Goal: Task Accomplishment & Management: Use online tool/utility

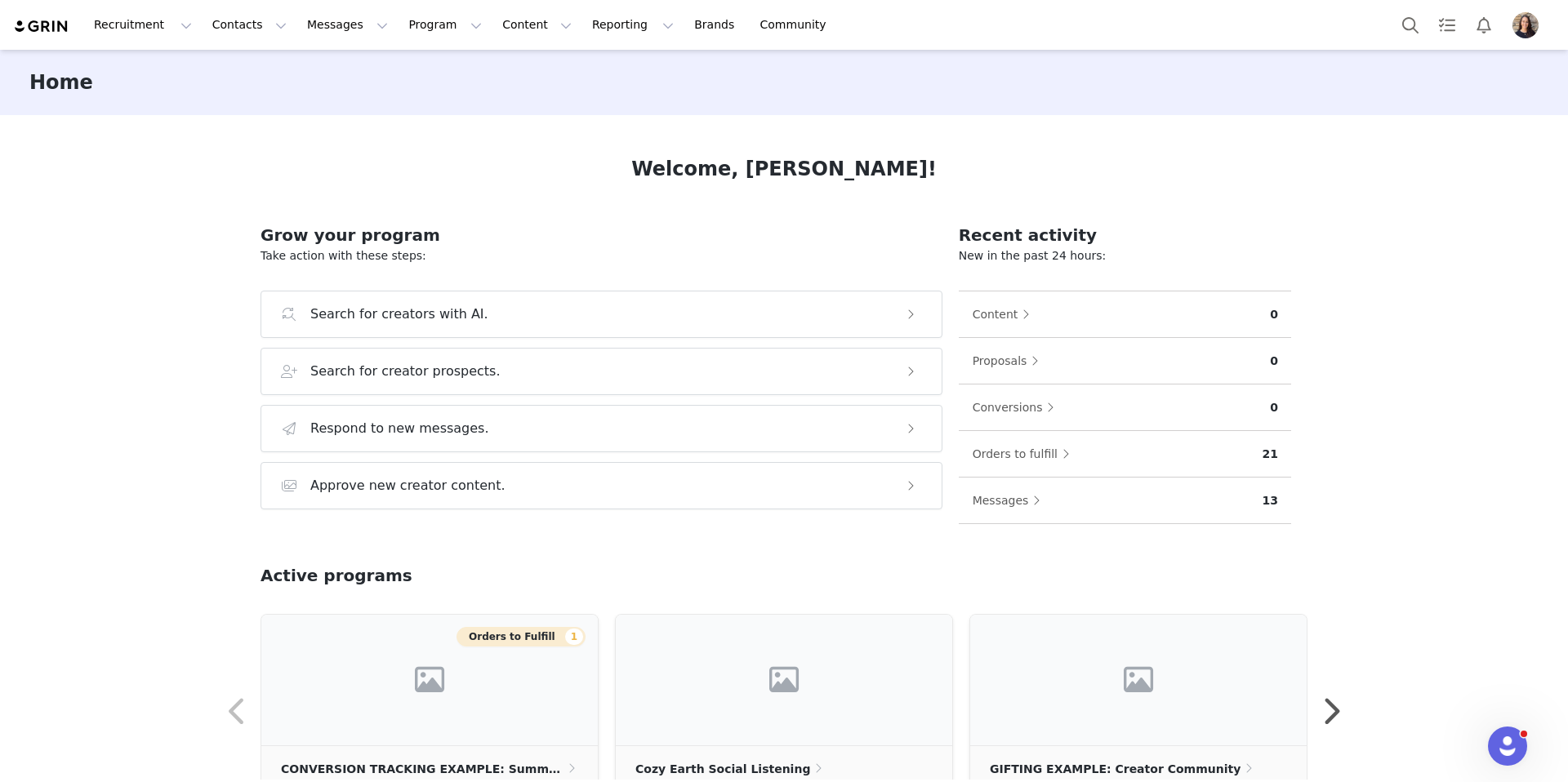
click at [372, 135] on div "Welcome, Emily! Grow your program Take action with these steps: Search for crea…" at bounding box center [784, 448] width 1125 height 665
click at [493, 22] on button "Content Content" at bounding box center [537, 25] width 89 height 37
click at [517, 130] on p "Social Listening" at bounding box center [517, 132] width 90 height 17
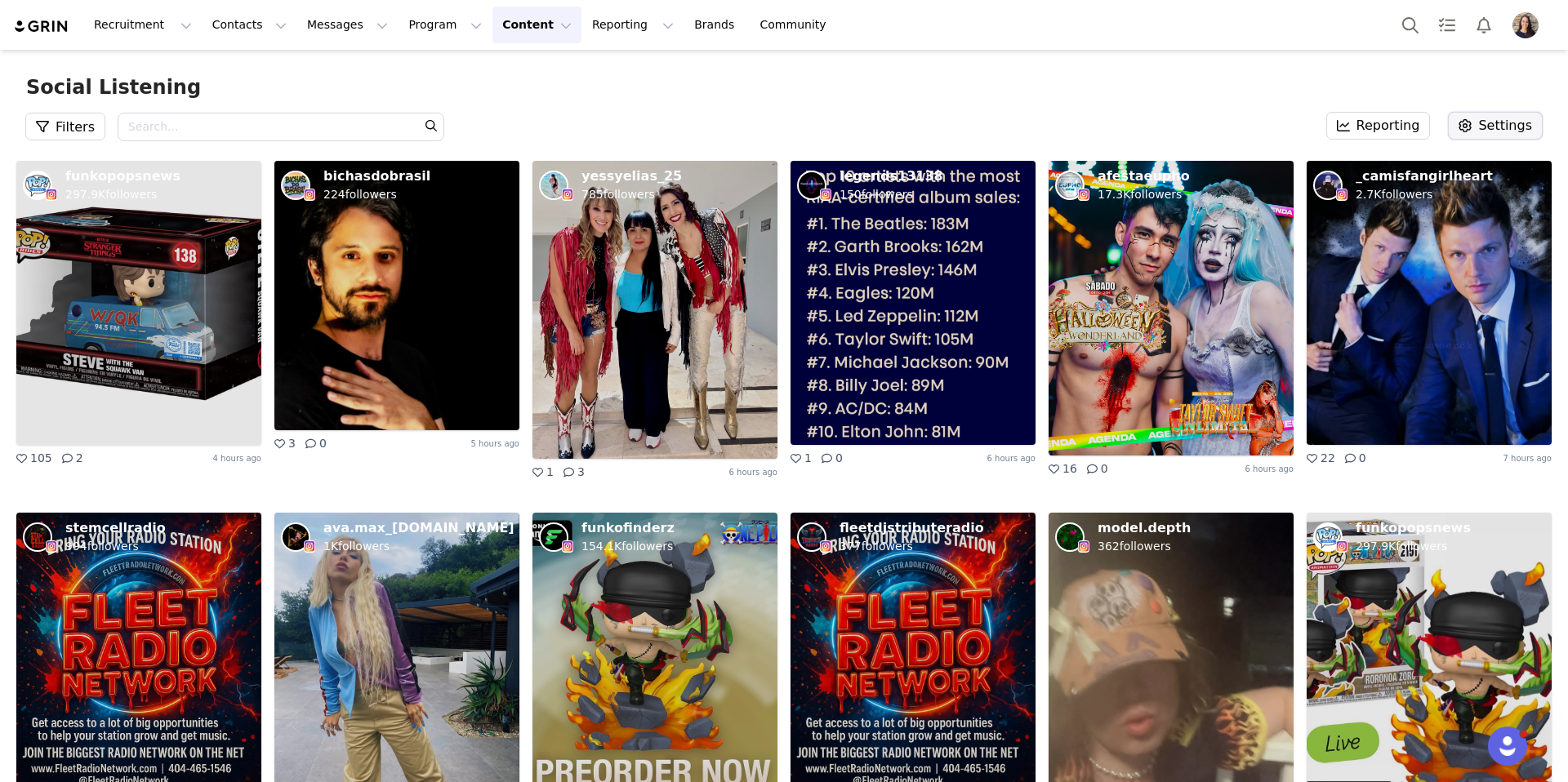
click at [1472, 121] on icon "button" at bounding box center [1465, 125] width 13 height 13
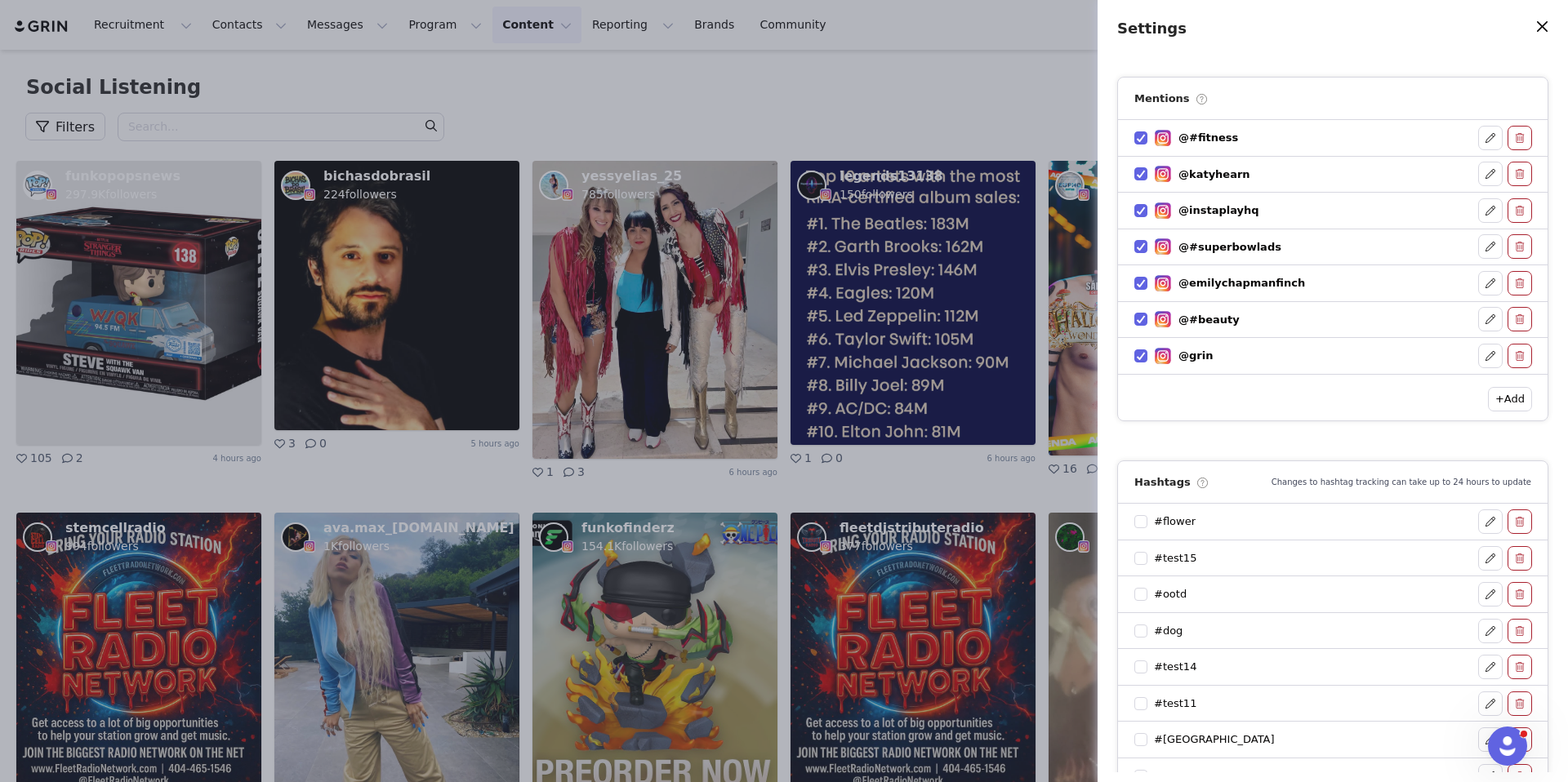
click at [889, 107] on div "Settings Mentions @#fitness @katyhearn @instaplayhq @#superbowlads @emilychapma…" at bounding box center [784, 391] width 1568 height 782
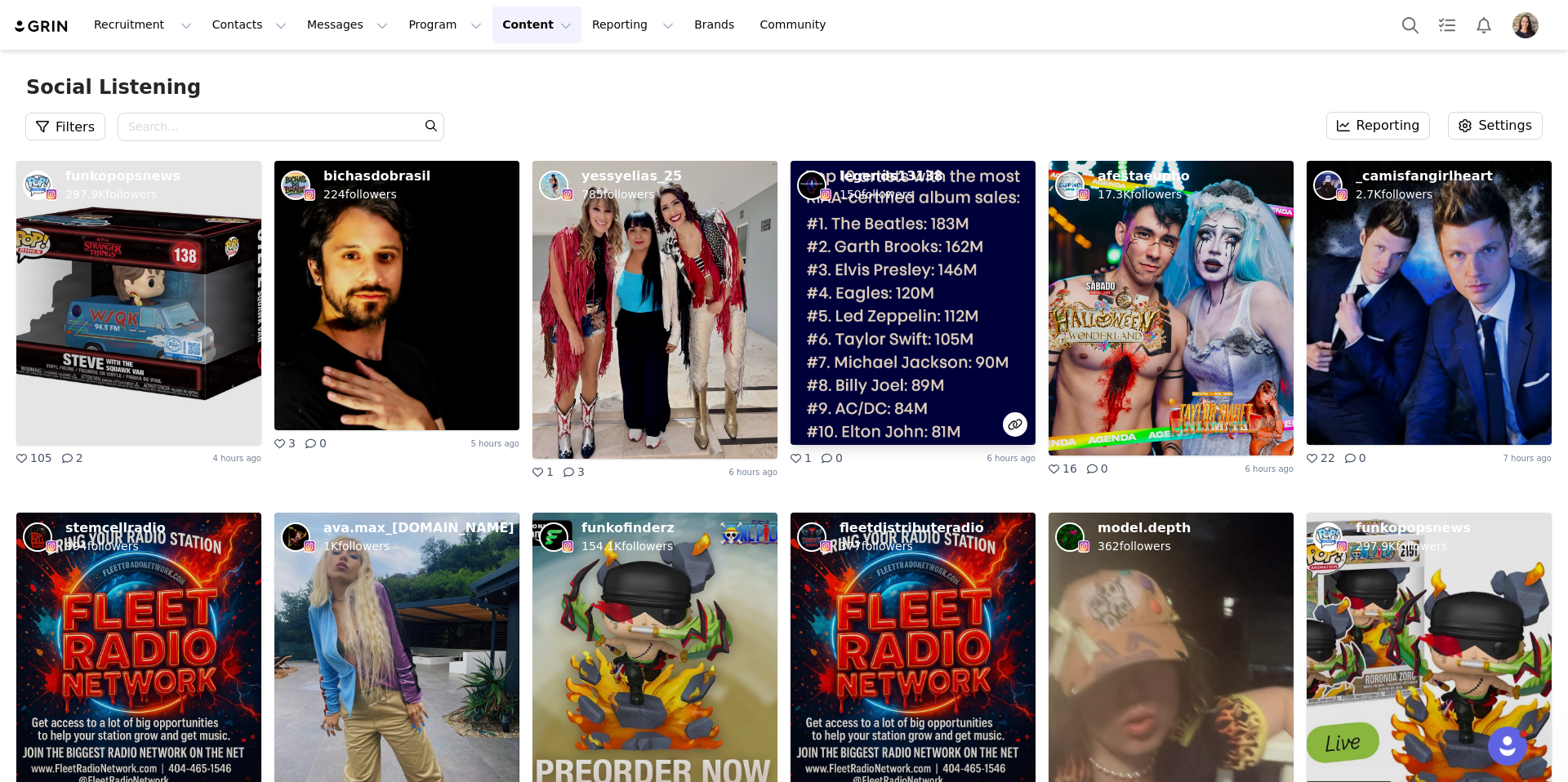
click at [904, 357] on img at bounding box center [912, 303] width 245 height 284
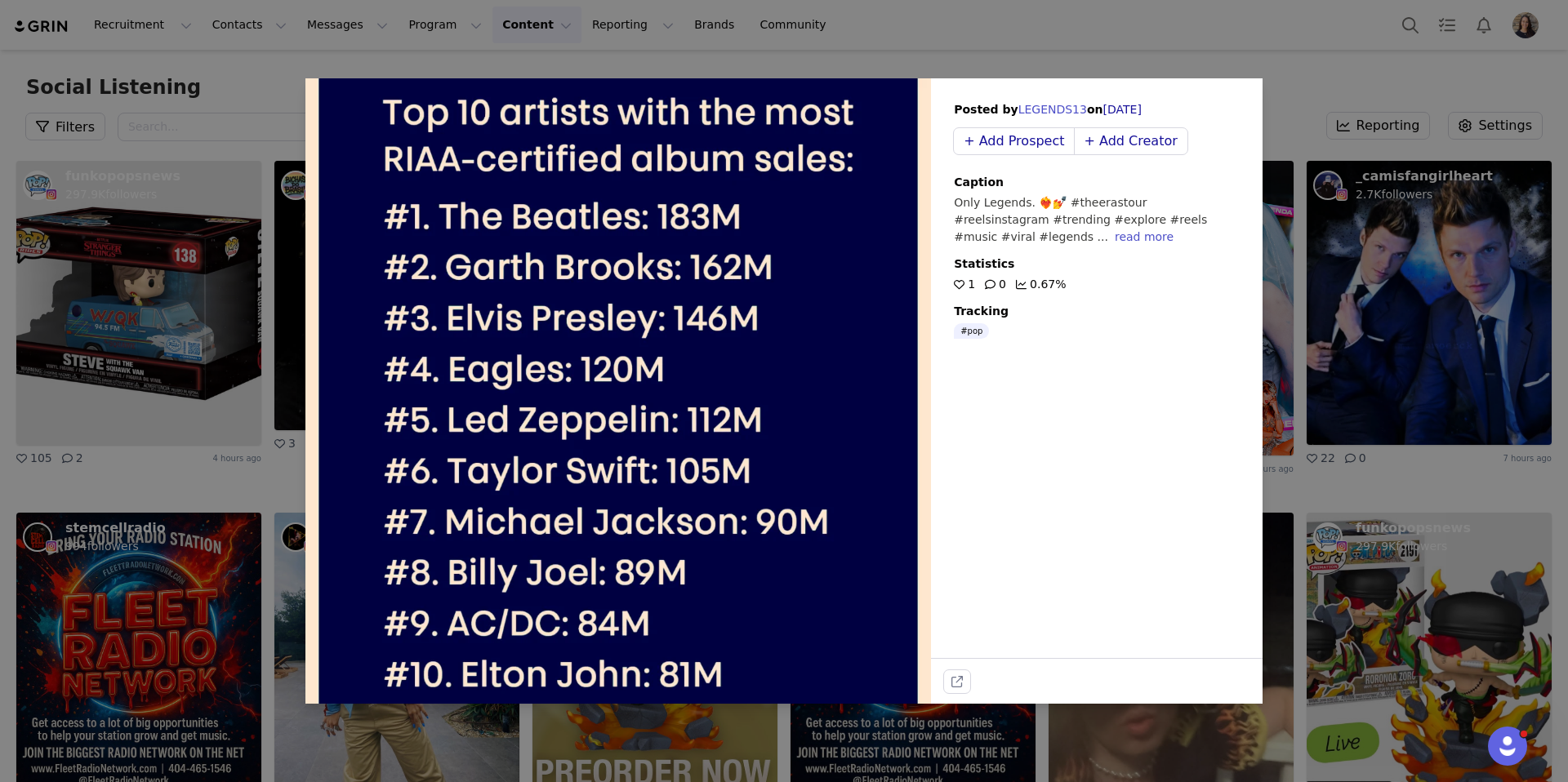
click at [1094, 37] on div "Posted by LEGENDS13 on Sep 30, 2025 + Add Prospect + Add Creator Caption Only L…" at bounding box center [784, 391] width 1568 height 782
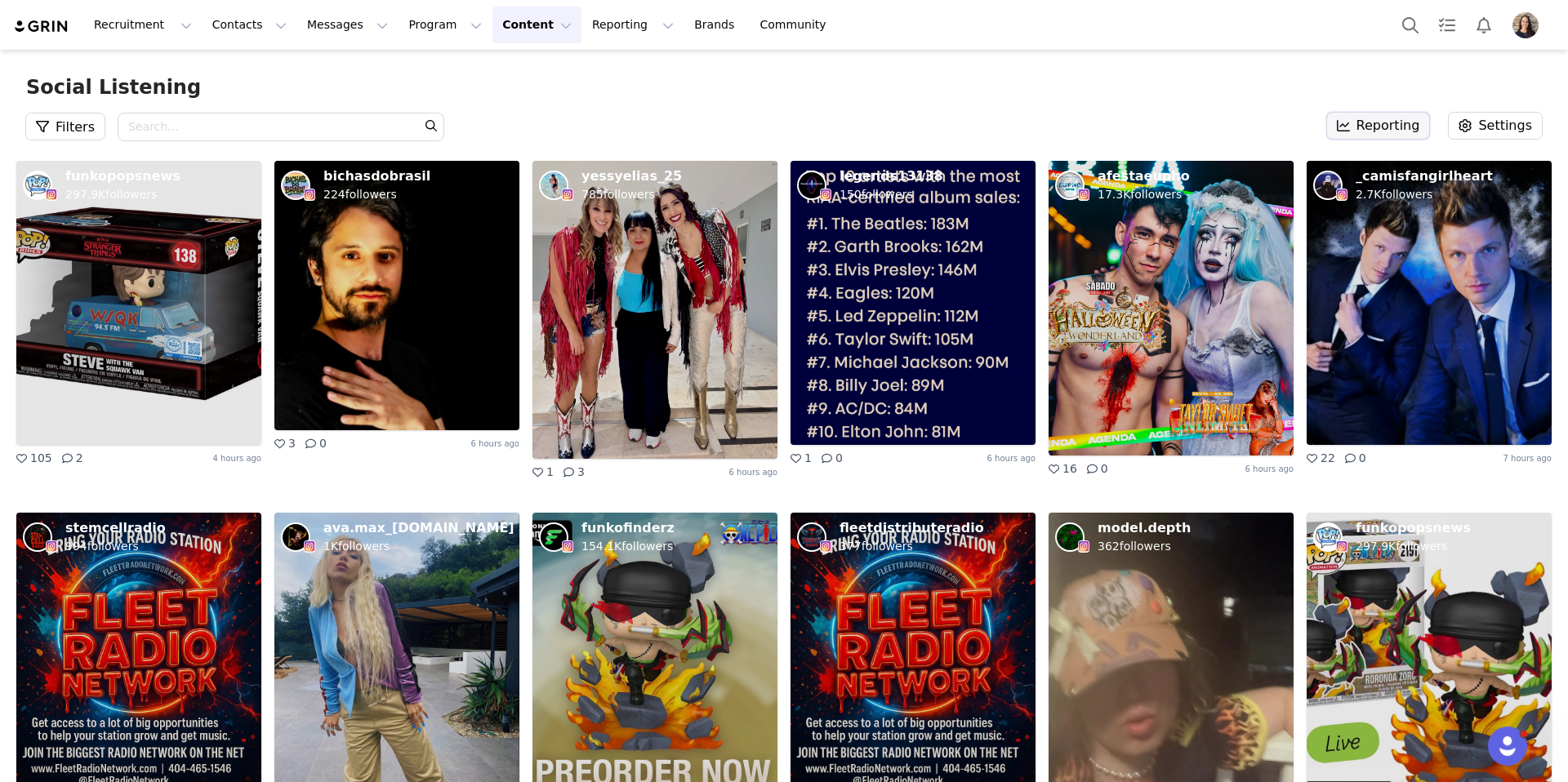
click at [1366, 120] on button "Reporting" at bounding box center [1379, 125] width 103 height 26
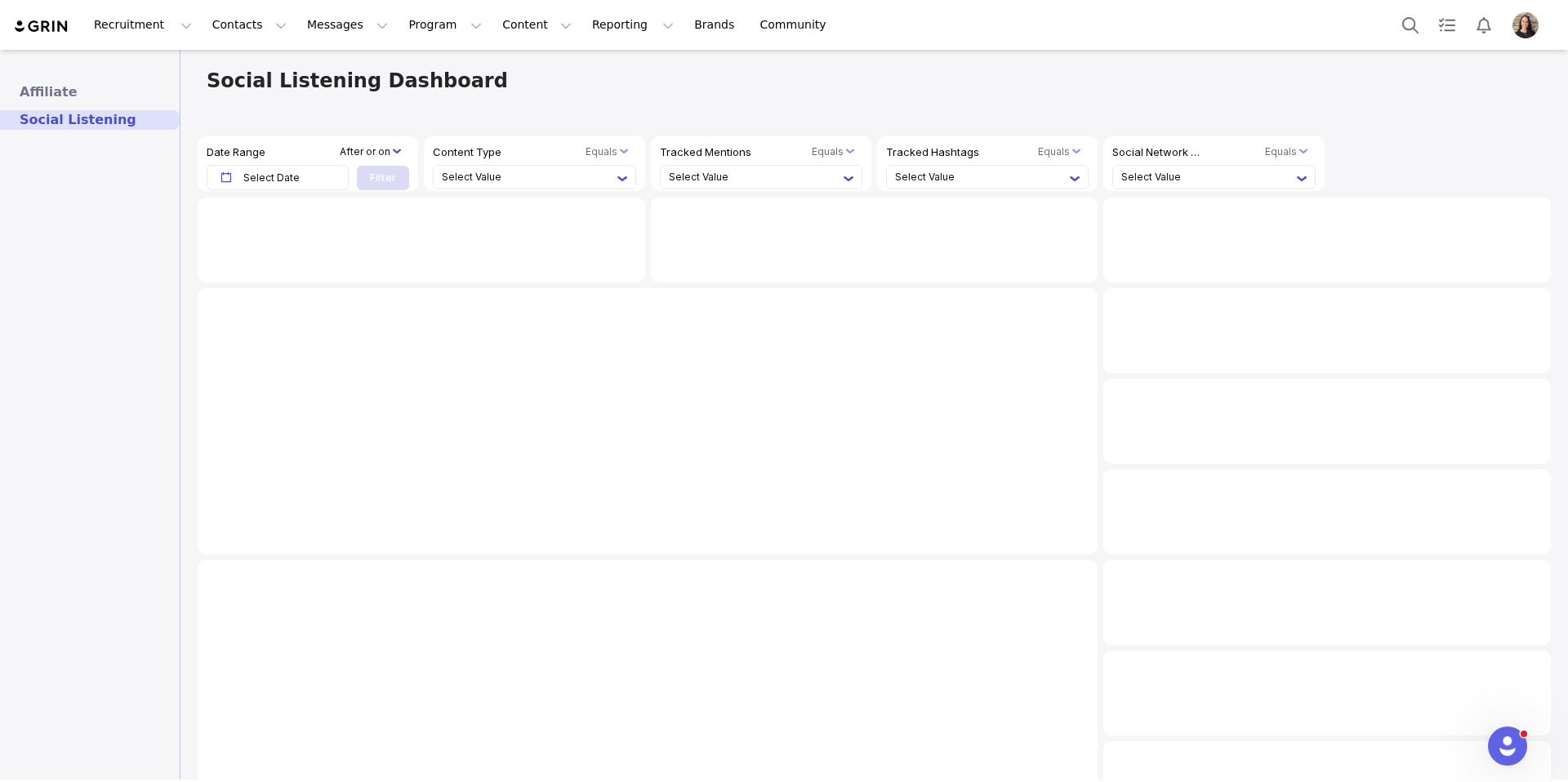
click at [298, 175] on span "Select Date" at bounding box center [283, 177] width 80 height 23
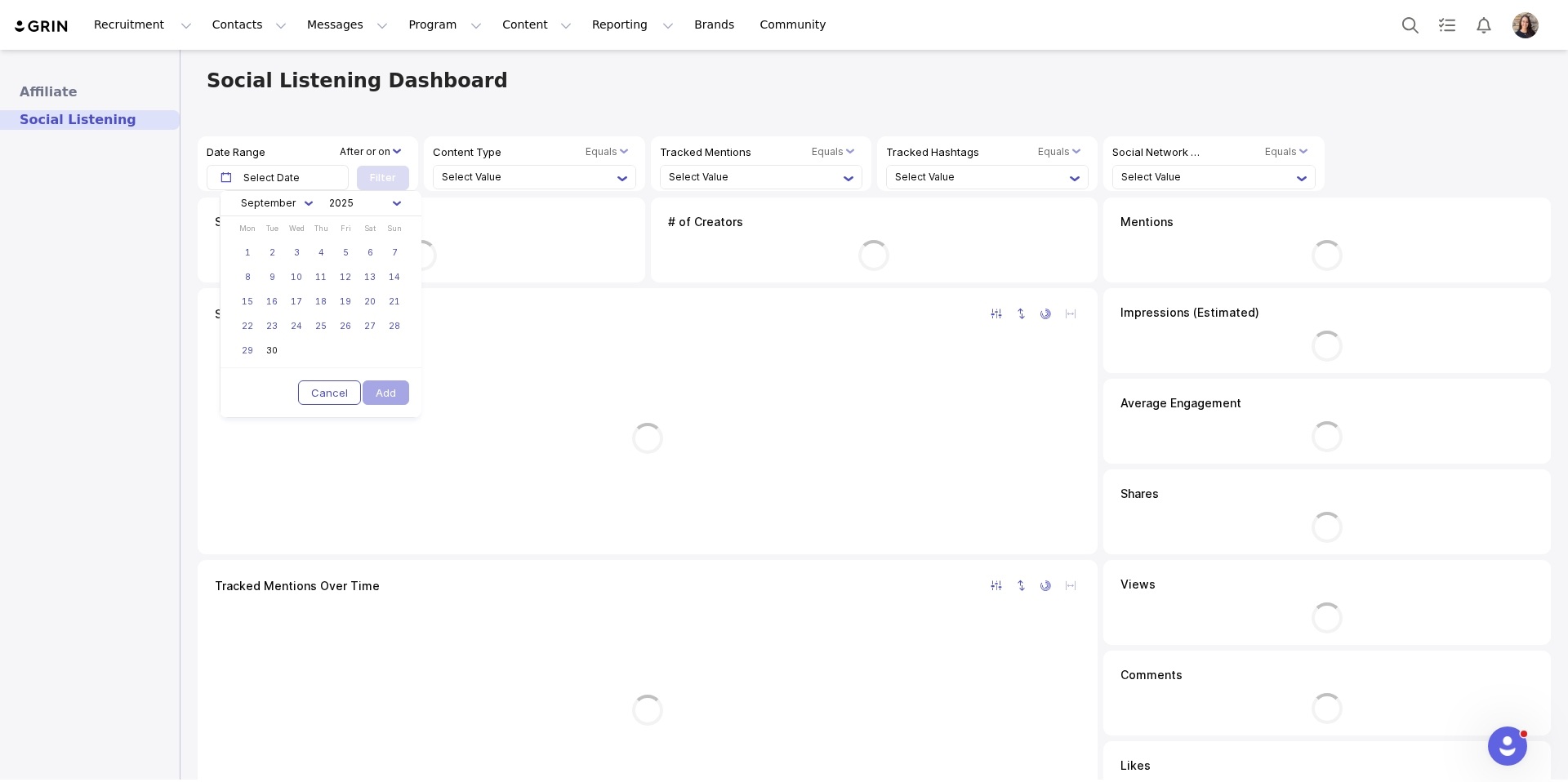
click at [0, 0] on li "Select Value" at bounding box center [0, 0] width 0 height 0
click at [0, 0] on div "Social Listening Dashboard" at bounding box center [0, 0] width 0 height 0
click at [1207, 170] on li "Select Value" at bounding box center [1208, 177] width 174 height 23
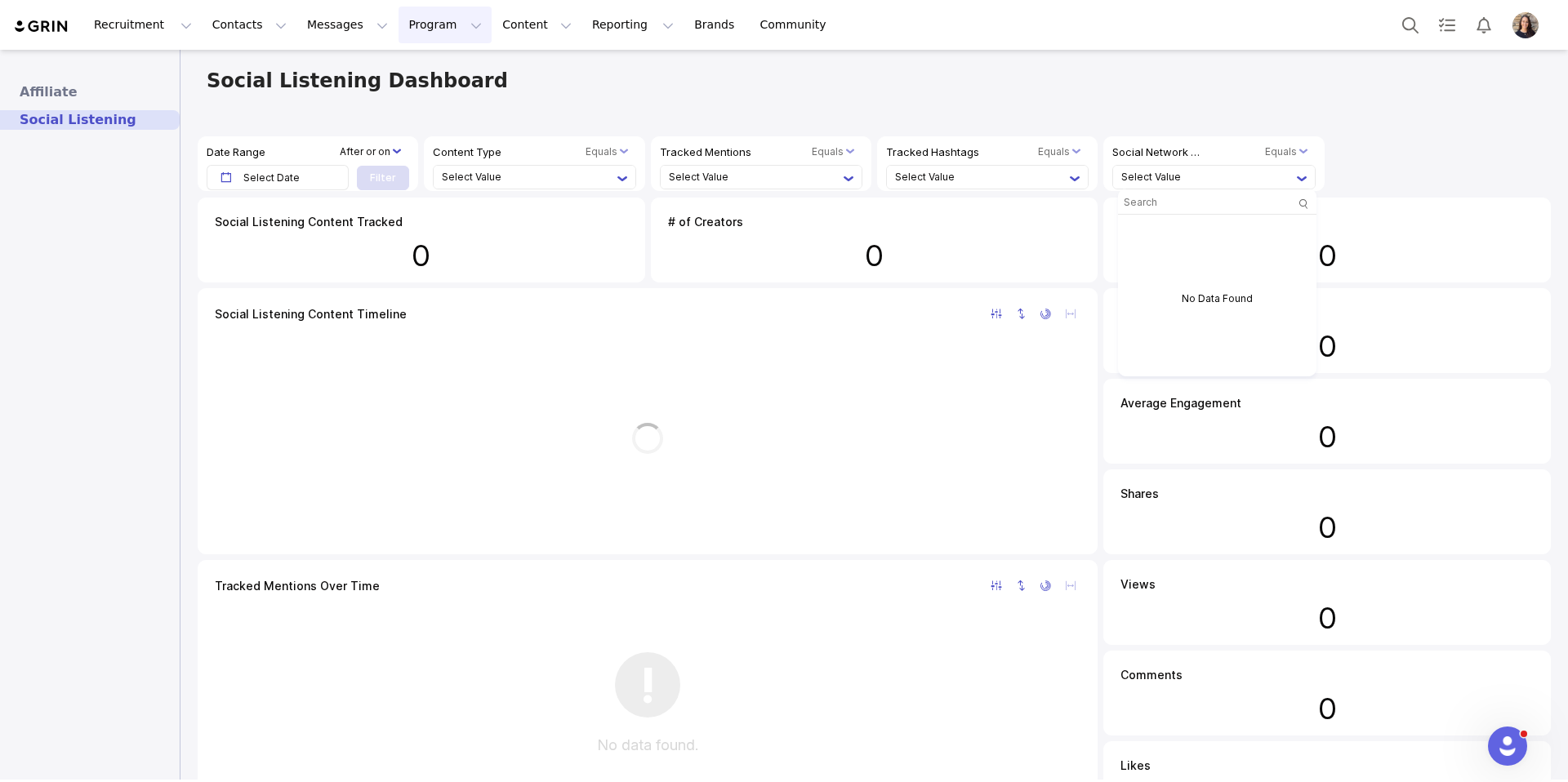
click at [405, 40] on button "Program Program" at bounding box center [445, 25] width 93 height 37
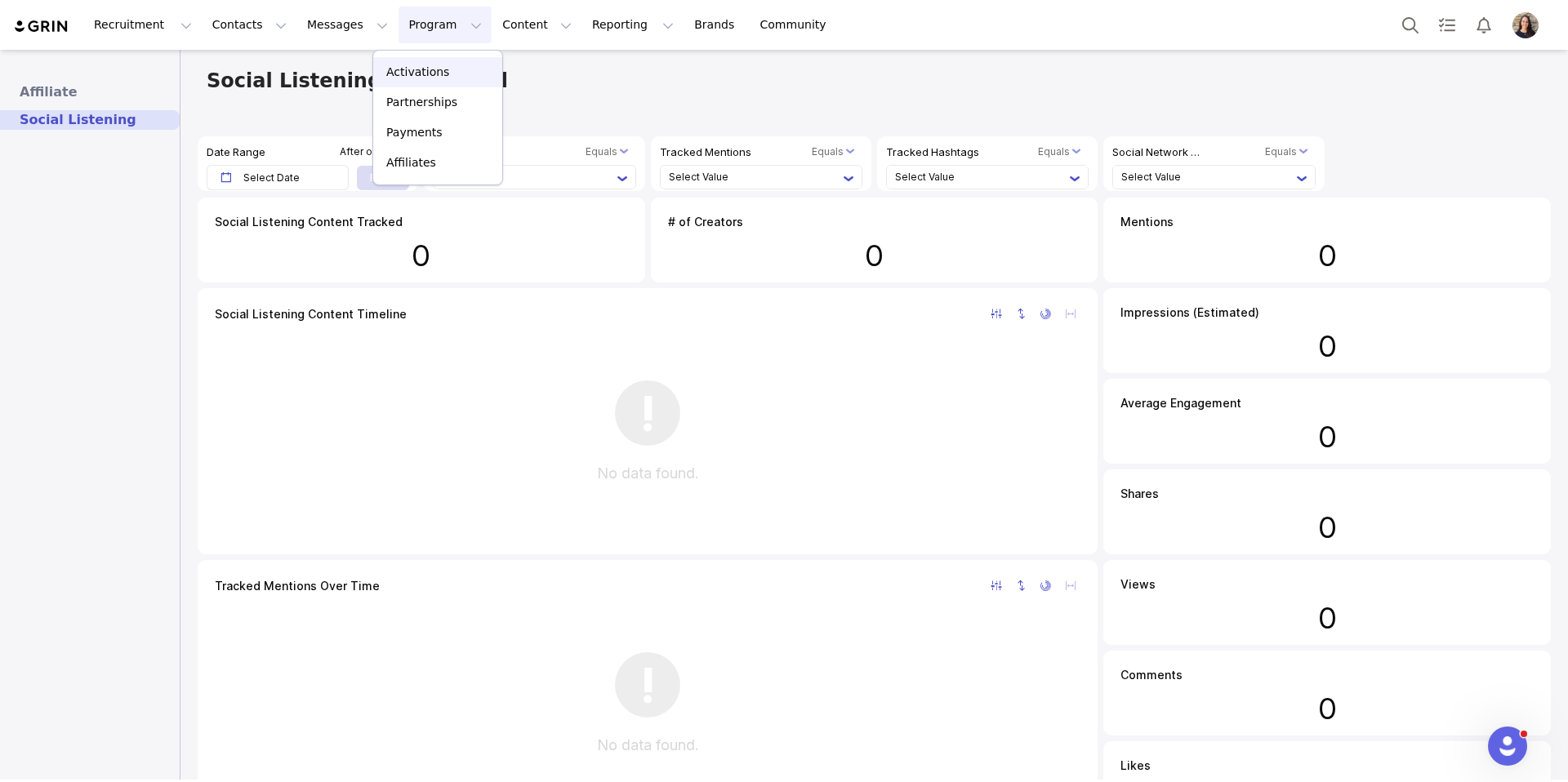
click at [415, 75] on p "Activations" at bounding box center [418, 72] width 63 height 17
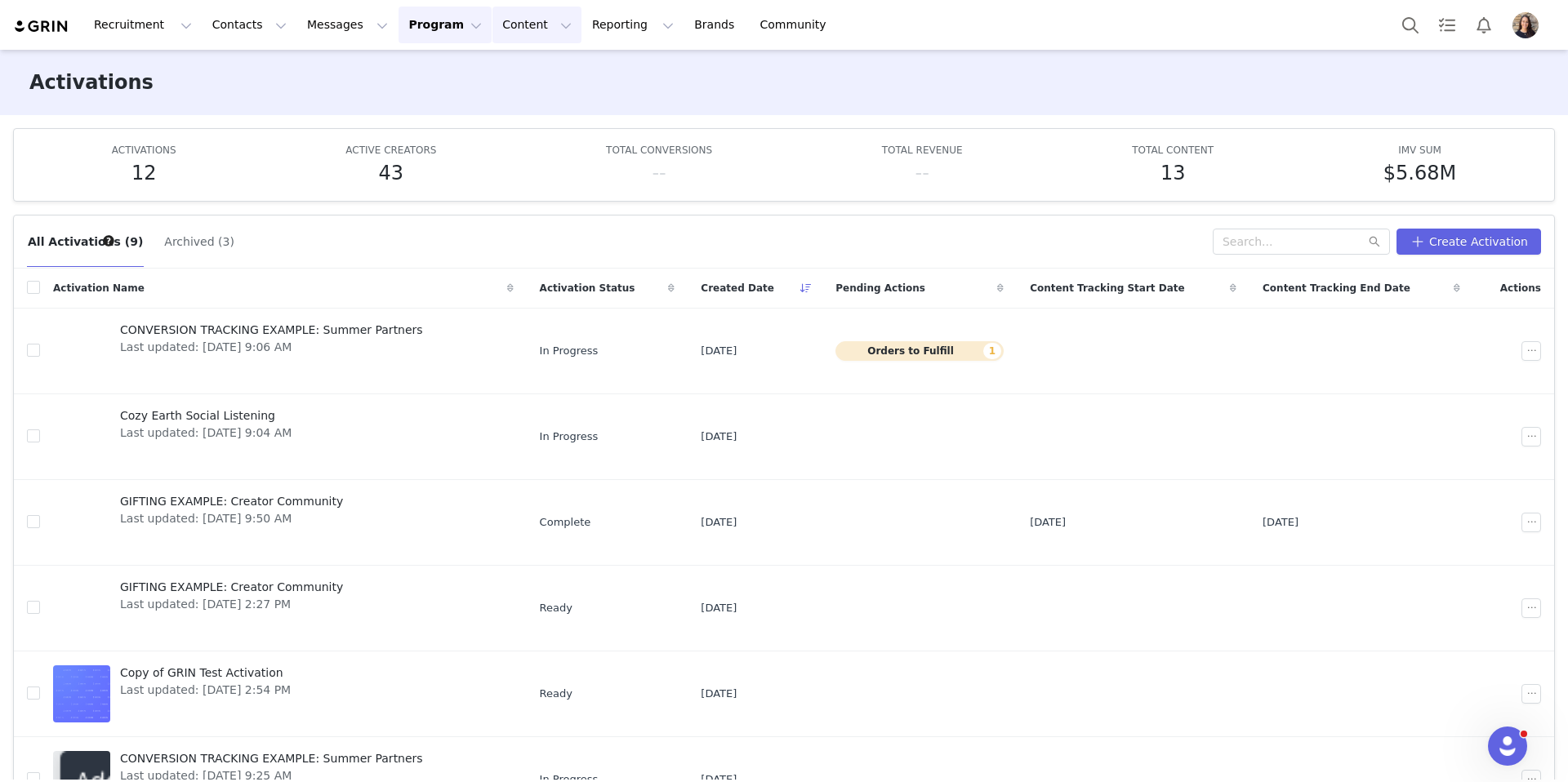
click at [496, 20] on button "Content Content" at bounding box center [537, 25] width 89 height 37
click at [405, 224] on div "All Activations (9) Archived (3) Create Activation" at bounding box center [784, 242] width 1540 height 53
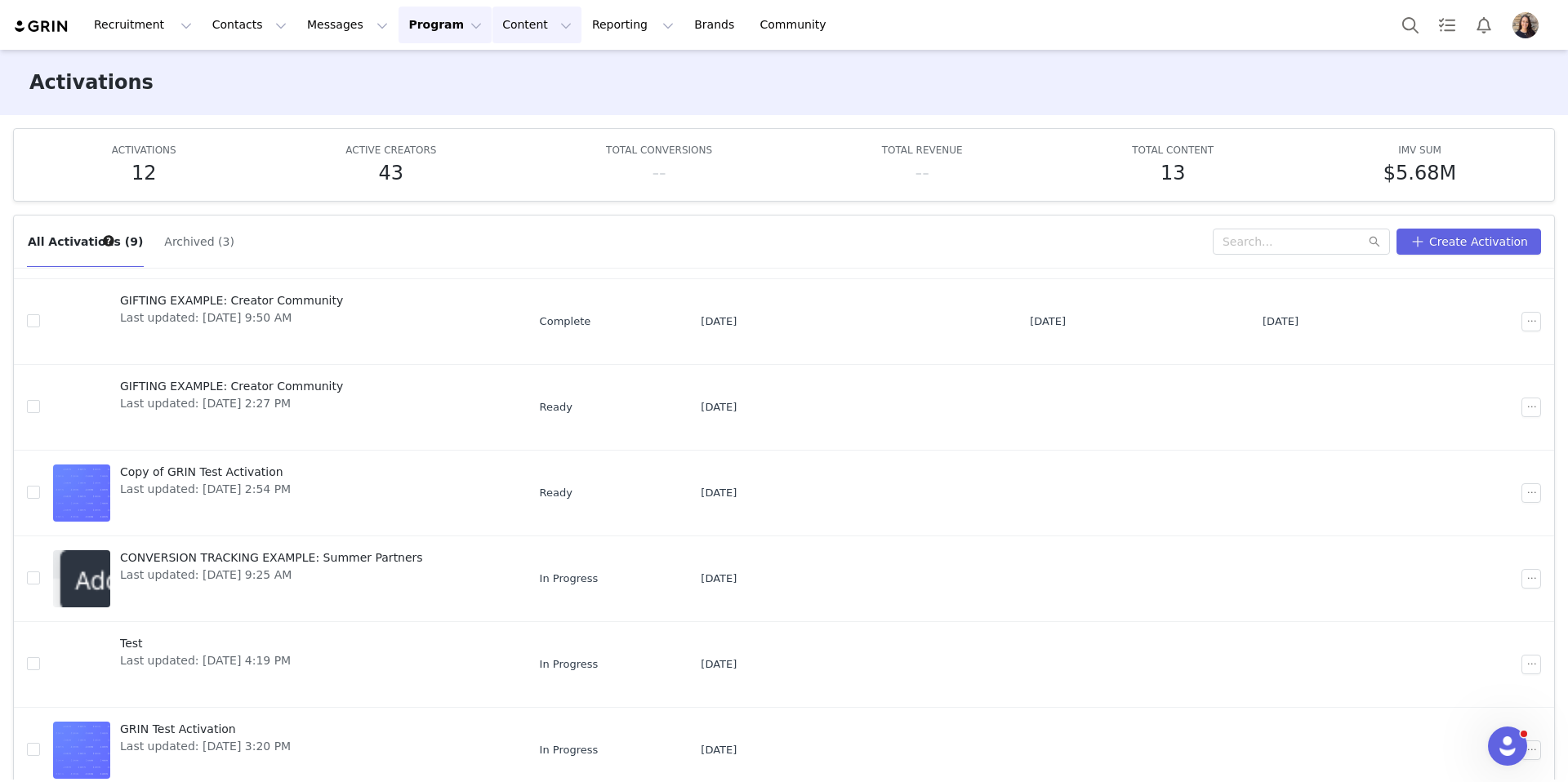
scroll to position [202, 0]
click at [181, 386] on span "GIFTING EXAMPLE: Creator Community" at bounding box center [231, 386] width 223 height 17
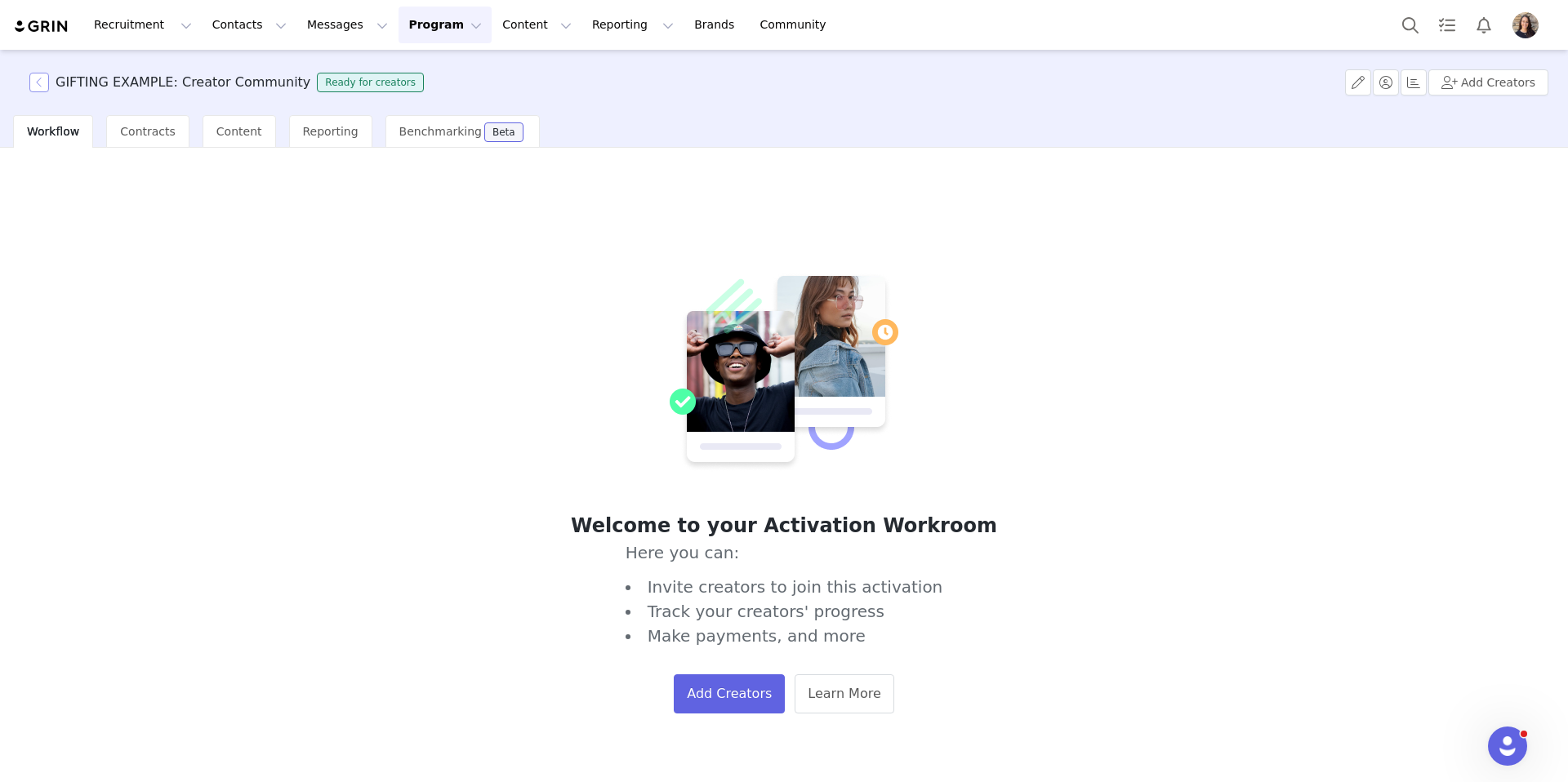
click at [40, 83] on button "button" at bounding box center [39, 82] width 20 height 20
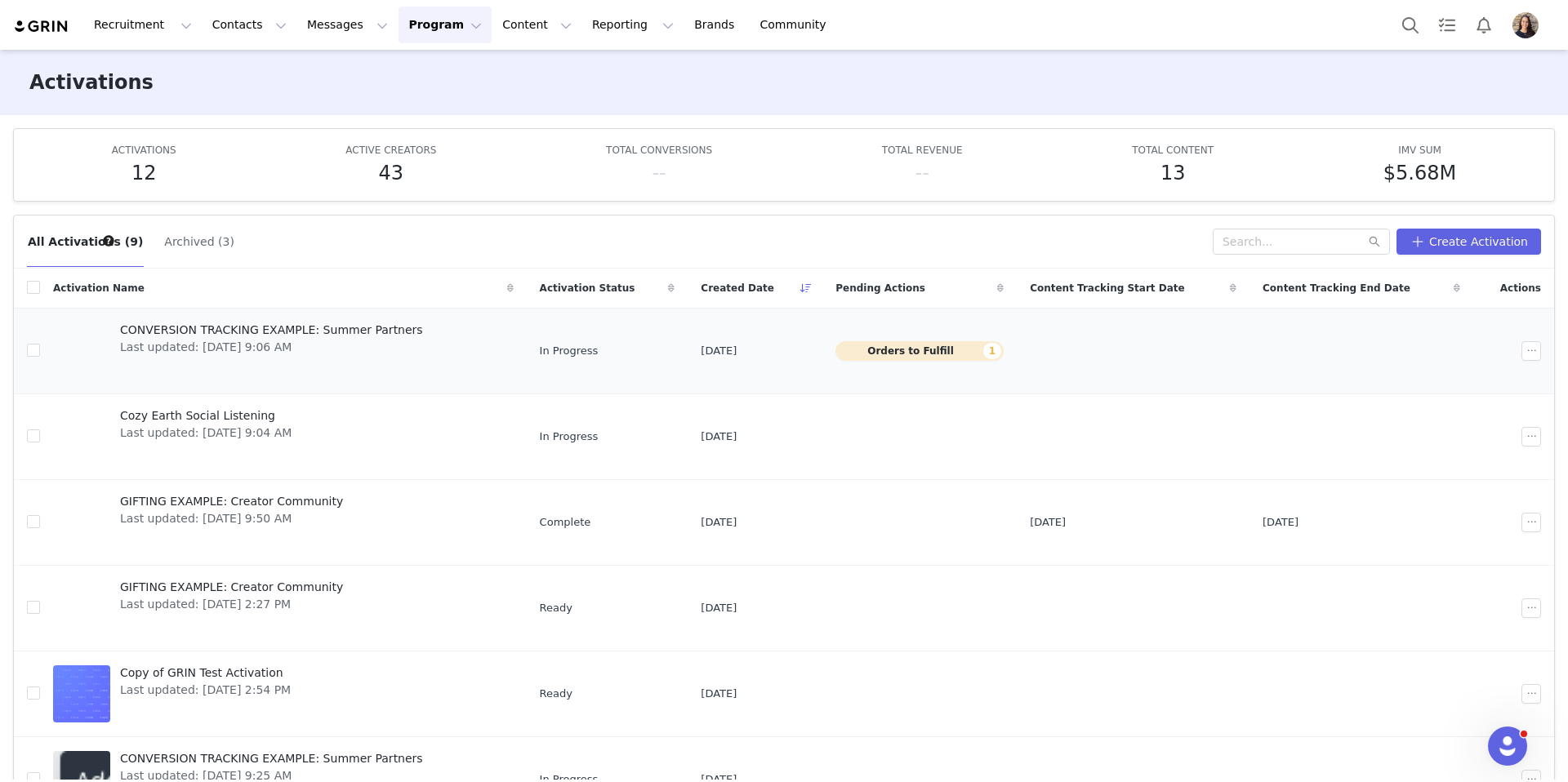
click at [237, 322] on span "CONVERSION TRACKING EXAMPLE: Summer Partners" at bounding box center [271, 330] width 303 height 17
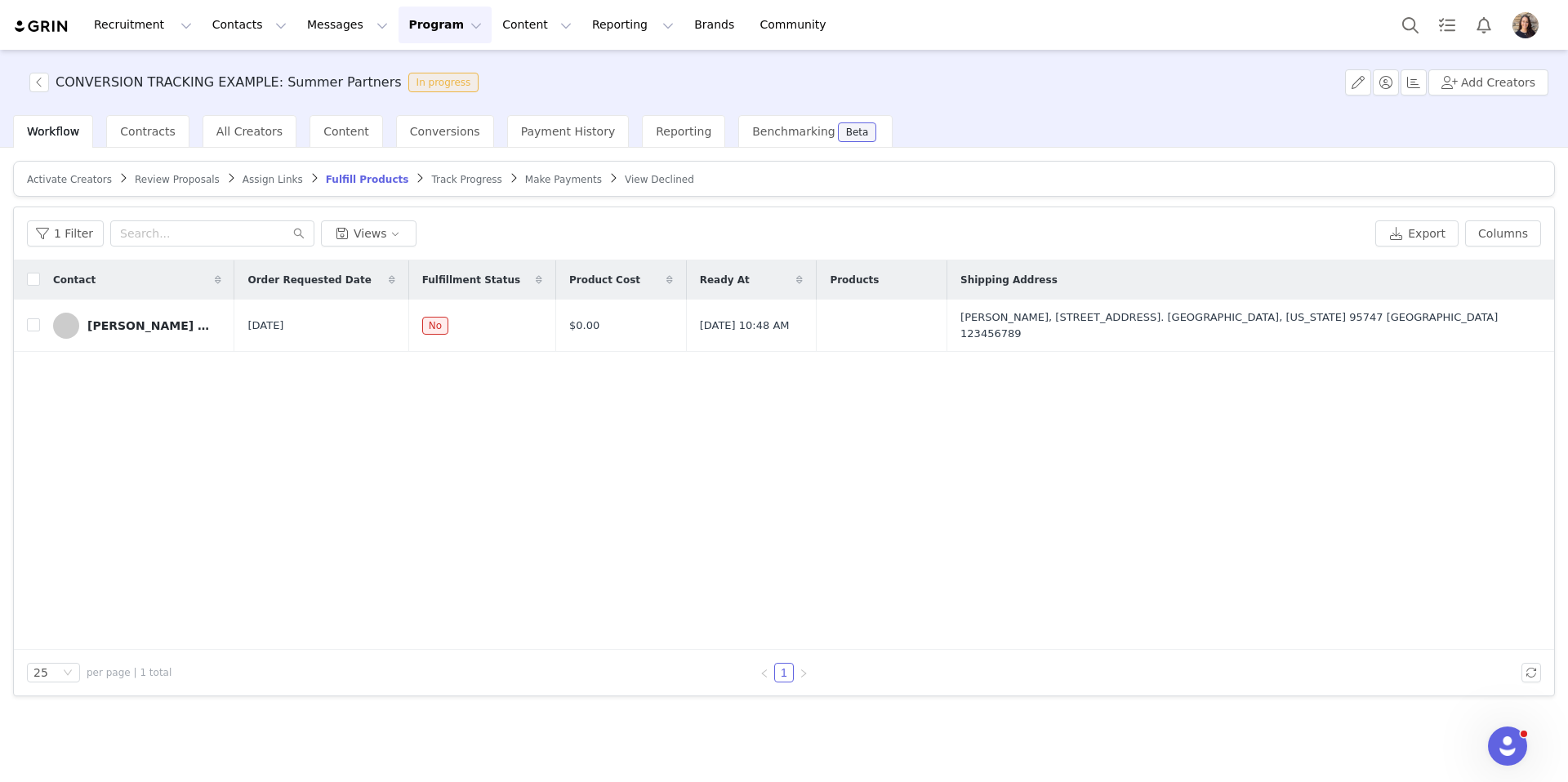
click at [70, 181] on span "Activate Creators" at bounding box center [69, 180] width 85 height 12
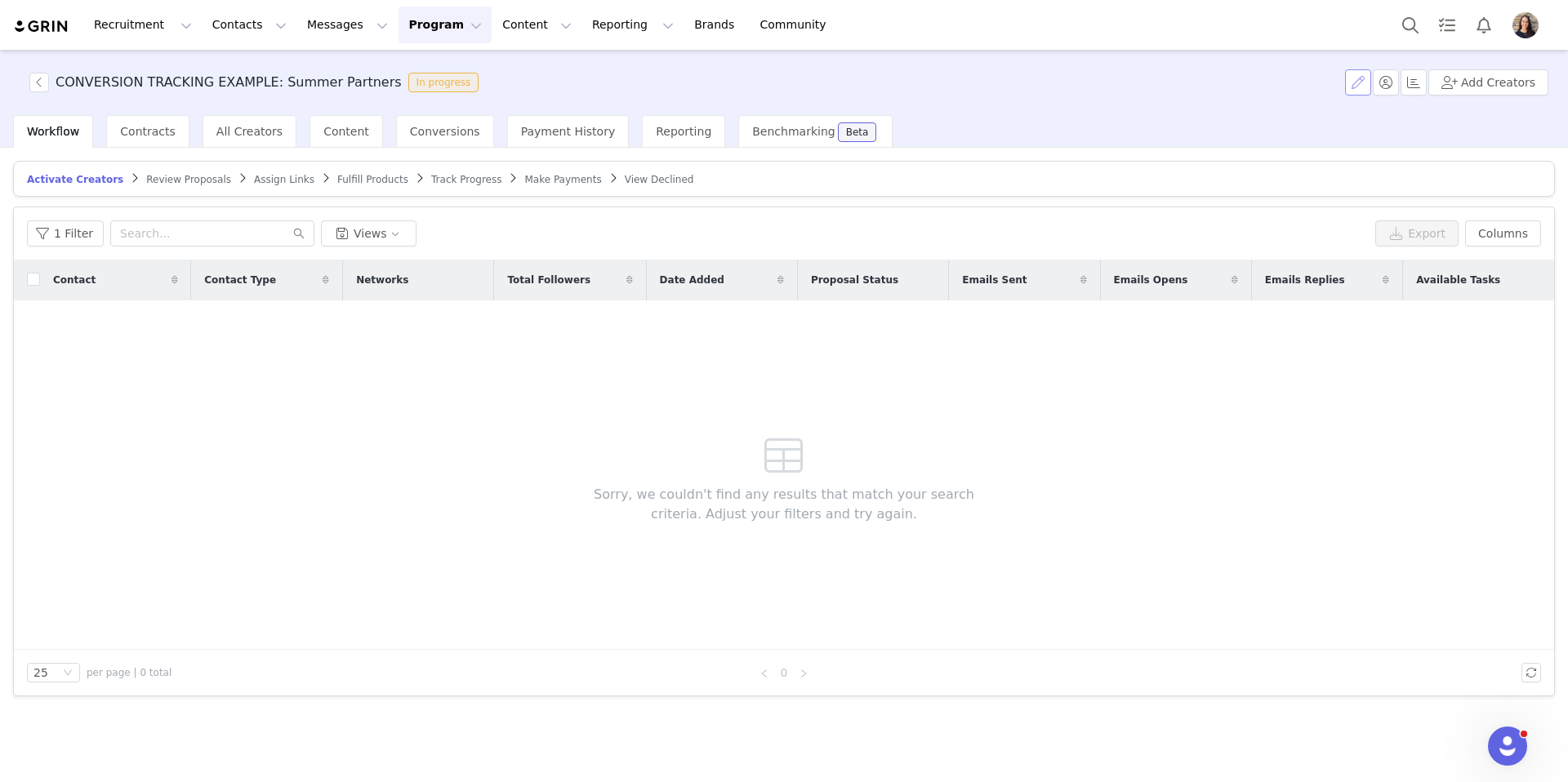
click at [1363, 86] on button "button" at bounding box center [1357, 82] width 26 height 26
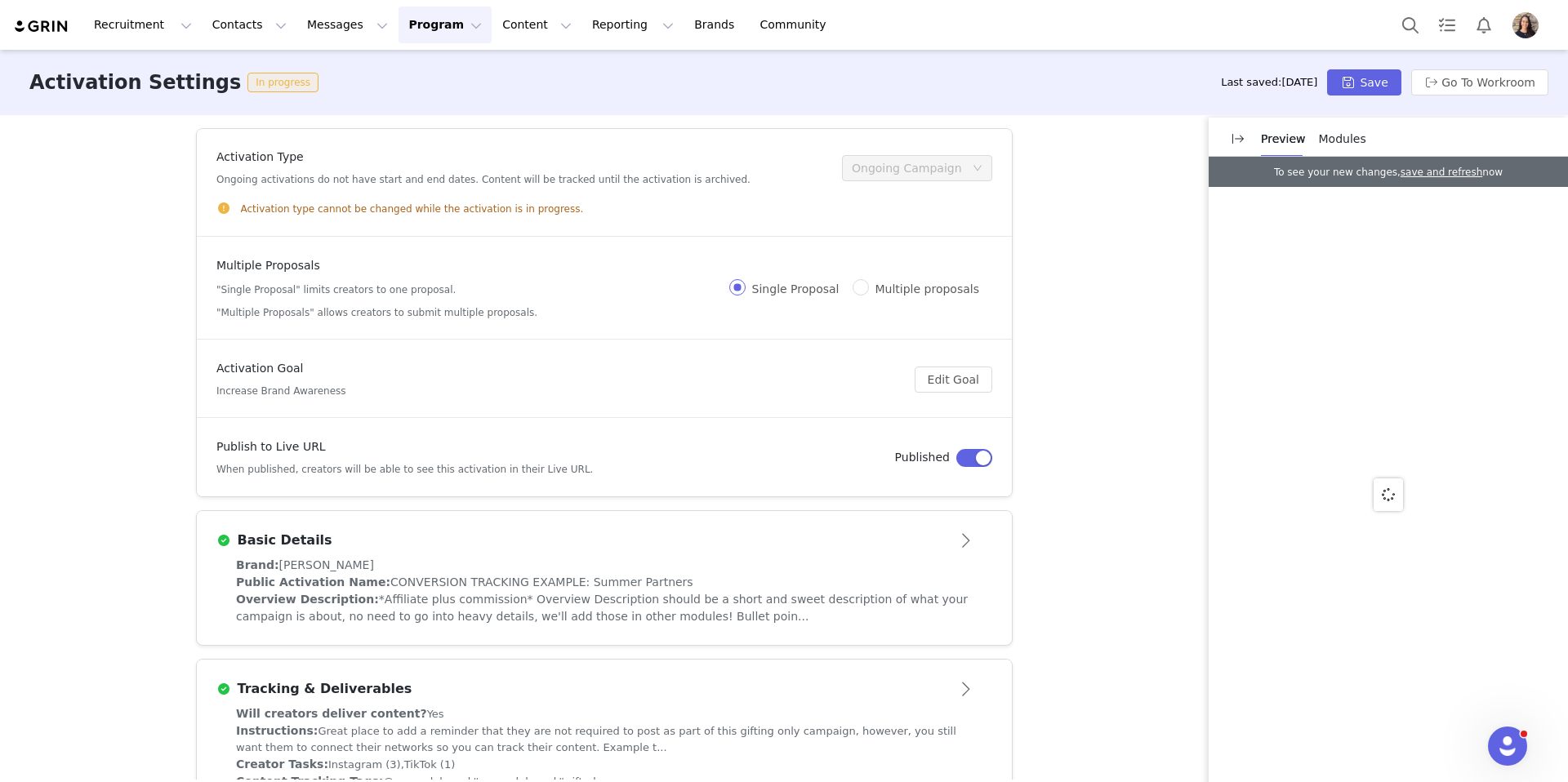
click at [1340, 135] on span "Modules" at bounding box center [1342, 139] width 47 height 13
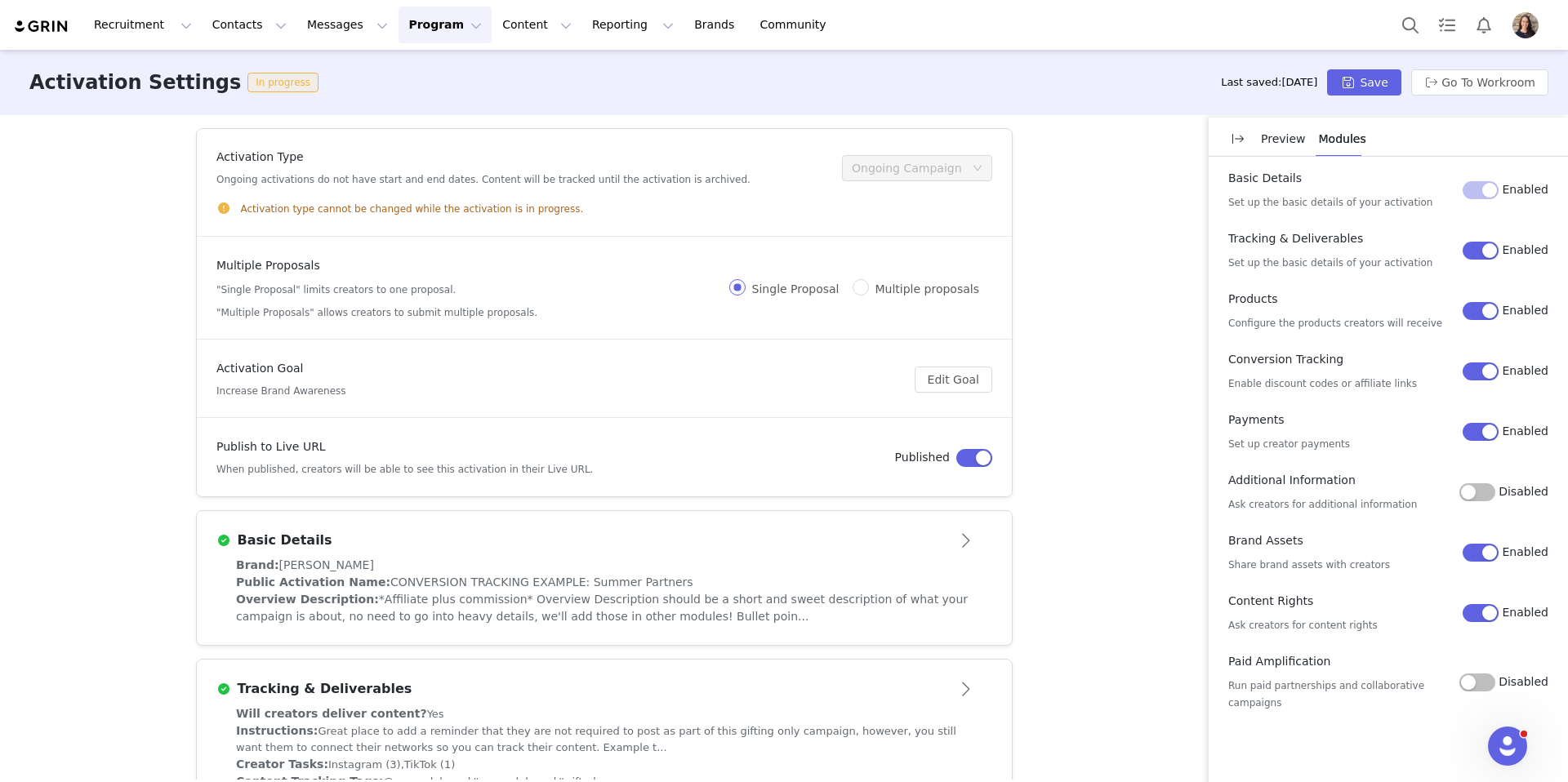
click at [1486, 252] on button "Enabled" at bounding box center [1480, 251] width 36 height 18
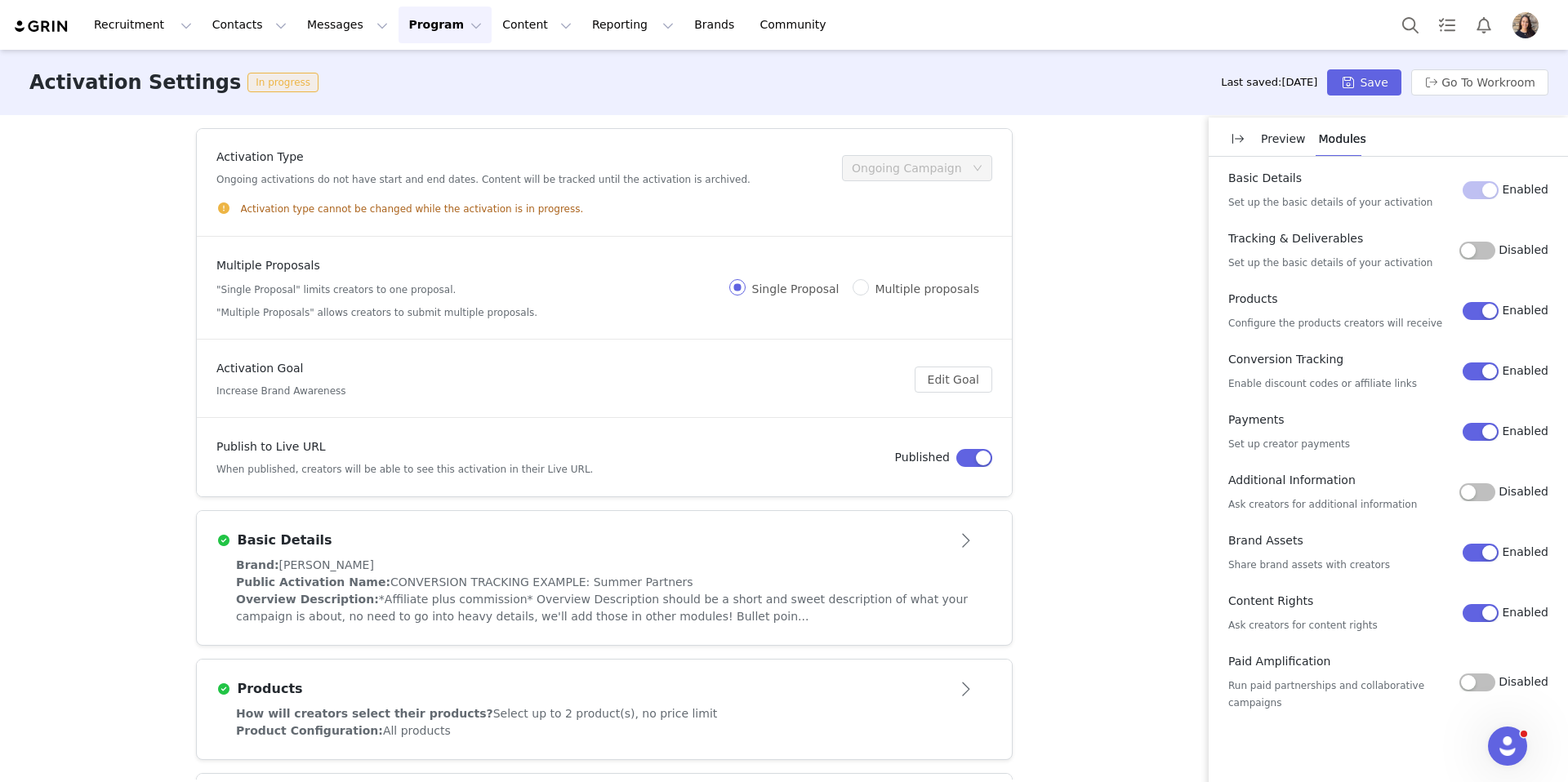
click at [1488, 248] on button "Disabled" at bounding box center [1477, 251] width 36 height 18
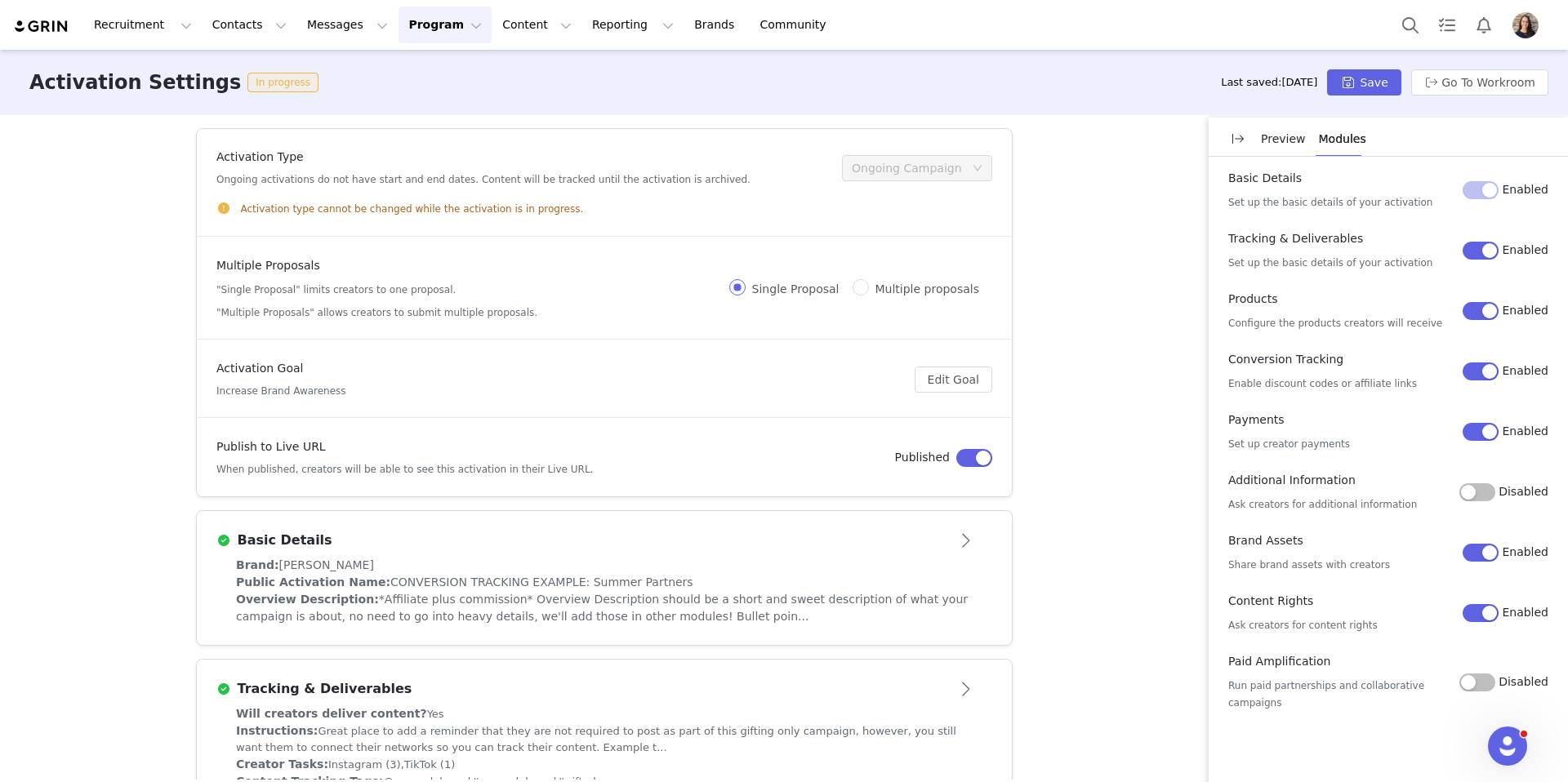
click at [1482, 312] on button "Enabled" at bounding box center [1480, 312] width 36 height 18
click at [1483, 312] on button "Disabled" at bounding box center [1477, 312] width 36 height 18
click at [1450, 80] on button "Go To Workroom" at bounding box center [1479, 82] width 137 height 26
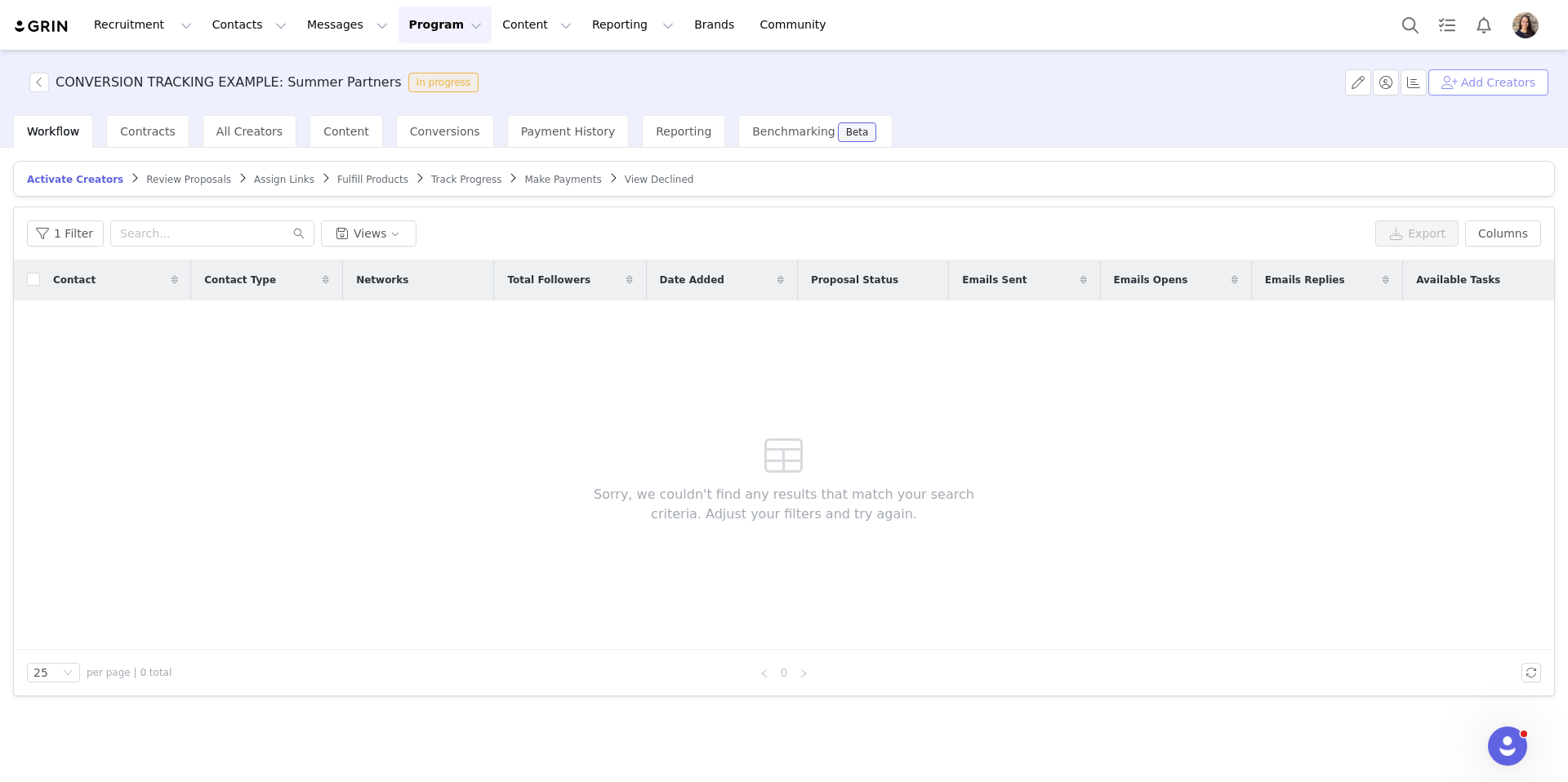
click at [1480, 77] on button "Add Creators" at bounding box center [1488, 82] width 120 height 26
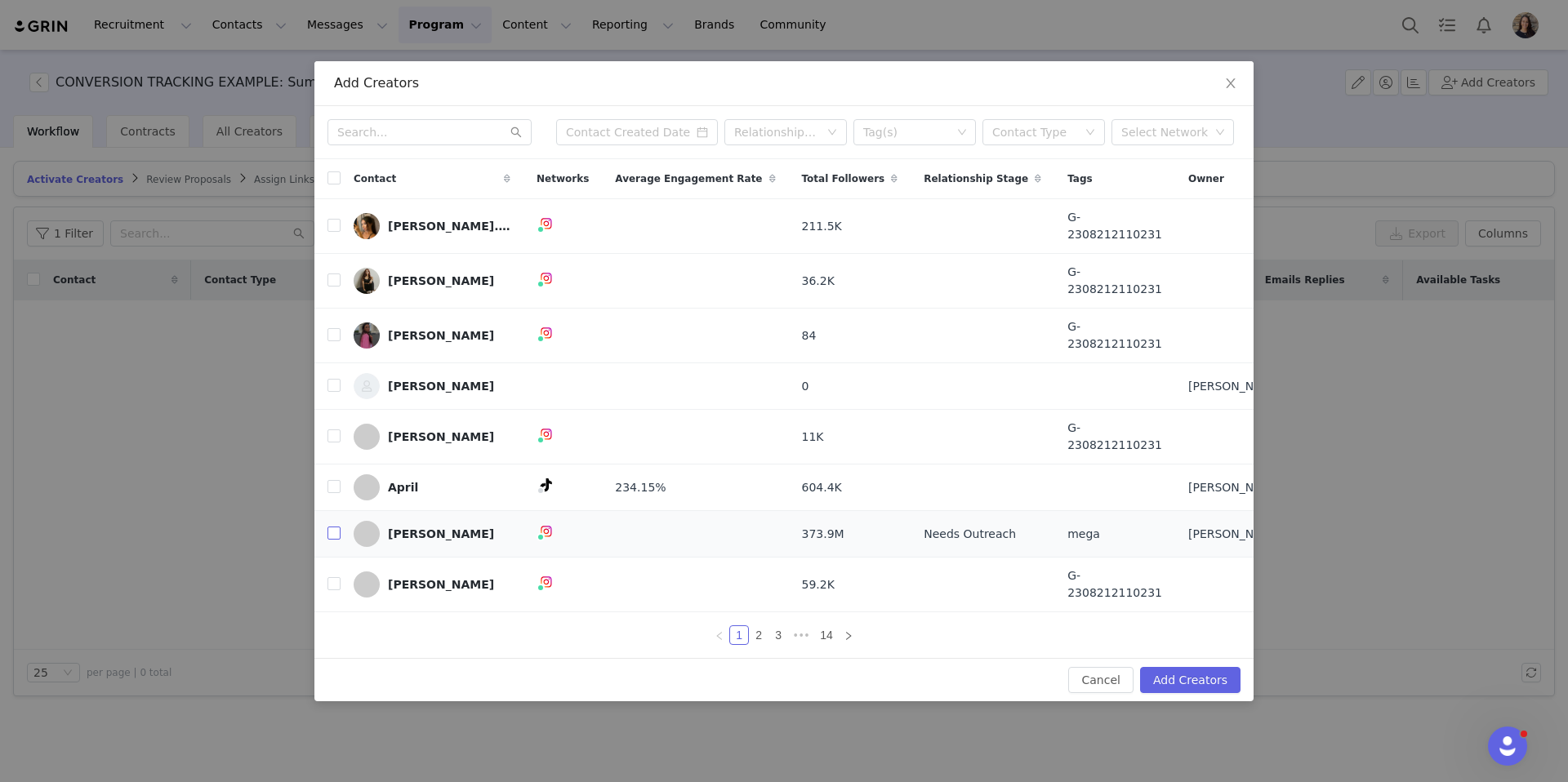
click at [328, 527] on input "checkbox" at bounding box center [334, 534] width 13 height 13
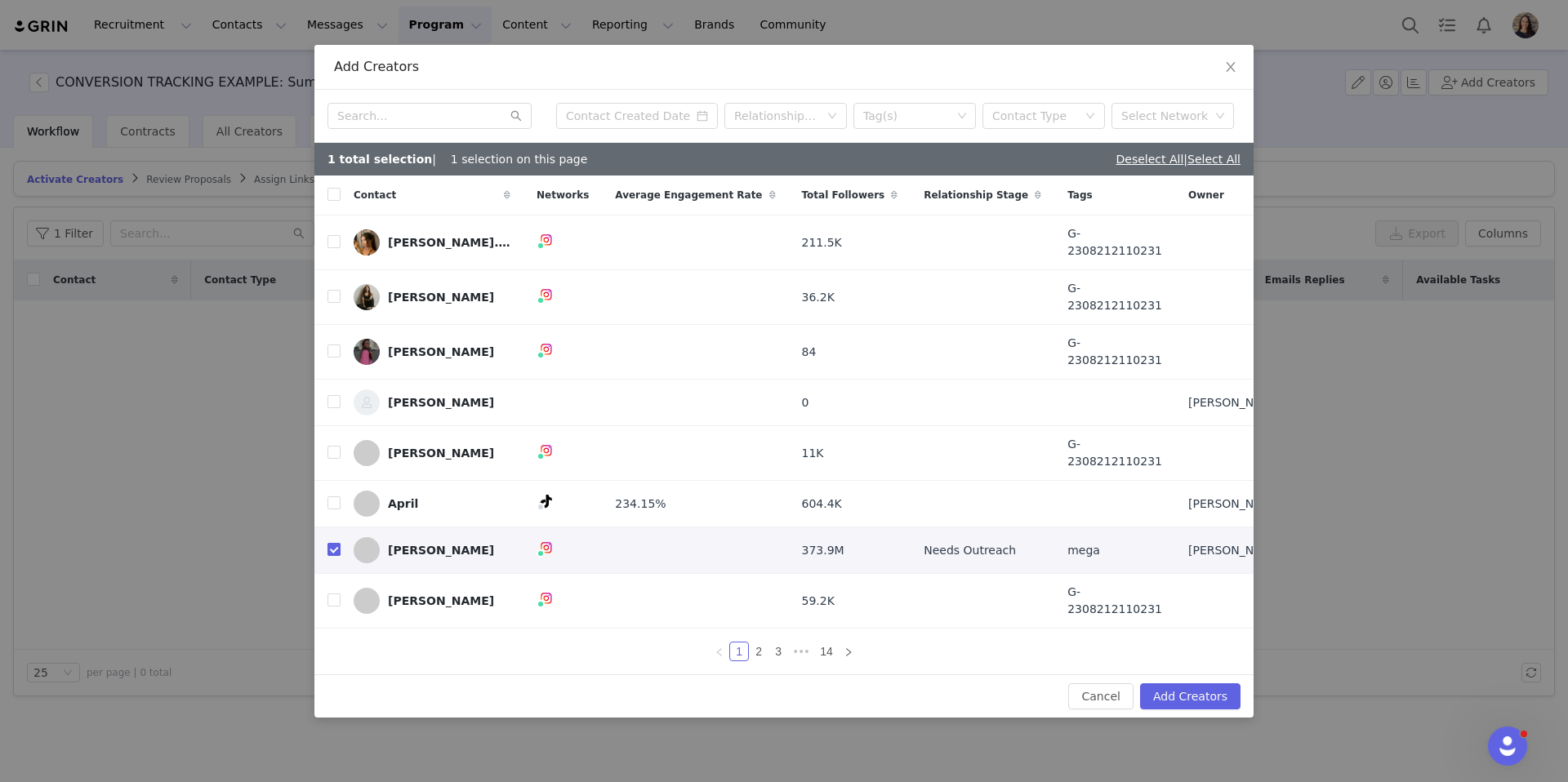
checkbox input "true"
click at [1186, 683] on button "Add Creators" at bounding box center [1190, 696] width 101 height 26
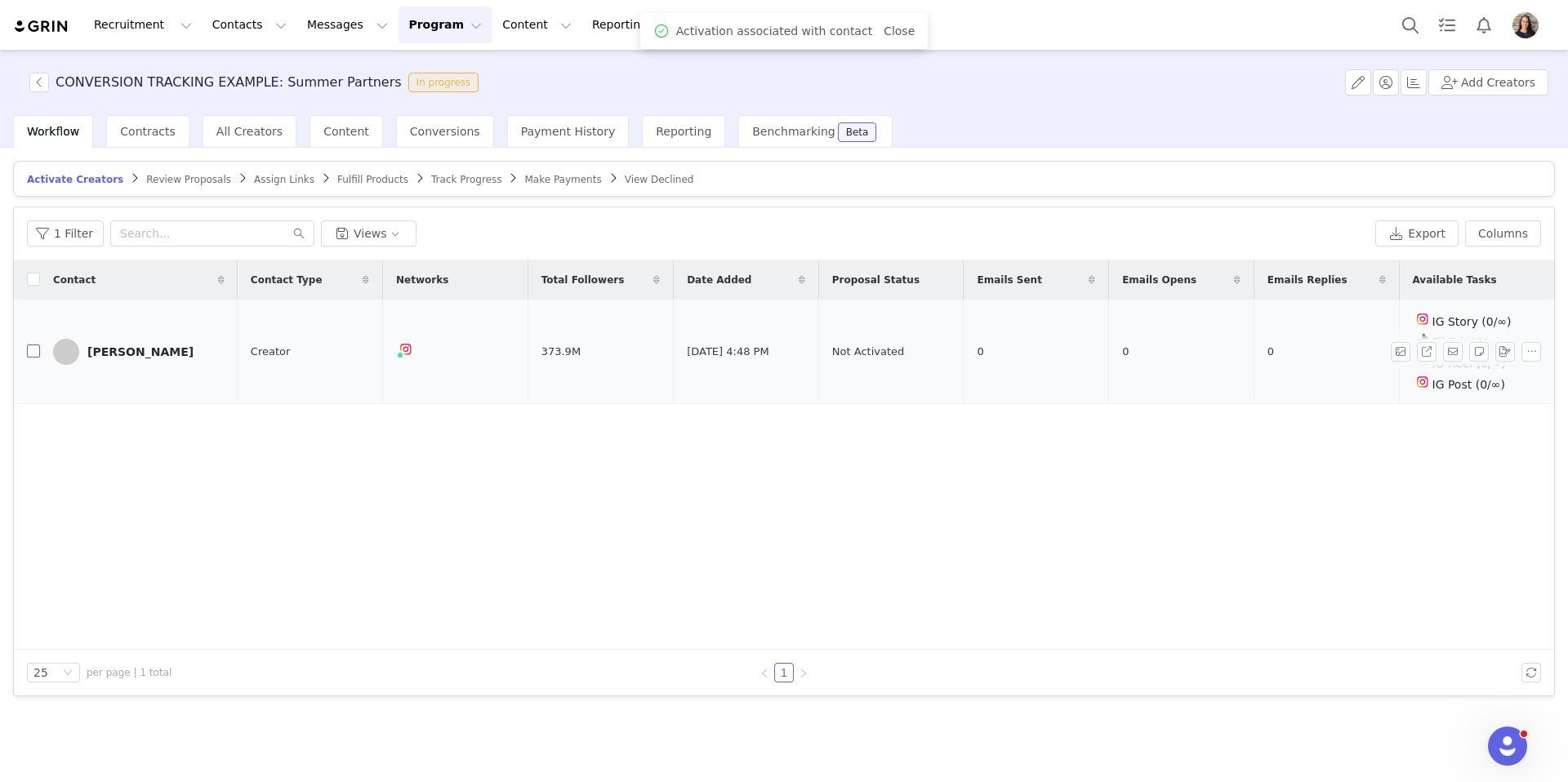
click at [37, 348] on input "checkbox" at bounding box center [33, 352] width 13 height 13
checkbox input "true"
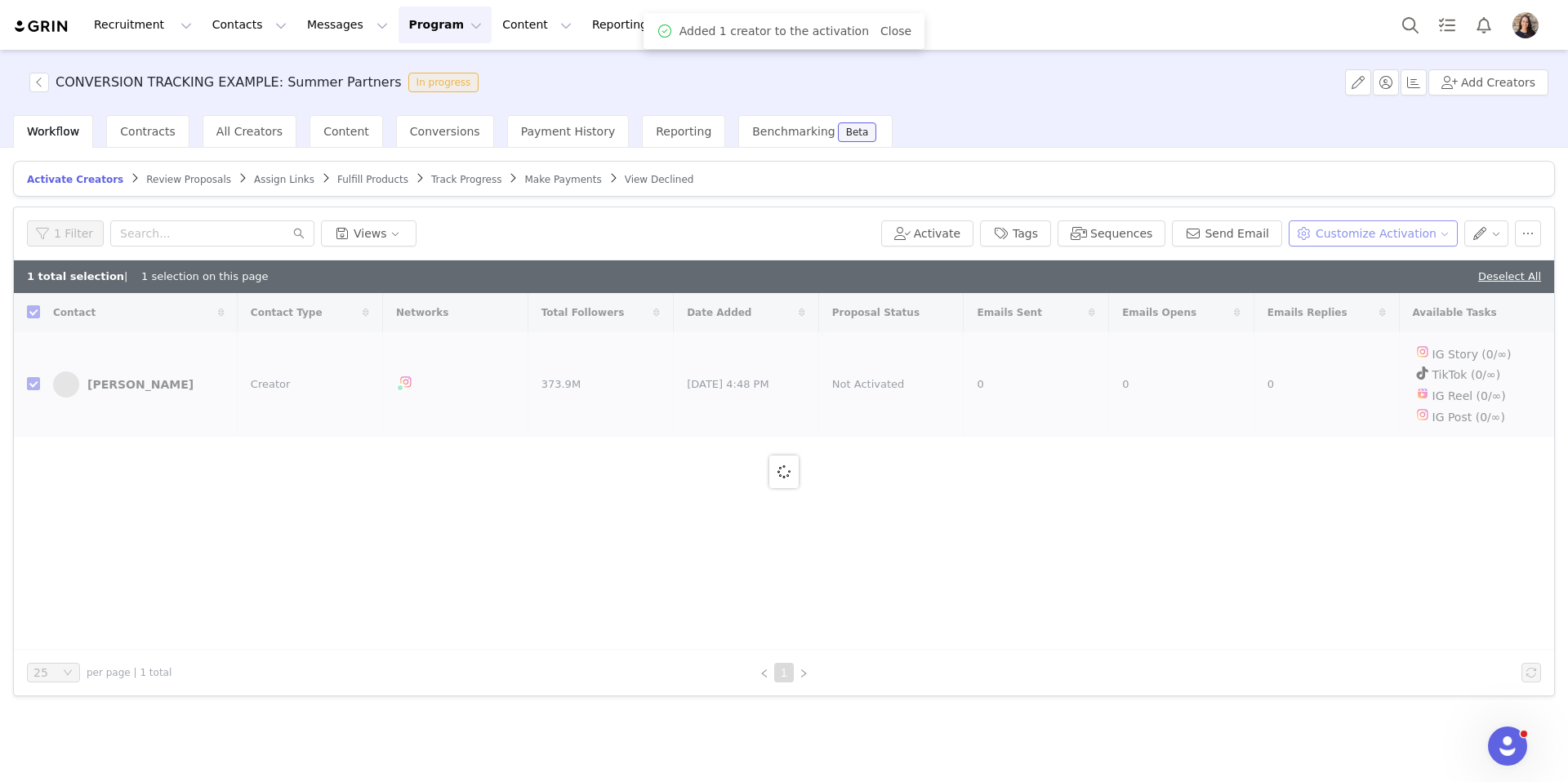
click at [1419, 235] on button "Customize Activation" at bounding box center [1373, 233] width 169 height 26
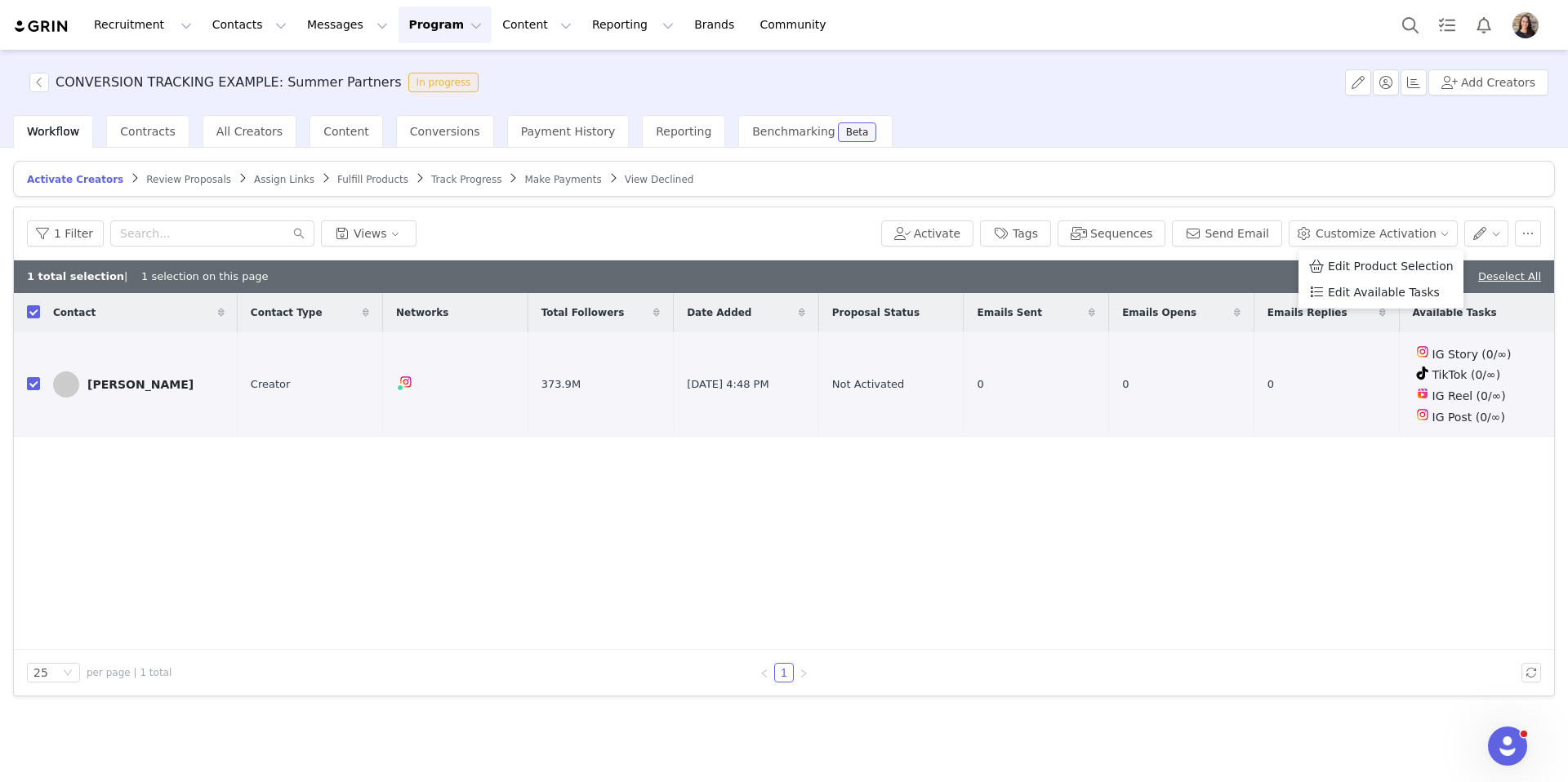
click at [175, 175] on span "Review Proposals" at bounding box center [189, 180] width 85 height 12
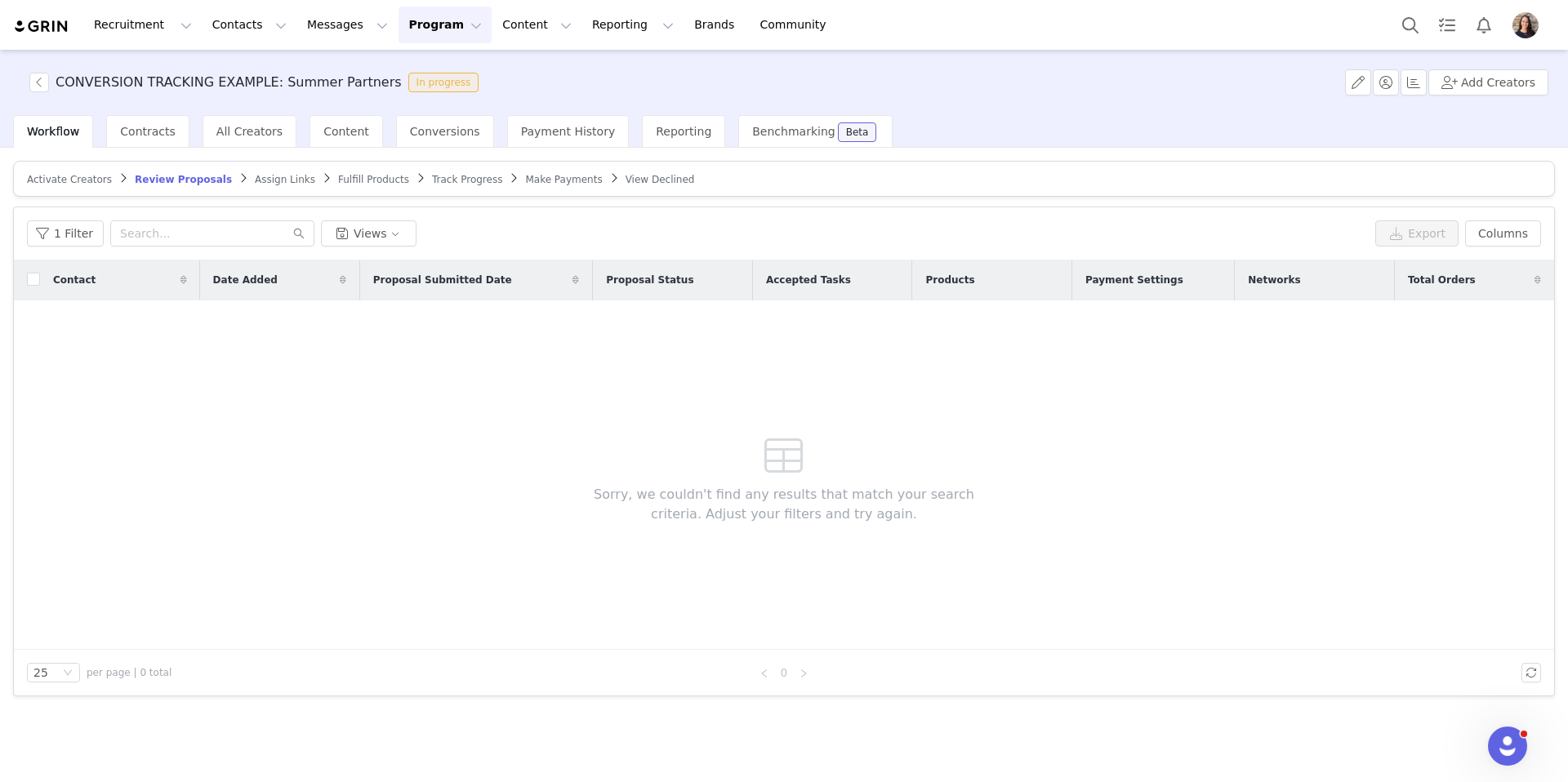
click at [257, 177] on span "Assign Links" at bounding box center [285, 180] width 61 height 12
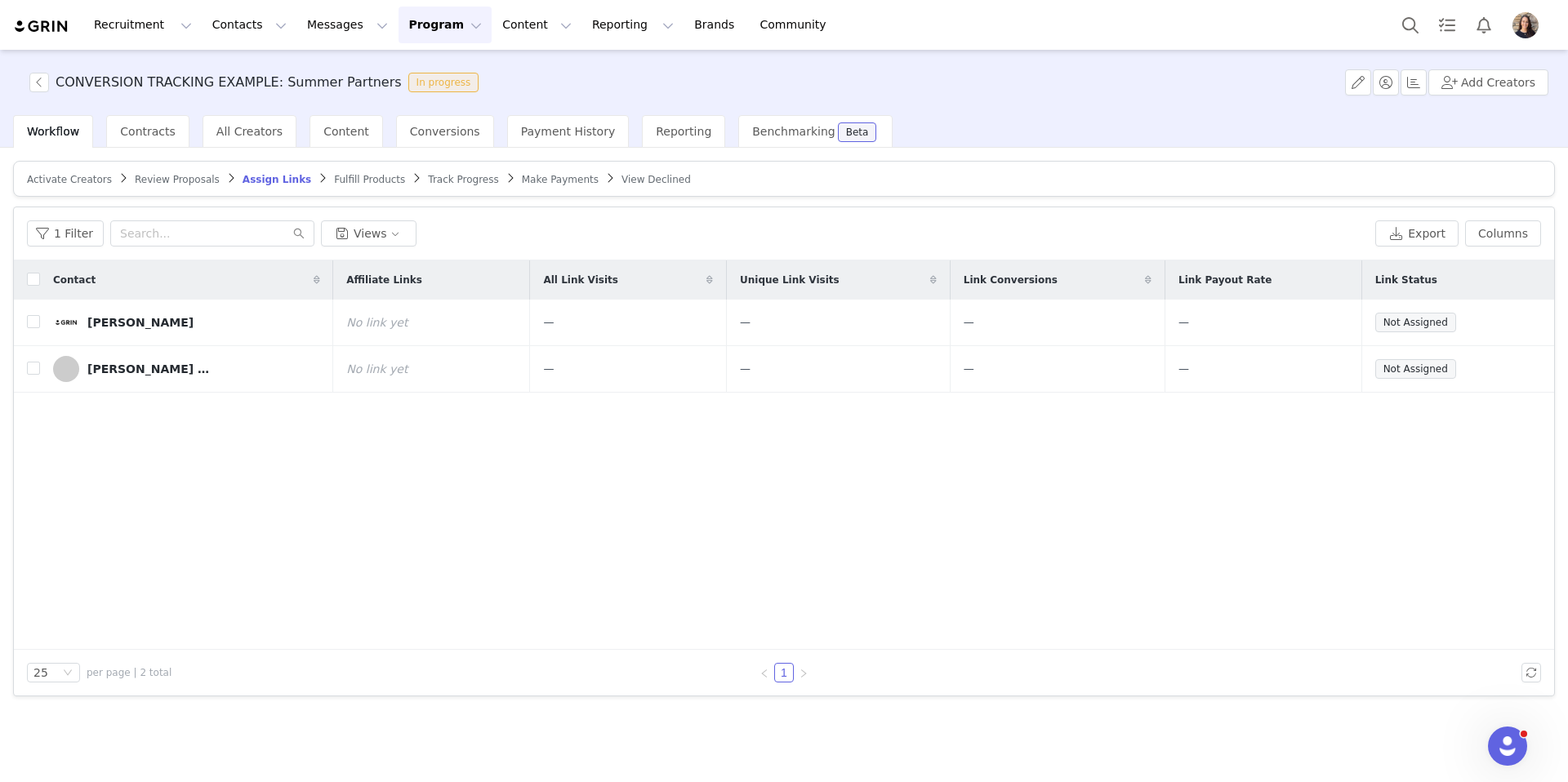
click at [371, 174] on span "Fulfill Products" at bounding box center [369, 180] width 71 height 12
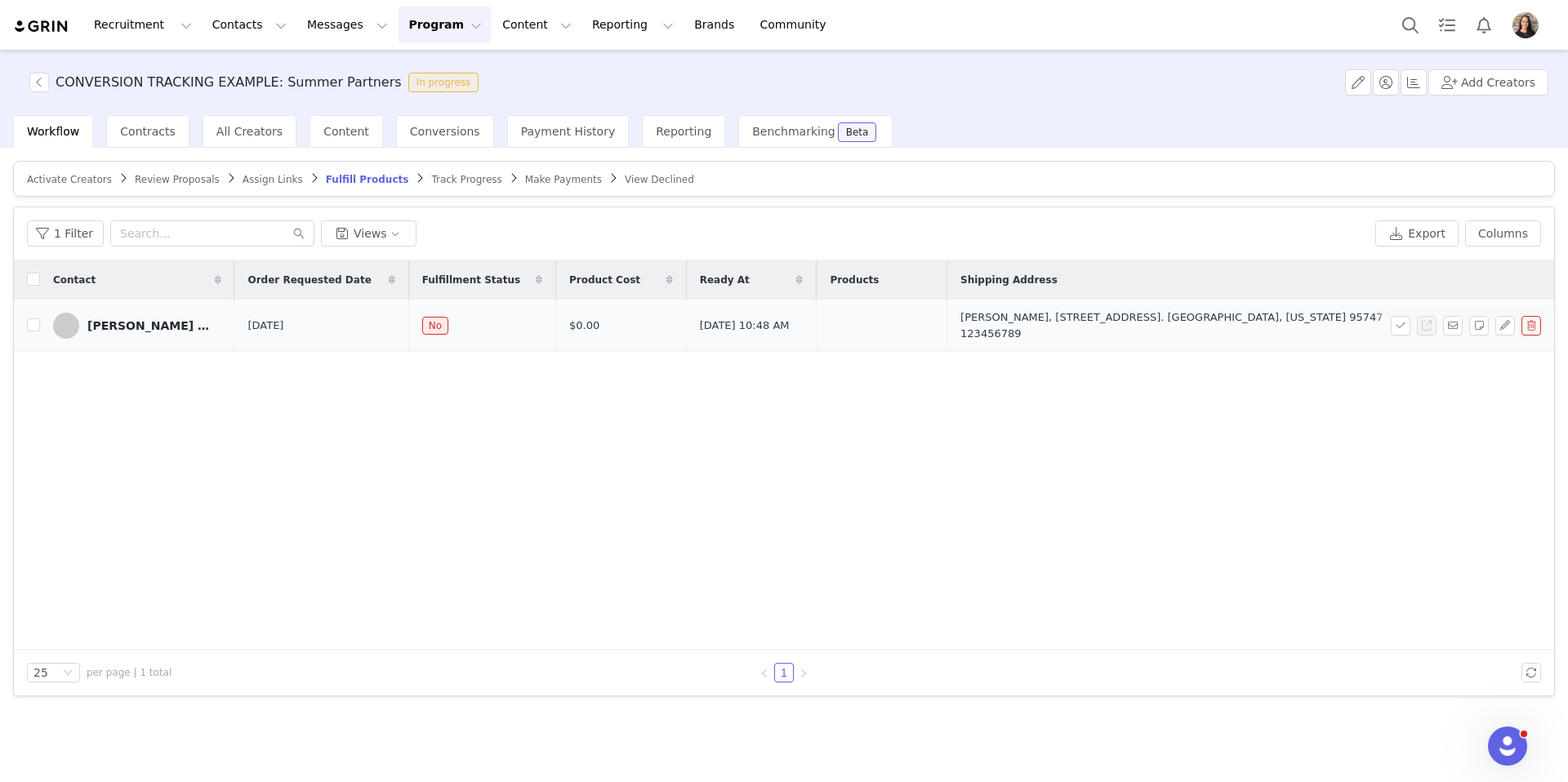
click at [40, 324] on td "Alex & James | TRAVEL" at bounding box center [137, 326] width 194 height 52
click at [437, 183] on span "Track Progress" at bounding box center [466, 180] width 71 height 12
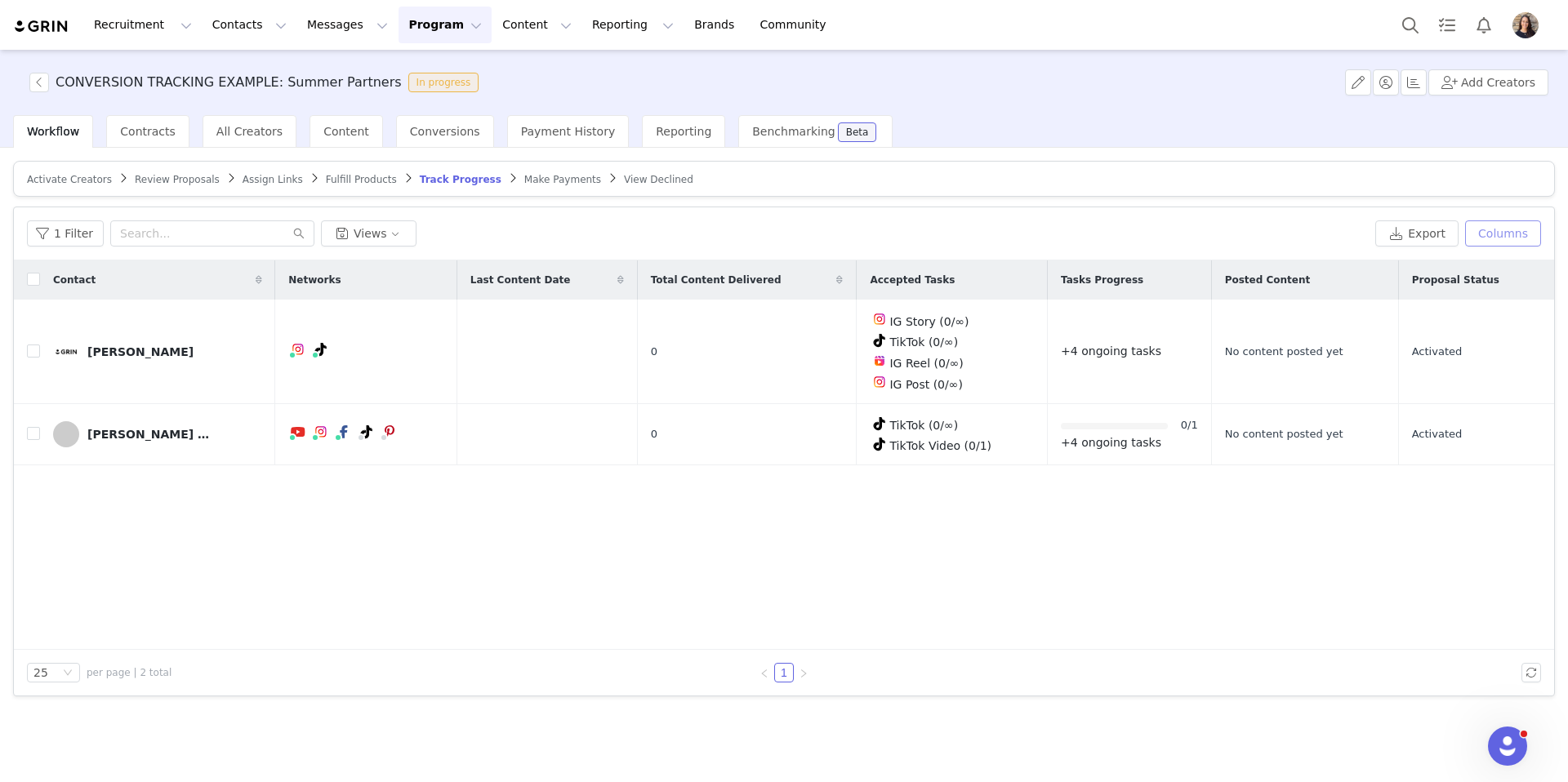
click at [1520, 229] on button "Columns" at bounding box center [1502, 233] width 76 height 26
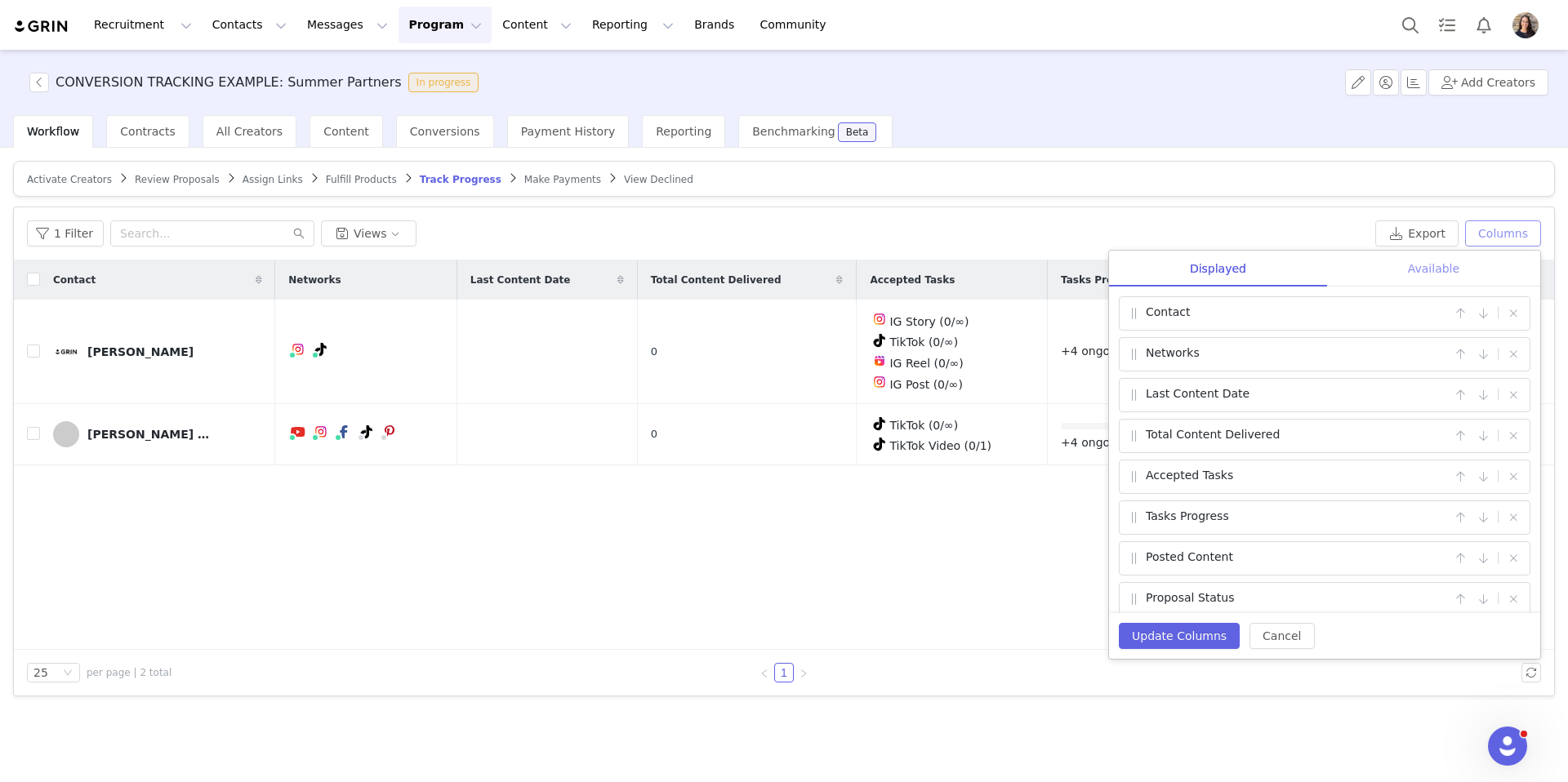
scroll to position [3, 0]
click at [1407, 263] on div "Available" at bounding box center [1433, 269] width 213 height 37
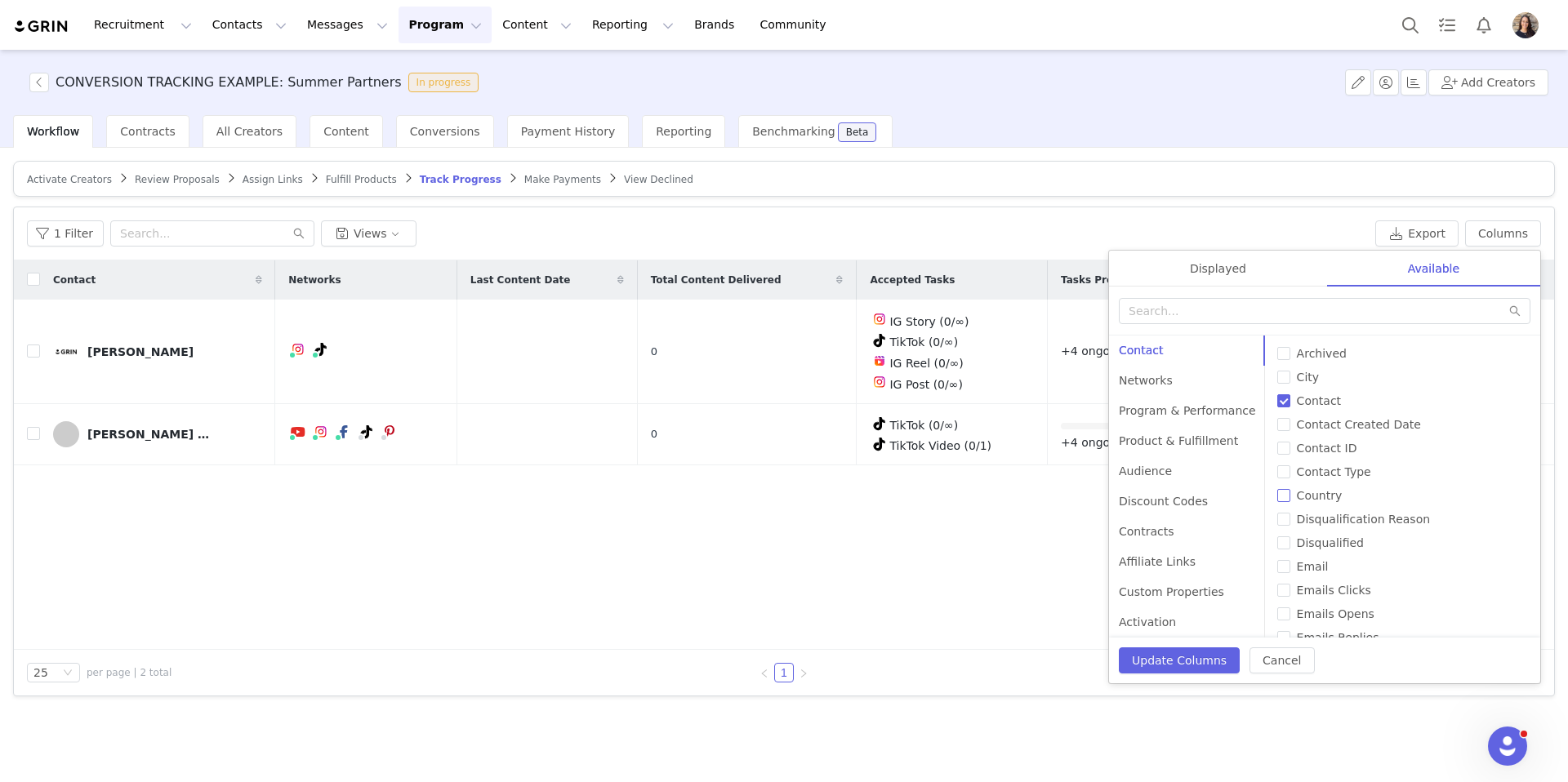
click at [1318, 497] on span "Country" at bounding box center [1319, 496] width 59 height 13
click at [1290, 497] on input "Country" at bounding box center [1284, 496] width 13 height 13
checkbox input "true"
click at [1300, 376] on span "City" at bounding box center [1307, 377] width 35 height 13
click at [1290, 376] on input "City" at bounding box center [1284, 377] width 13 height 13
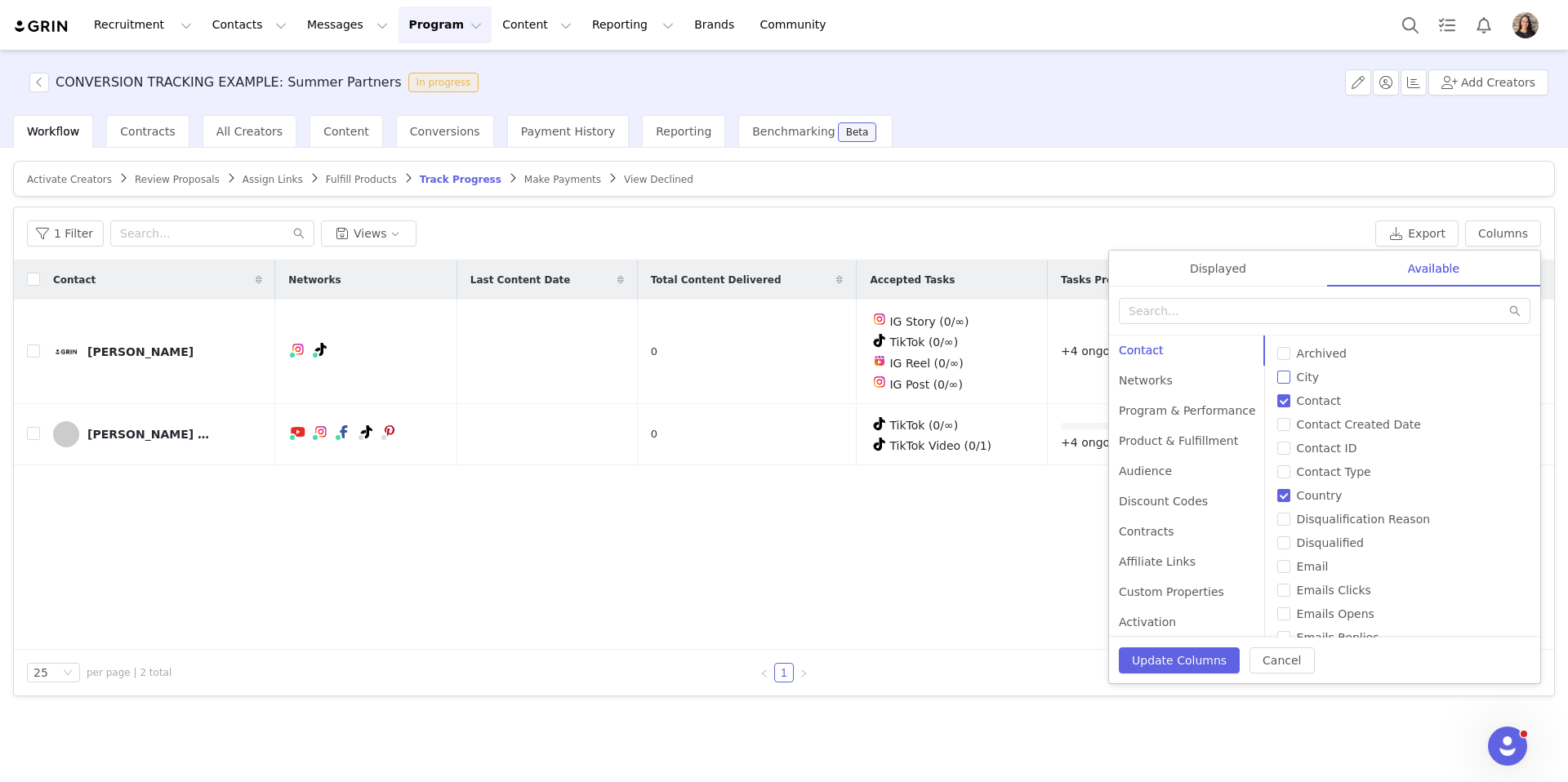
checkbox input "true"
click at [1195, 651] on button "Update Columns" at bounding box center [1178, 660] width 120 height 26
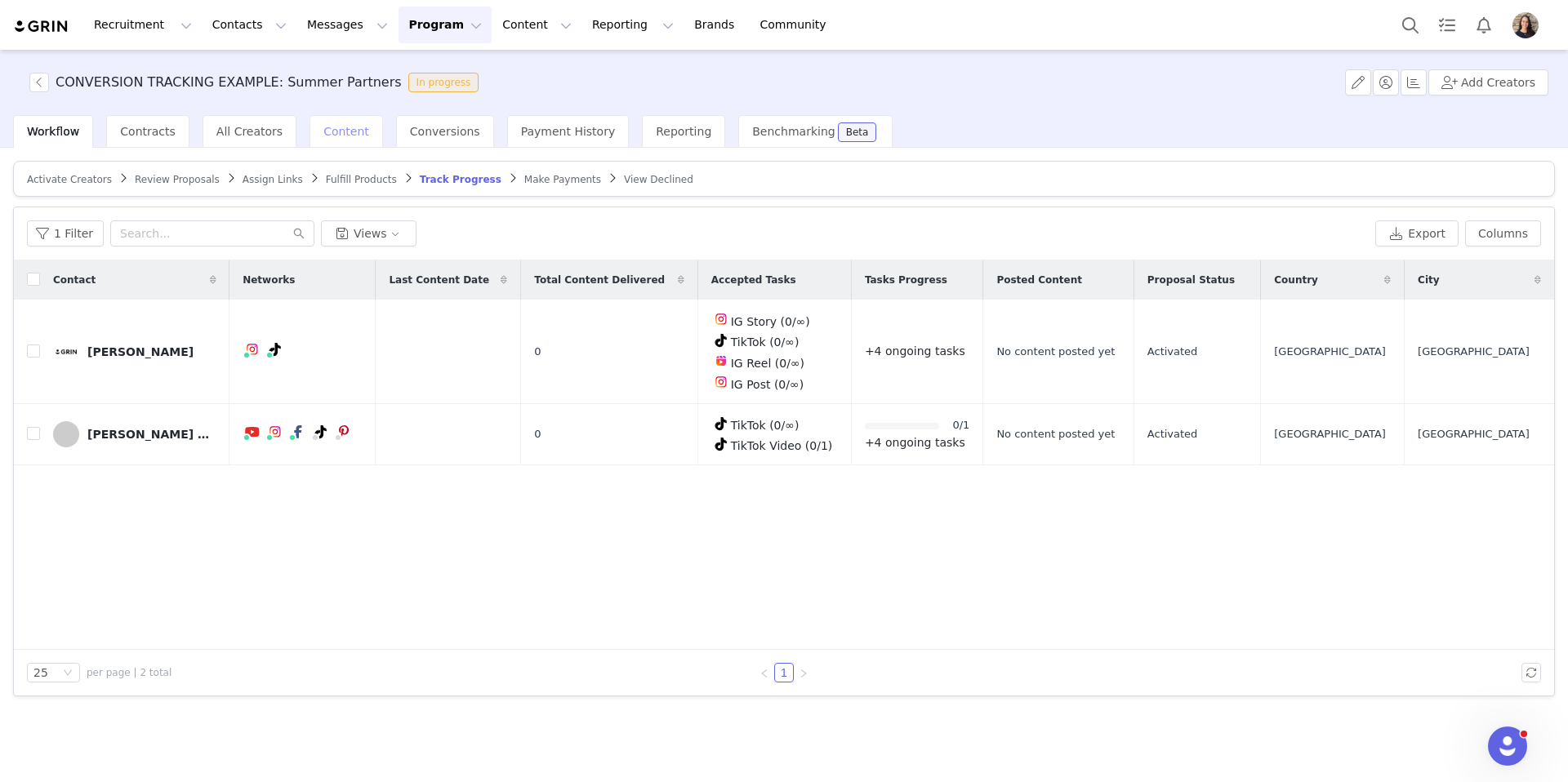
click at [338, 128] on span "Content" at bounding box center [346, 131] width 46 height 13
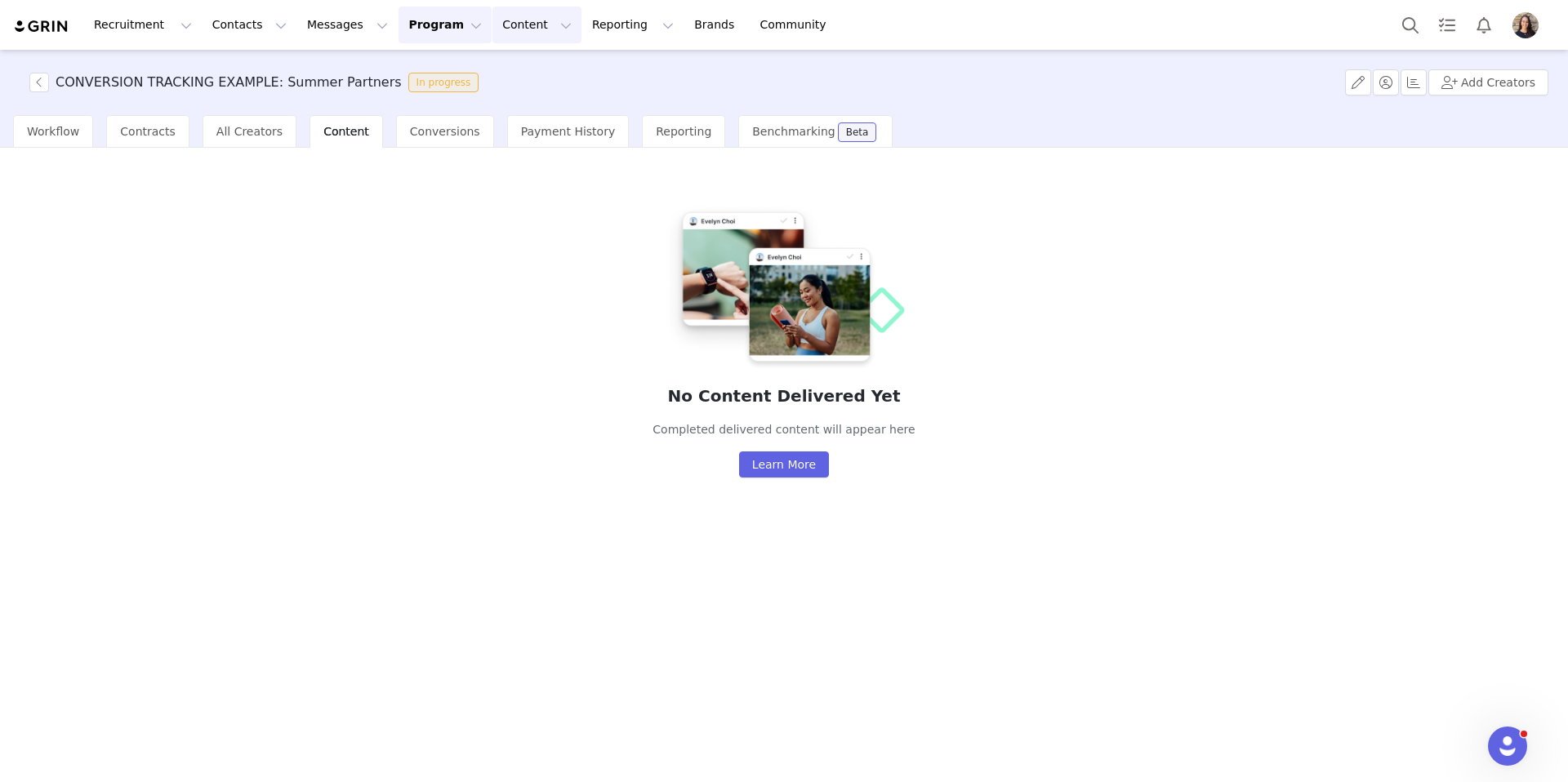
click at [504, 41] on button "Content Content" at bounding box center [537, 25] width 89 height 37
click at [941, 295] on div "No Content Delivered Yet Completed delivered content will appear here Learn More" at bounding box center [784, 339] width 1541 height 356
click at [522, 128] on span "Payment History" at bounding box center [568, 131] width 95 height 13
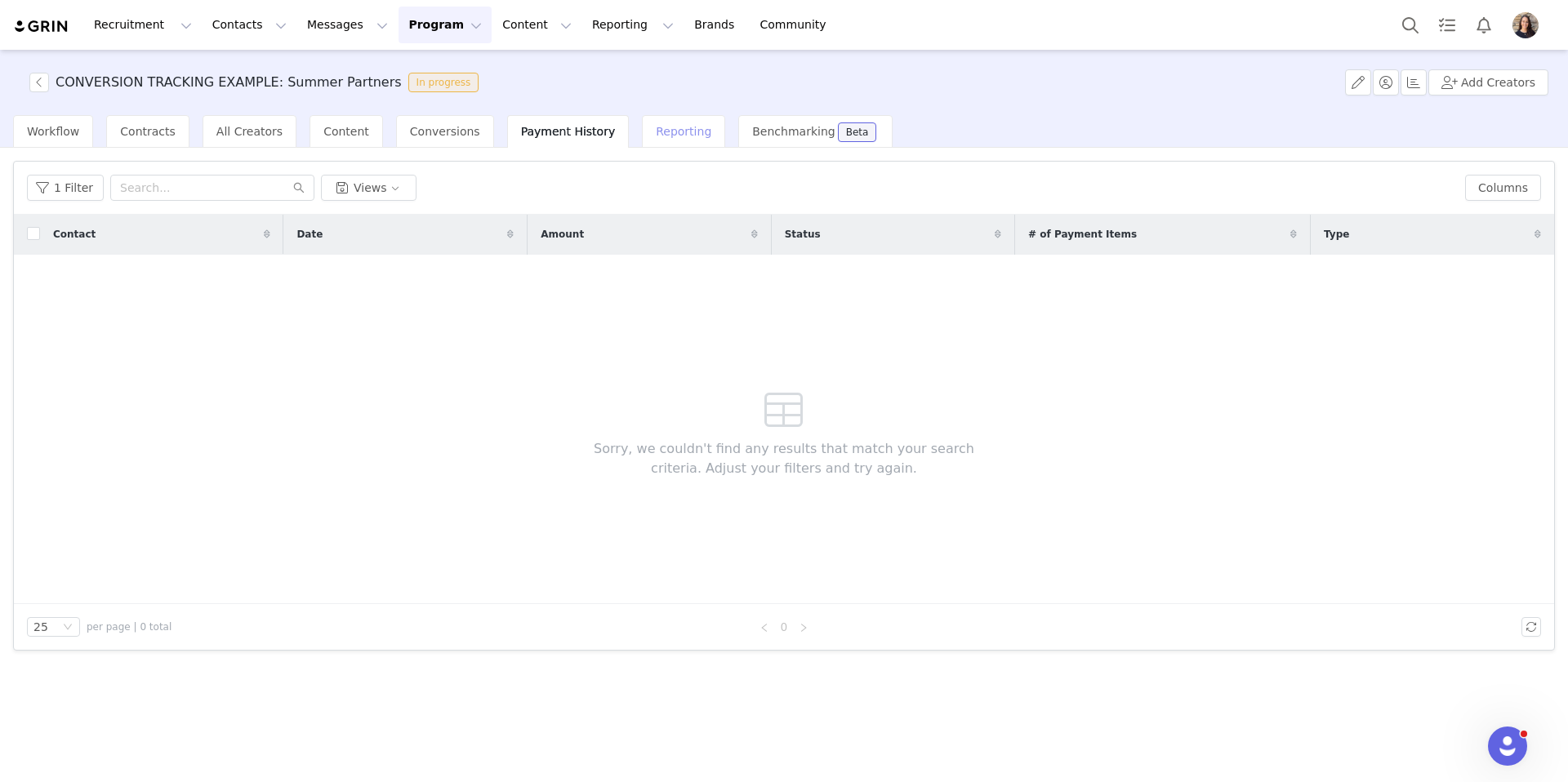
click at [666, 120] on div "Reporting" at bounding box center [683, 131] width 83 height 32
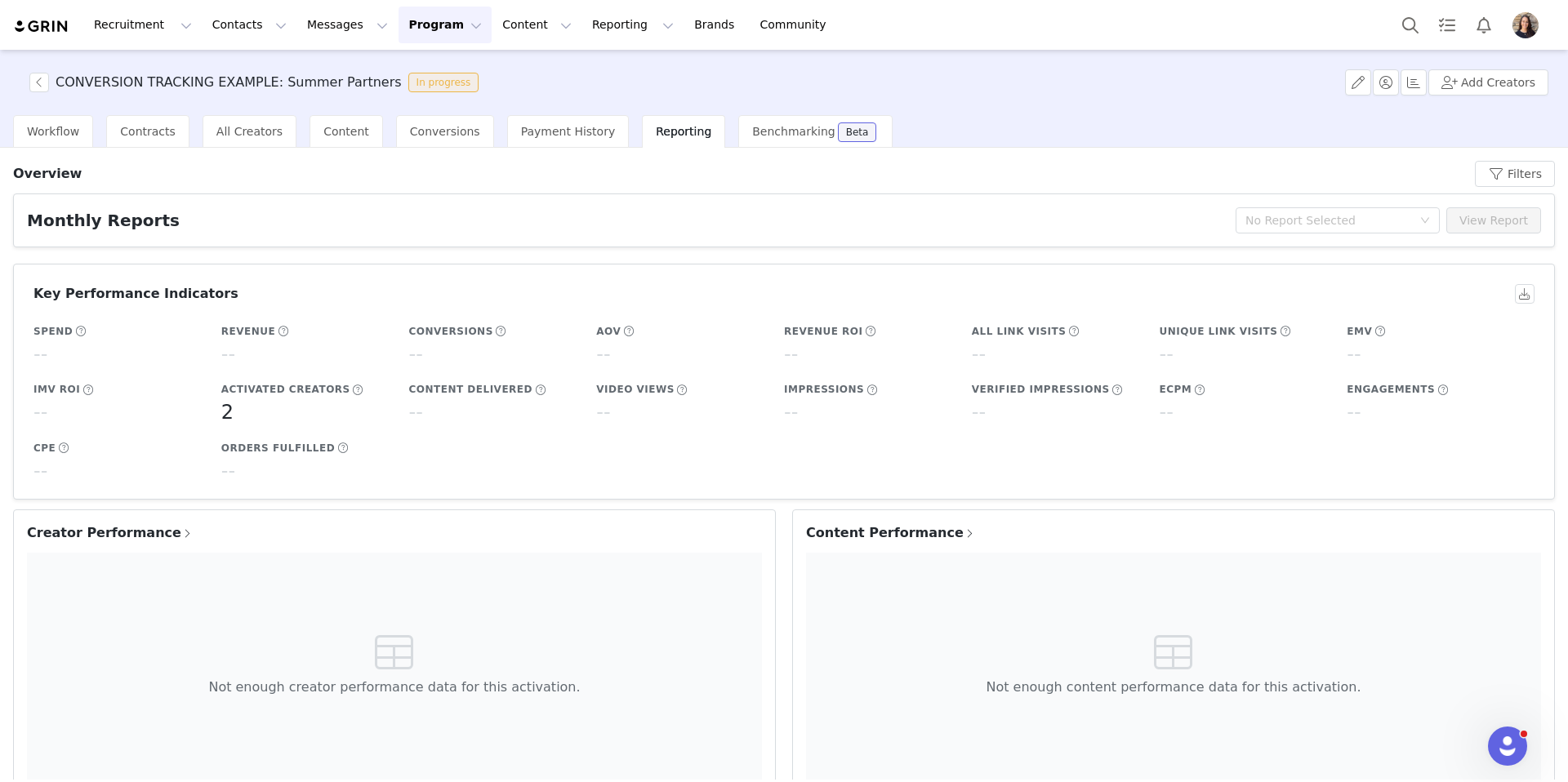
scroll to position [166, 0]
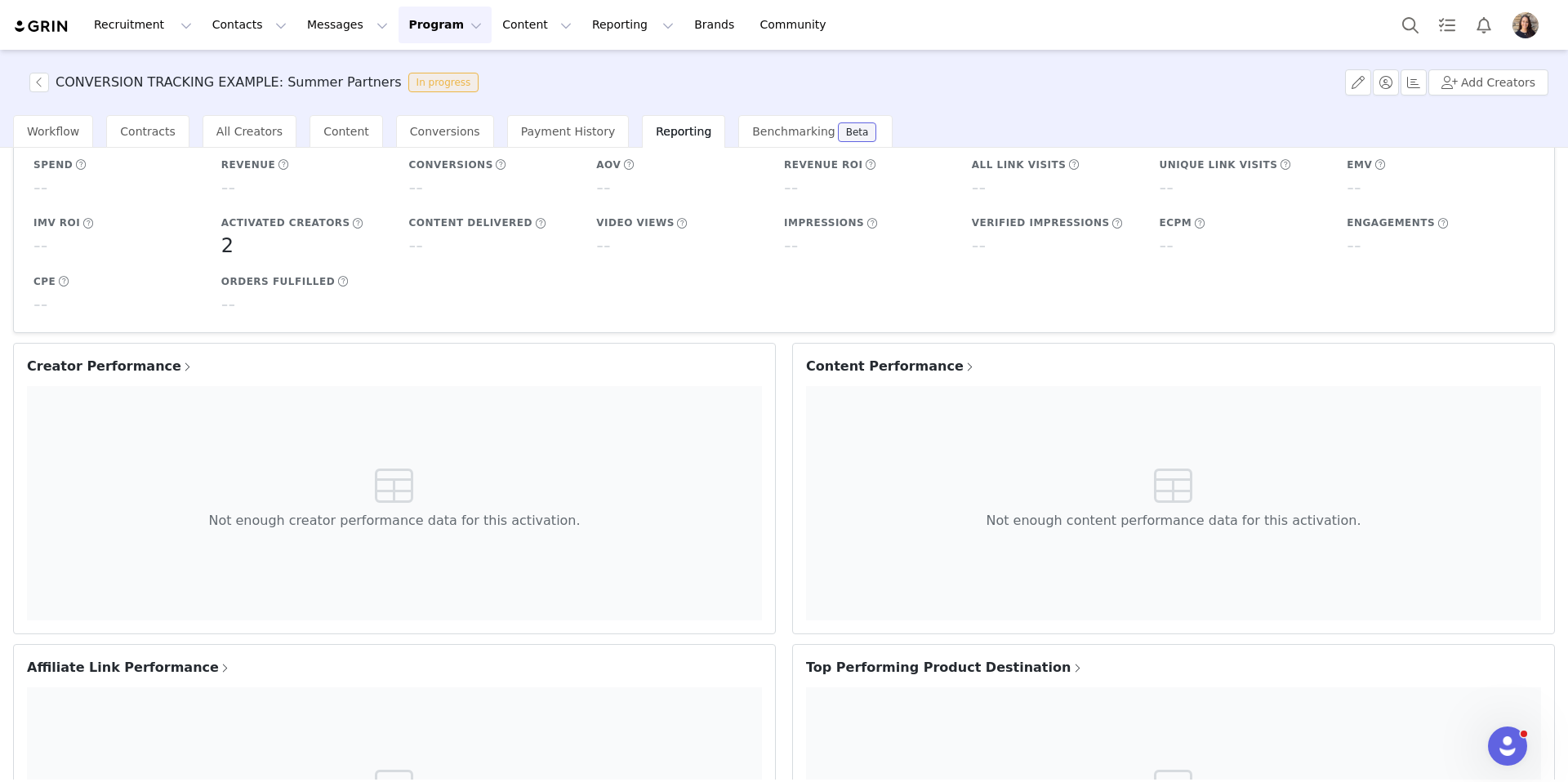
click at [117, 366] on span "Creator Performance" at bounding box center [110, 366] width 166 height 20
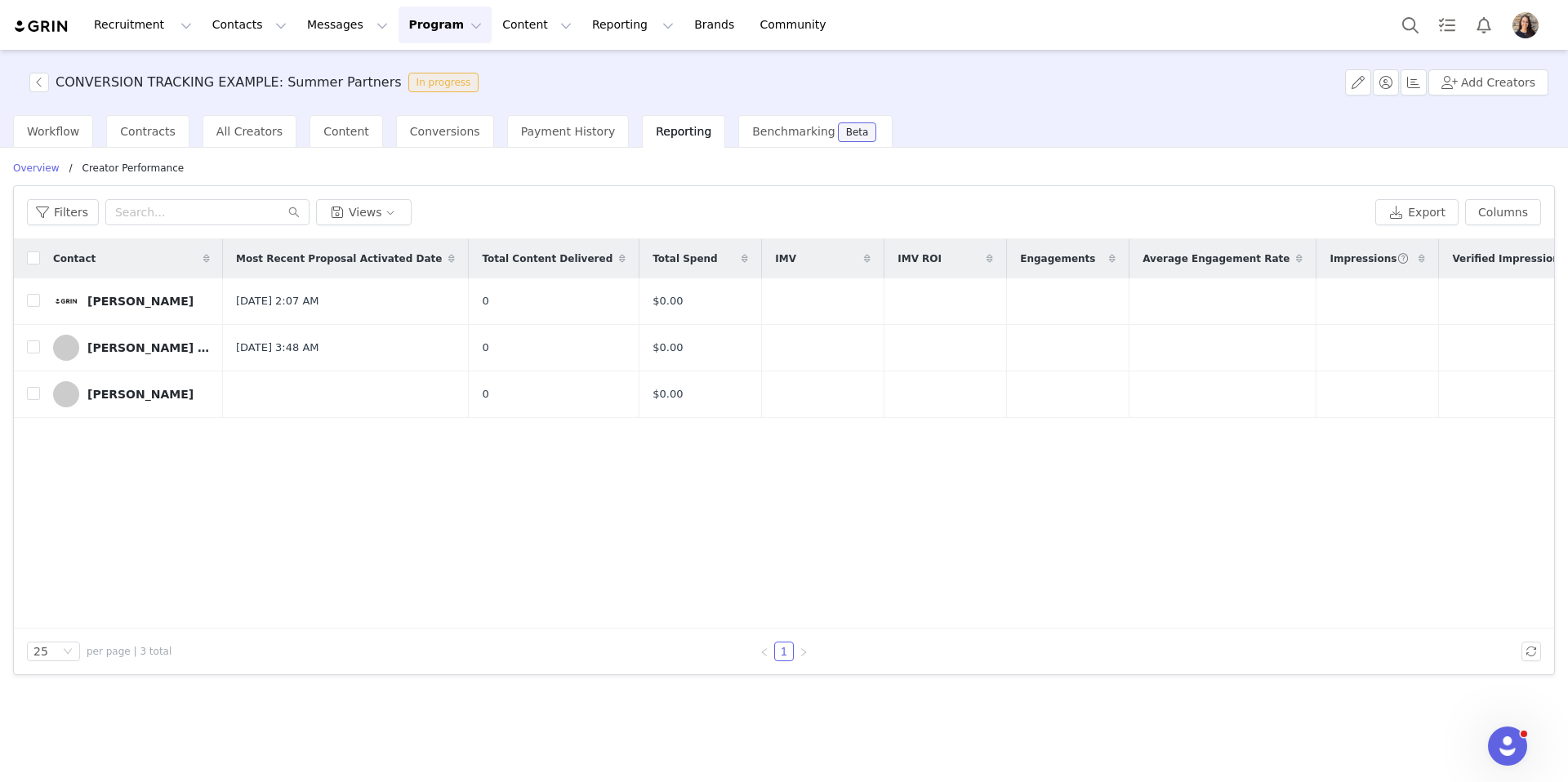
click at [40, 167] on p "Overview" at bounding box center [37, 169] width 47 height 15
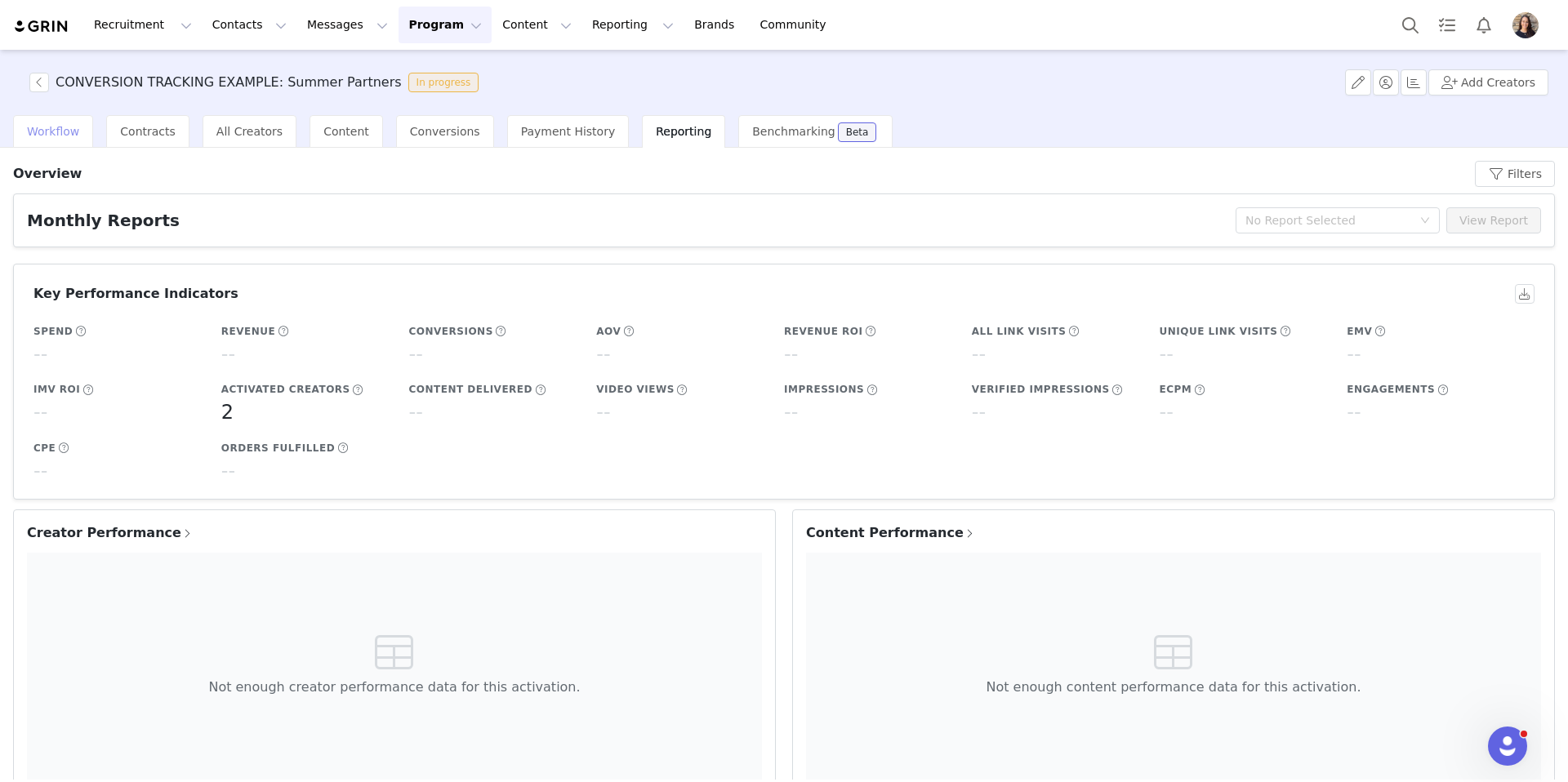
click at [76, 137] on div "Workflow" at bounding box center [53, 131] width 80 height 32
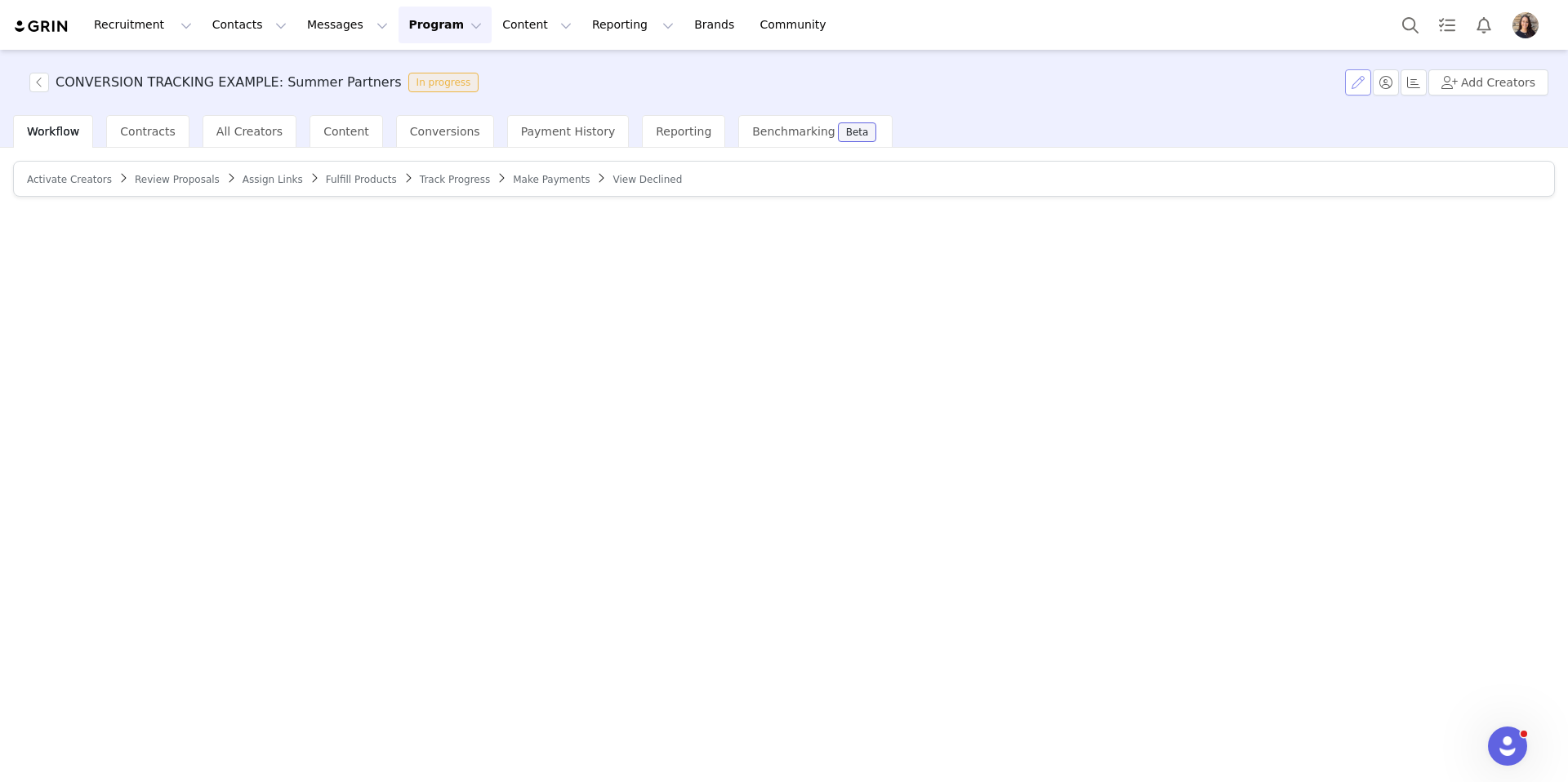
click at [1359, 82] on button "button" at bounding box center [1357, 82] width 26 height 26
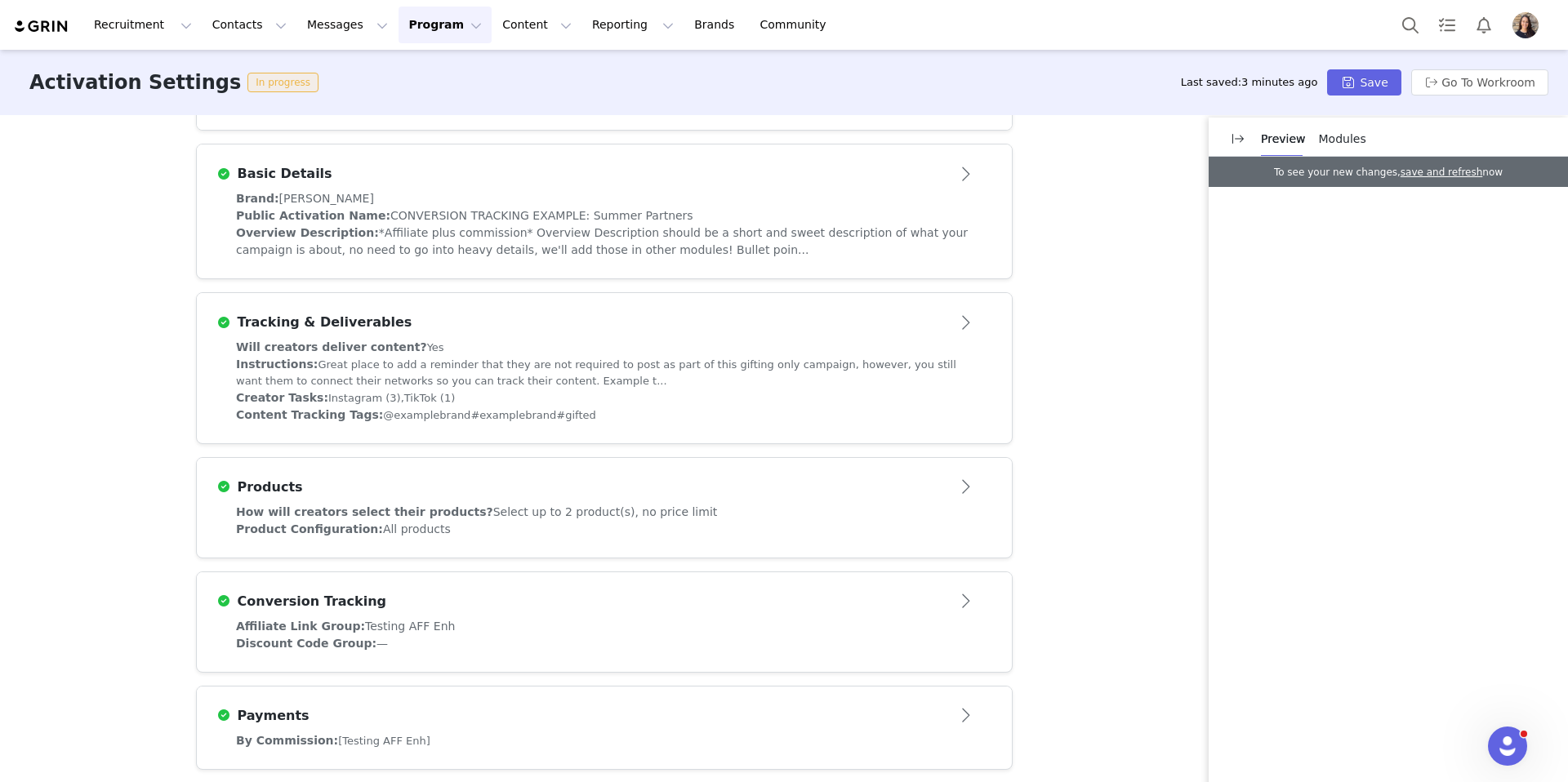
scroll to position [365, 0]
click at [579, 520] on span "Select up to 2 product(s), no price limit" at bounding box center [605, 514] width 224 height 13
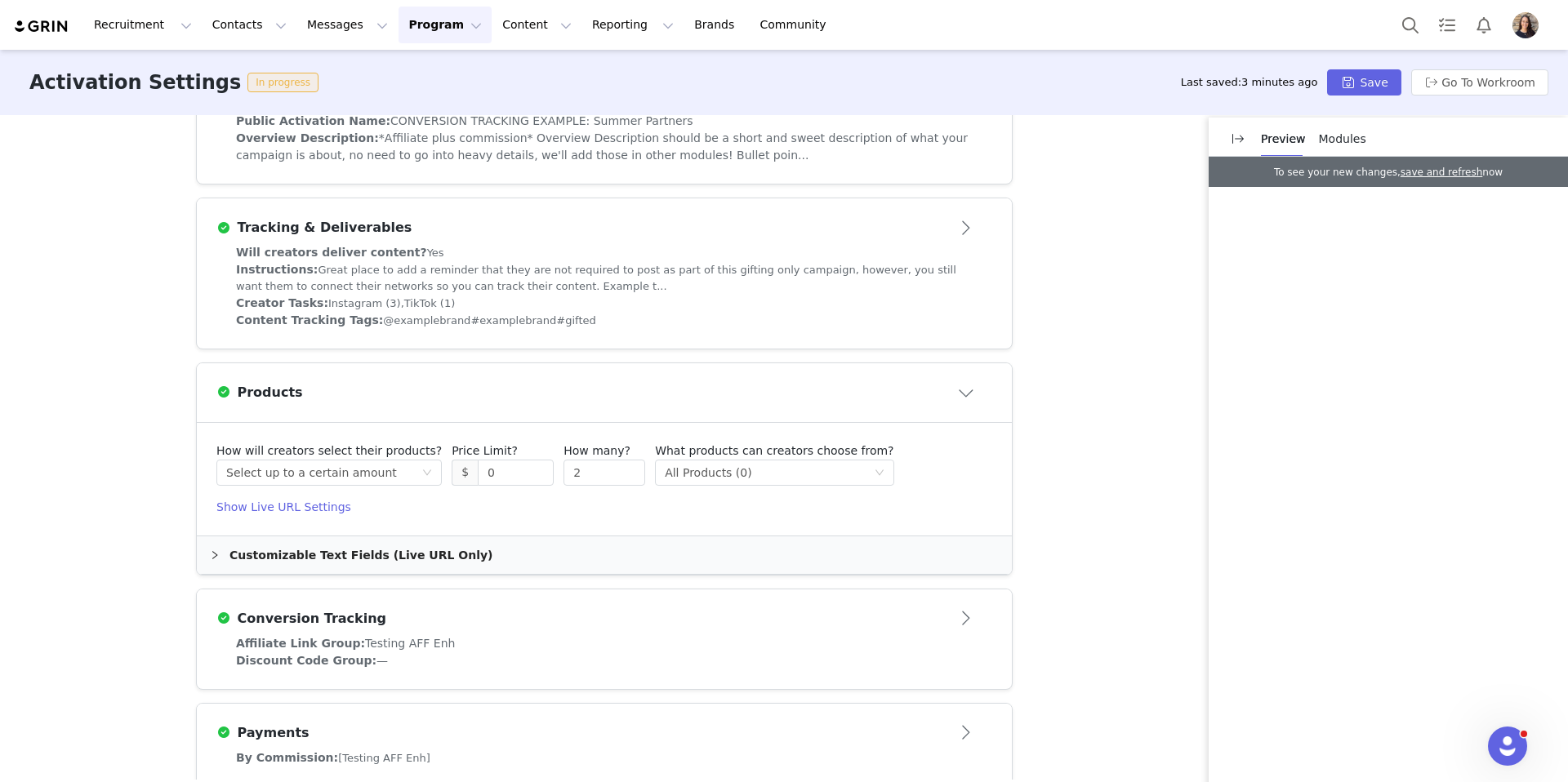
scroll to position [466, 0]
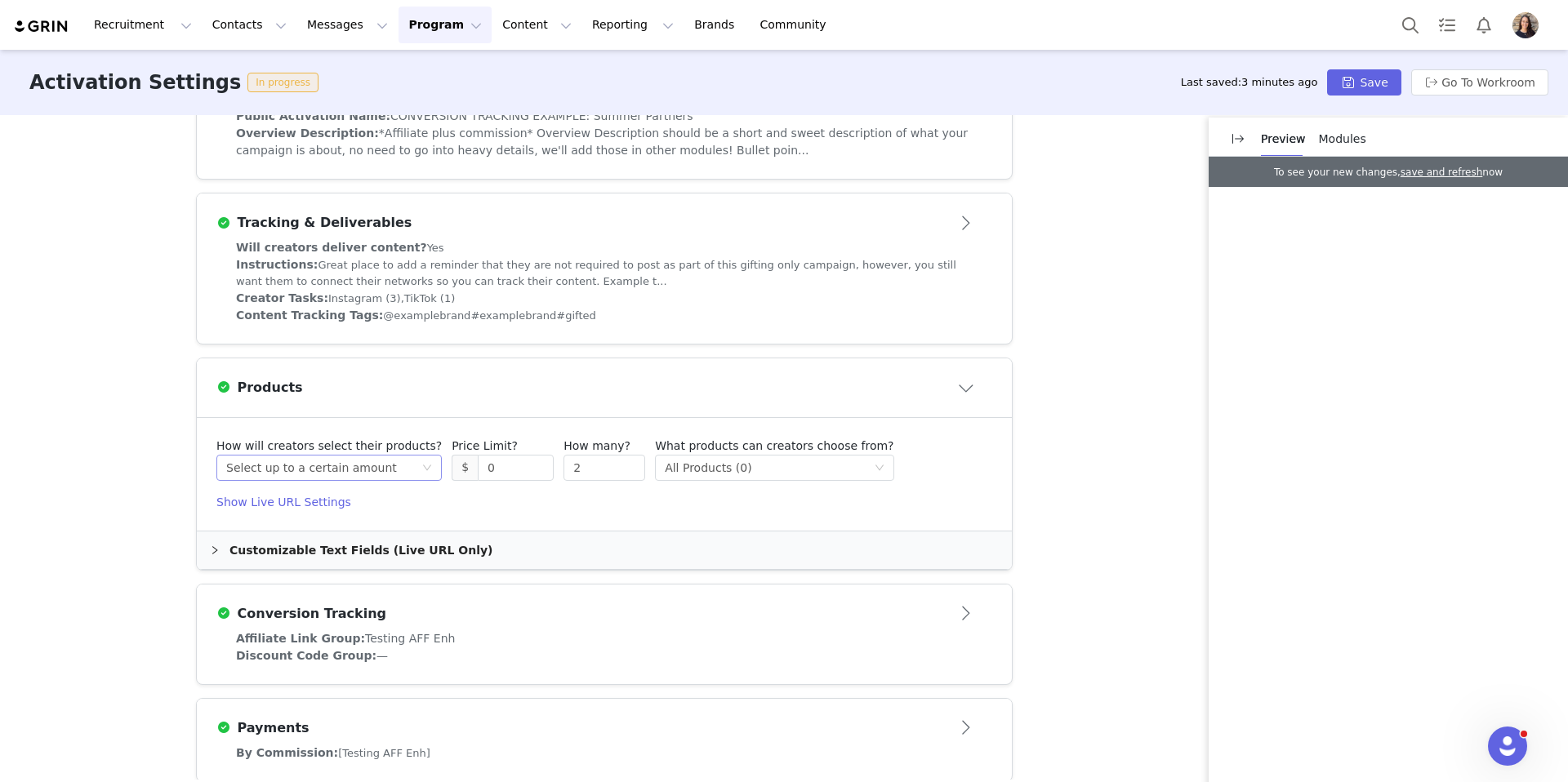
click at [349, 469] on div "Select up to a certain amount" at bounding box center [311, 467] width 170 height 24
click at [514, 479] on input "0" at bounding box center [515, 467] width 74 height 24
click at [572, 470] on input "2" at bounding box center [604, 467] width 80 height 24
click at [874, 470] on icon "icon: down" at bounding box center [879, 468] width 10 height 10
click at [601, 401] on div "Products" at bounding box center [603, 387] width 775 height 26
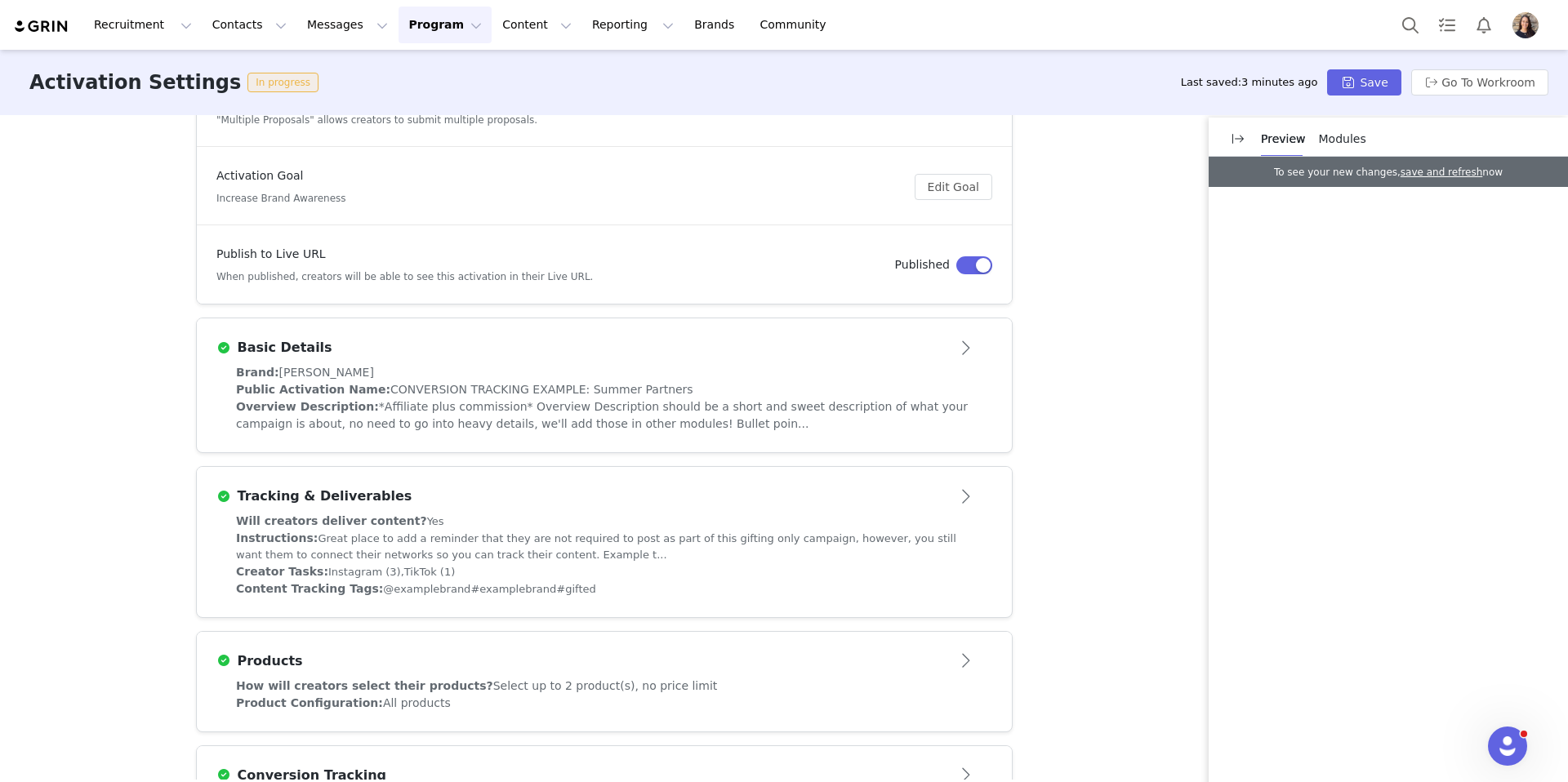
scroll to position [0, 0]
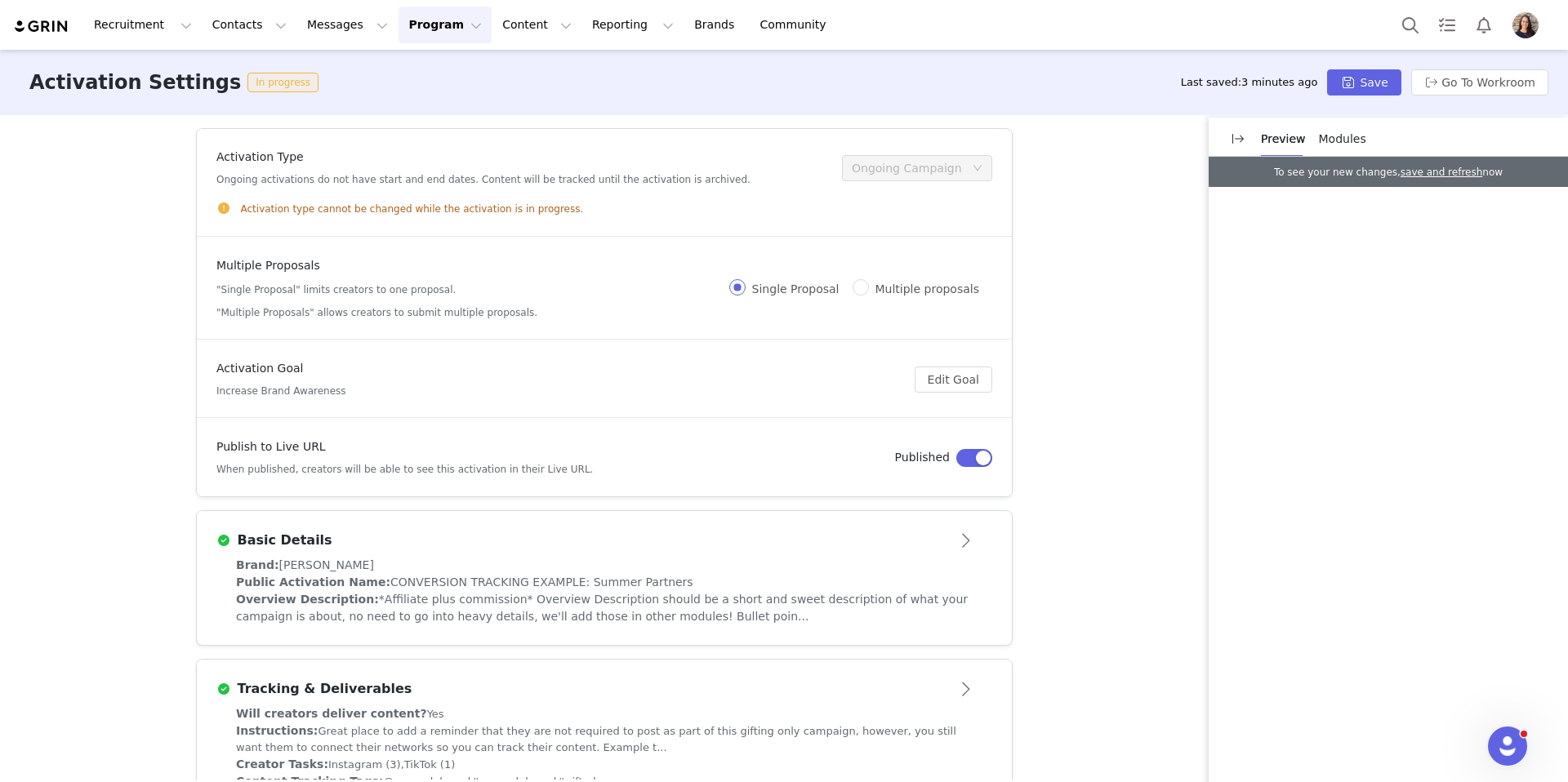
click at [401, 29] on button "Program Program" at bounding box center [445, 25] width 93 height 37
click at [409, 66] on p "Activations" at bounding box center [418, 72] width 63 height 17
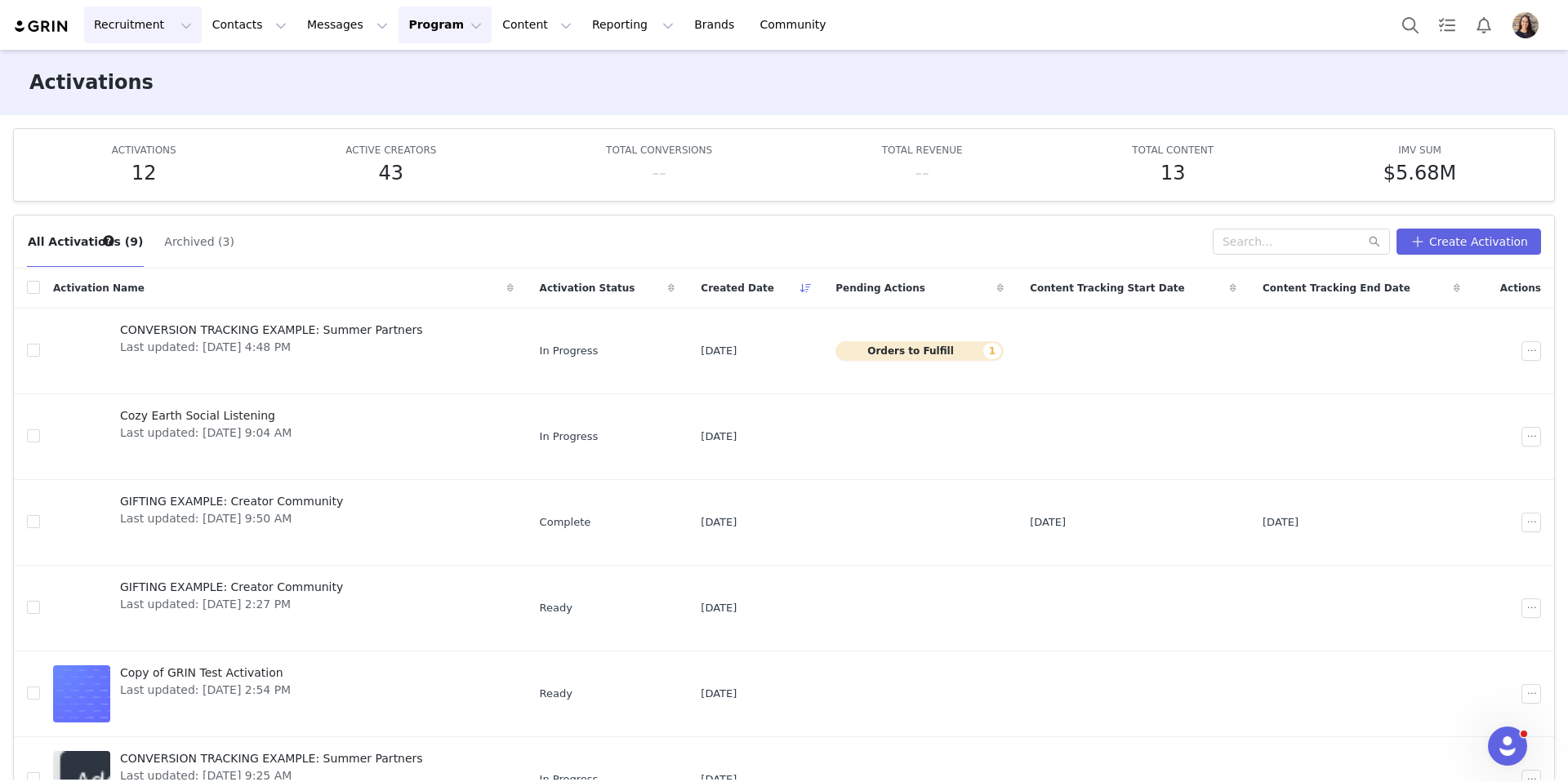
click at [148, 16] on button "Recruitment Recruitment" at bounding box center [142, 25] width 117 height 37
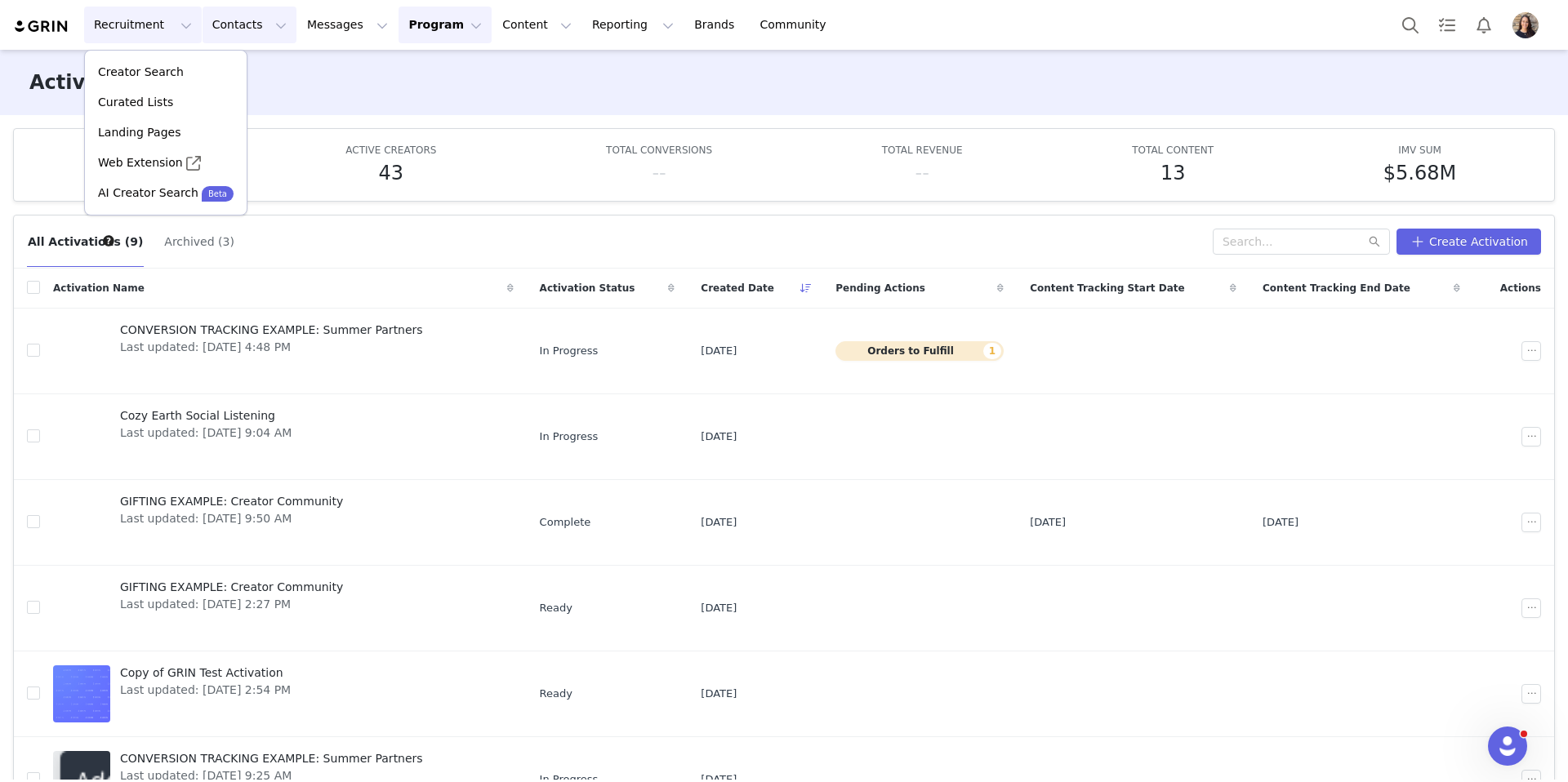
click at [238, 27] on button "Contacts Contacts" at bounding box center [249, 25] width 94 height 37
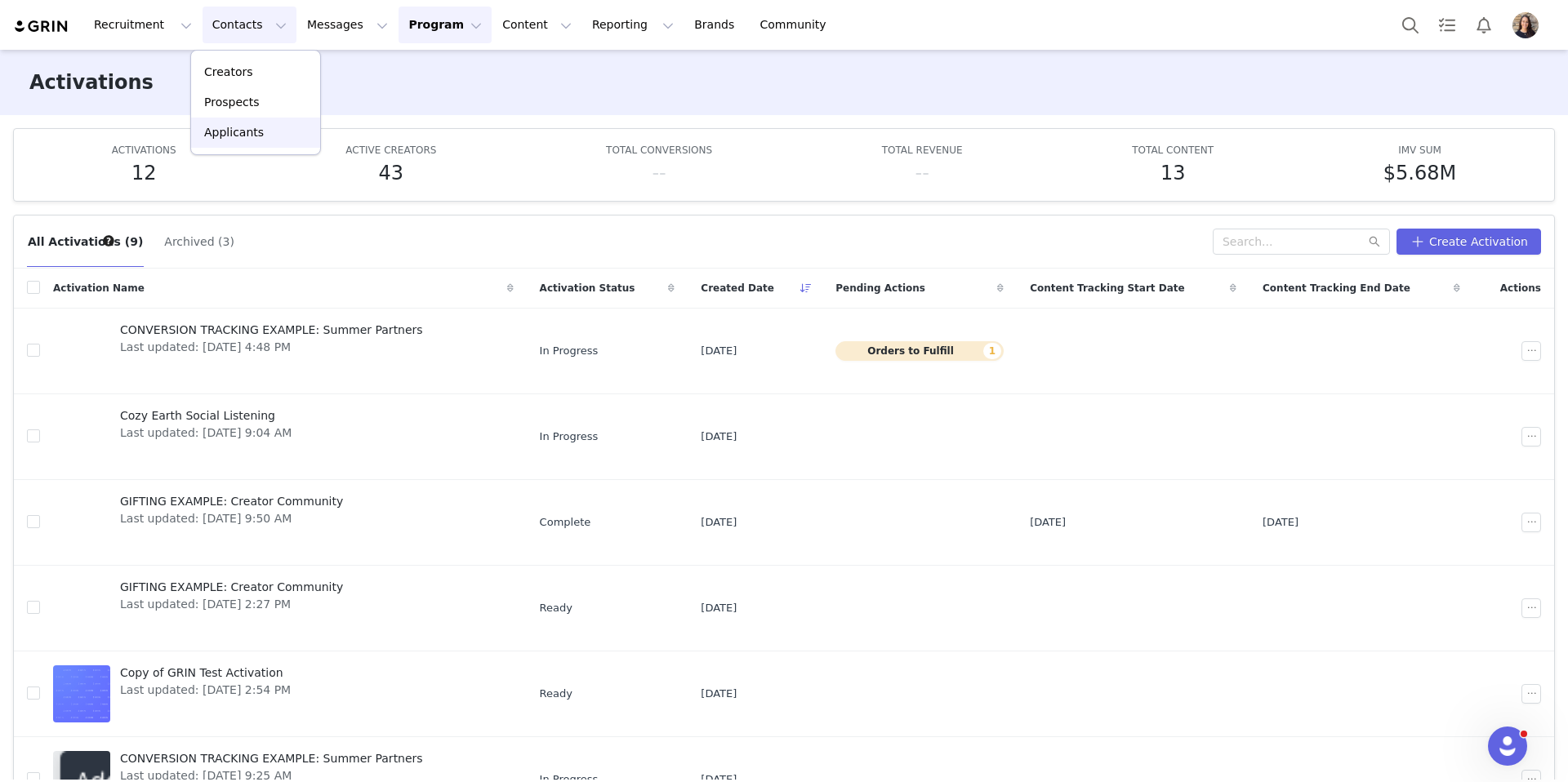
click at [248, 137] on p "Applicants" at bounding box center [234, 132] width 60 height 17
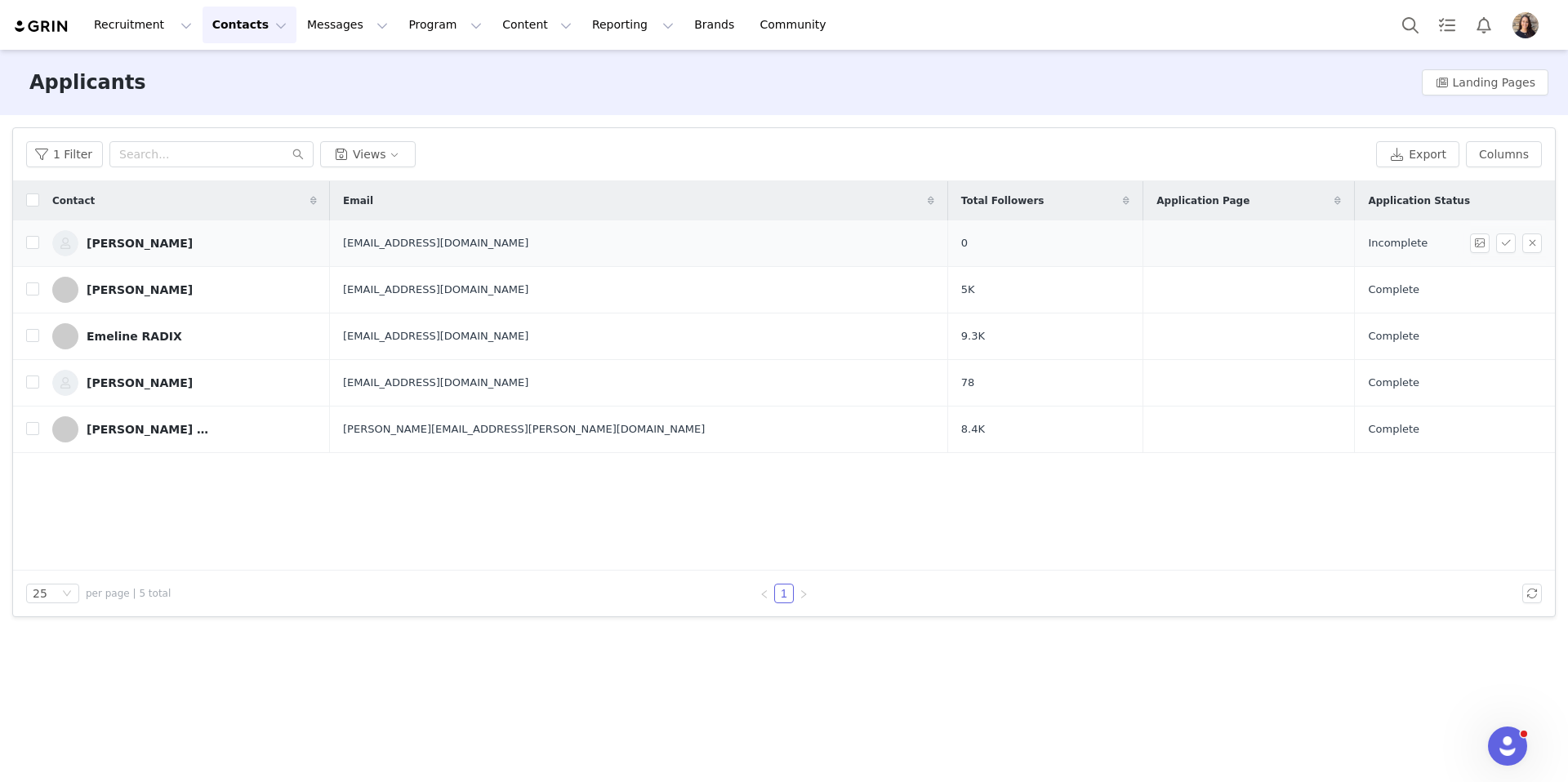
click at [111, 244] on div "anil Ülker" at bounding box center [140, 243] width 106 height 13
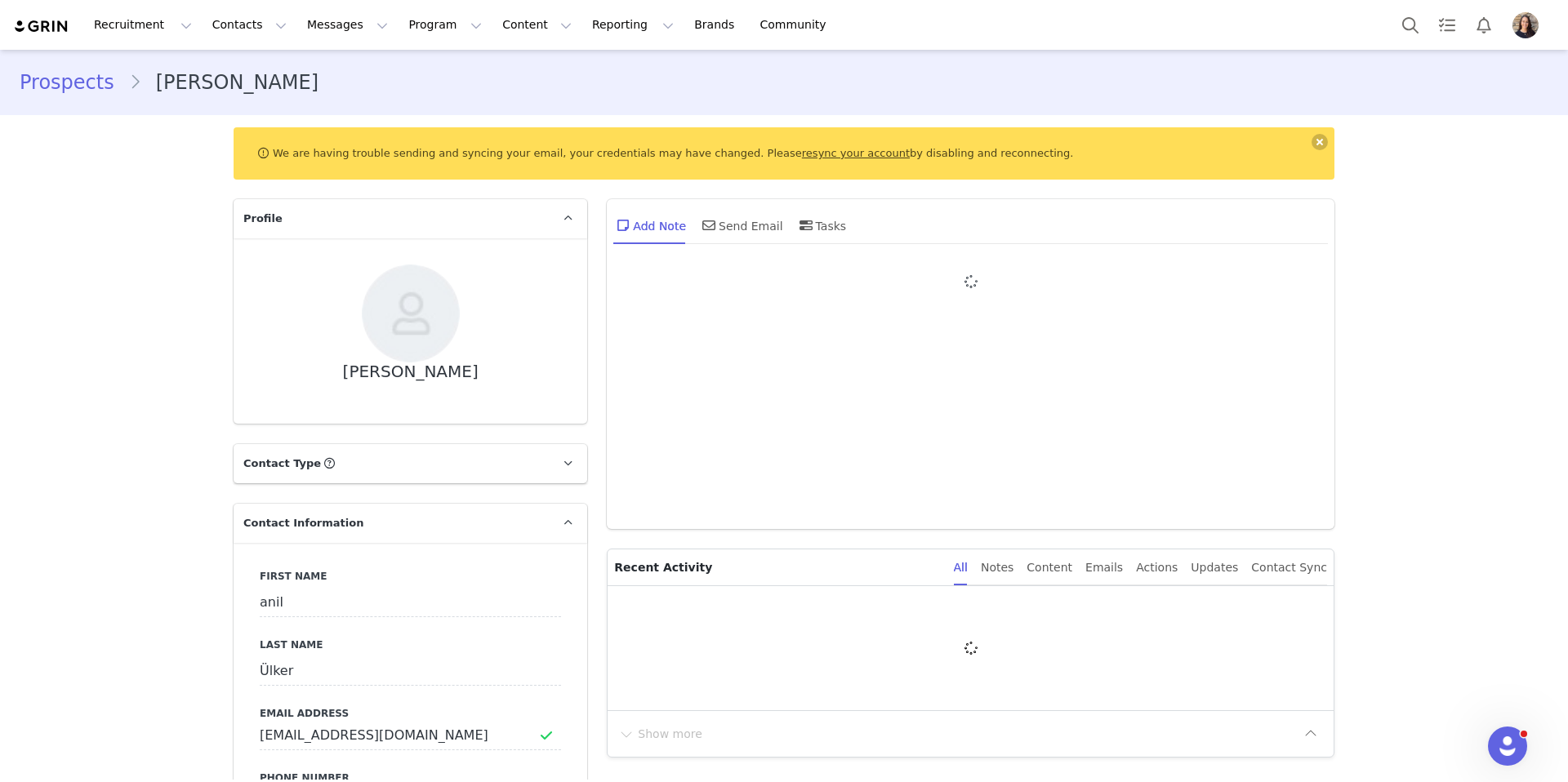
type input "+49 (Germany)"
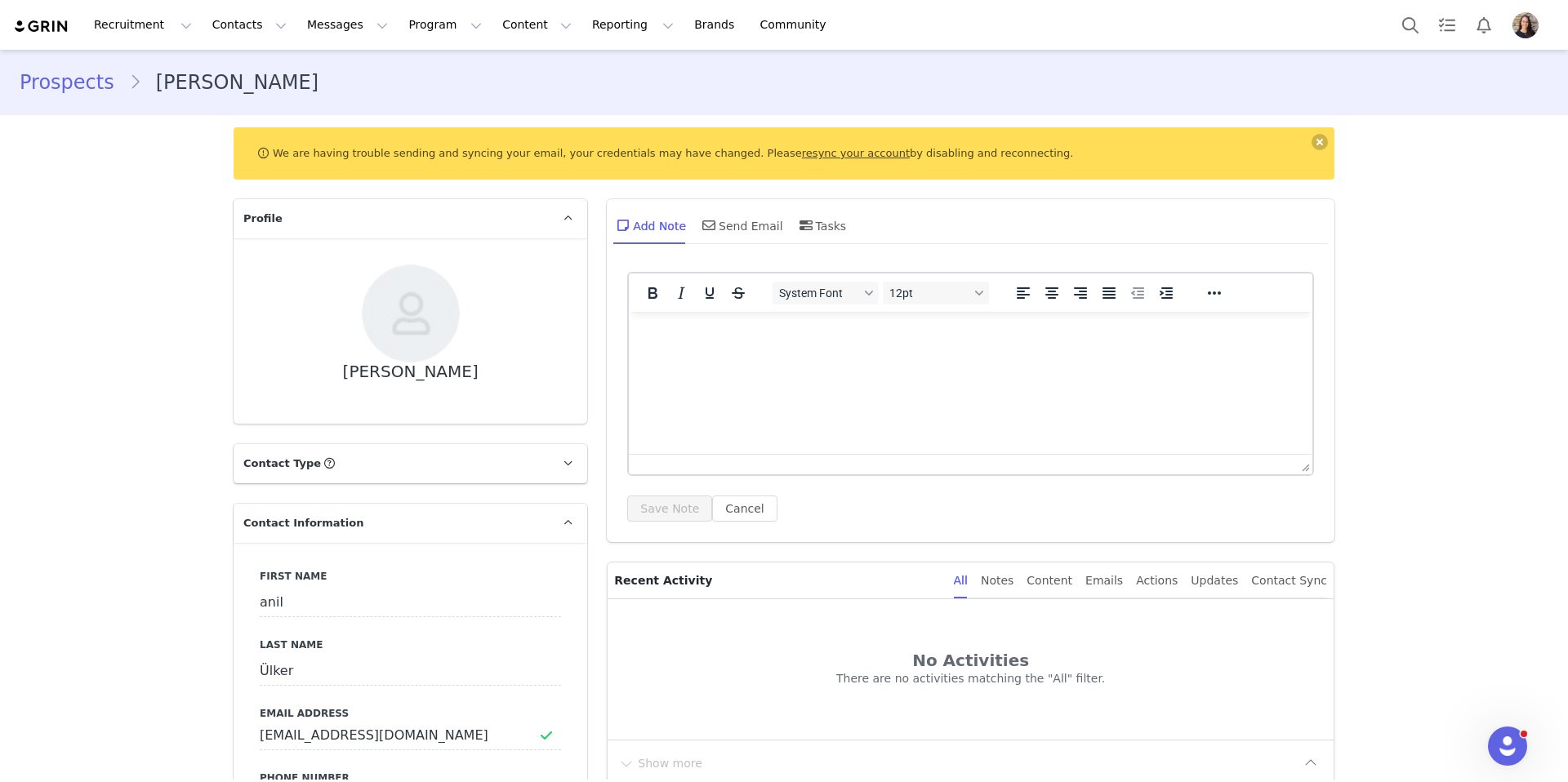
click at [66, 79] on link "Prospects" at bounding box center [75, 82] width 110 height 29
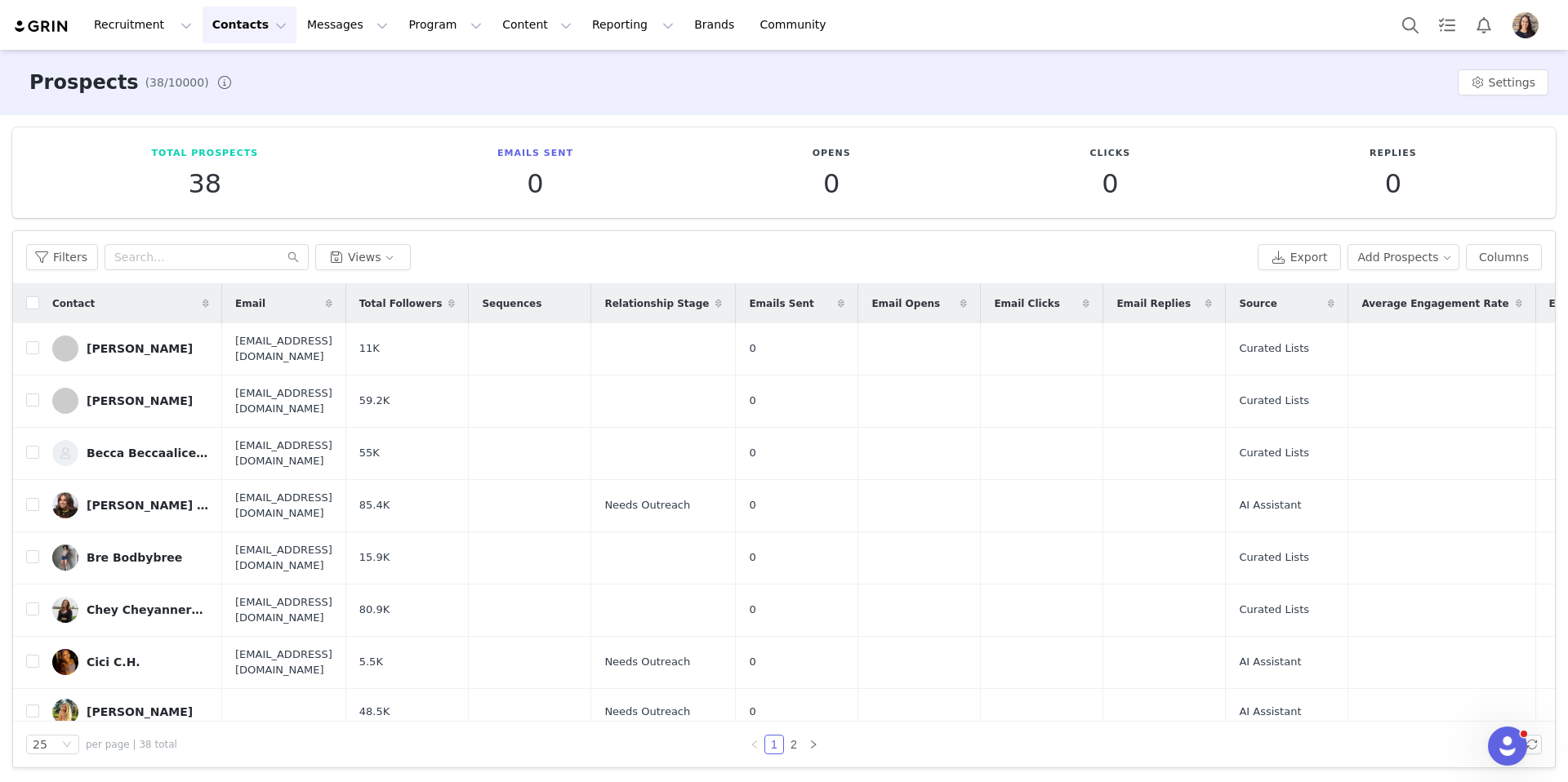
click at [255, 35] on button "Contacts Contacts" at bounding box center [249, 25] width 94 height 37
click at [257, 69] on div "Creators" at bounding box center [256, 72] width 110 height 17
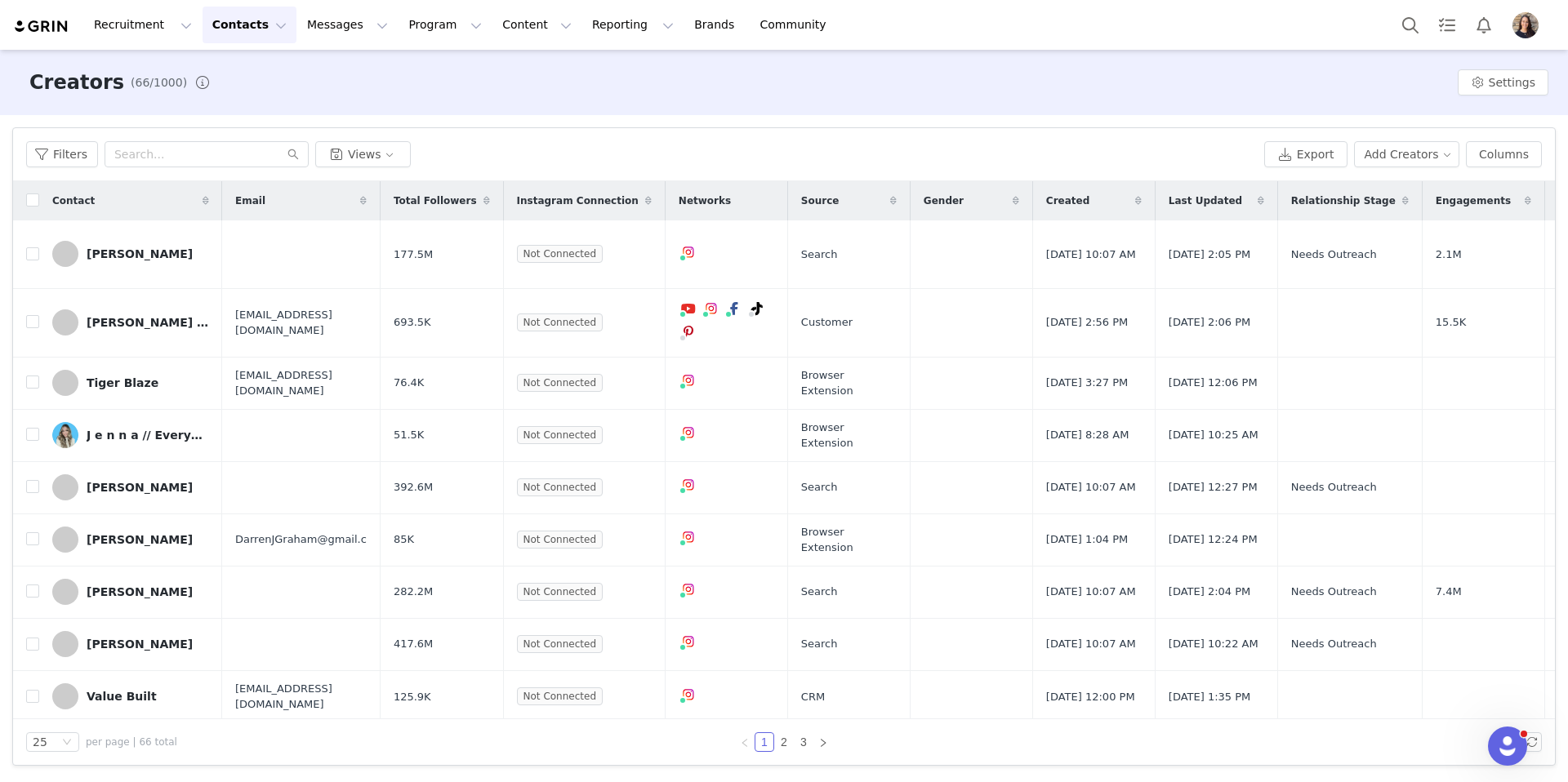
click at [266, 34] on button "Contacts Contacts" at bounding box center [249, 25] width 94 height 37
click at [312, 28] on button "Messages Messages" at bounding box center [347, 25] width 101 height 37
click at [352, 95] on div "Inbox" at bounding box center [344, 102] width 110 height 17
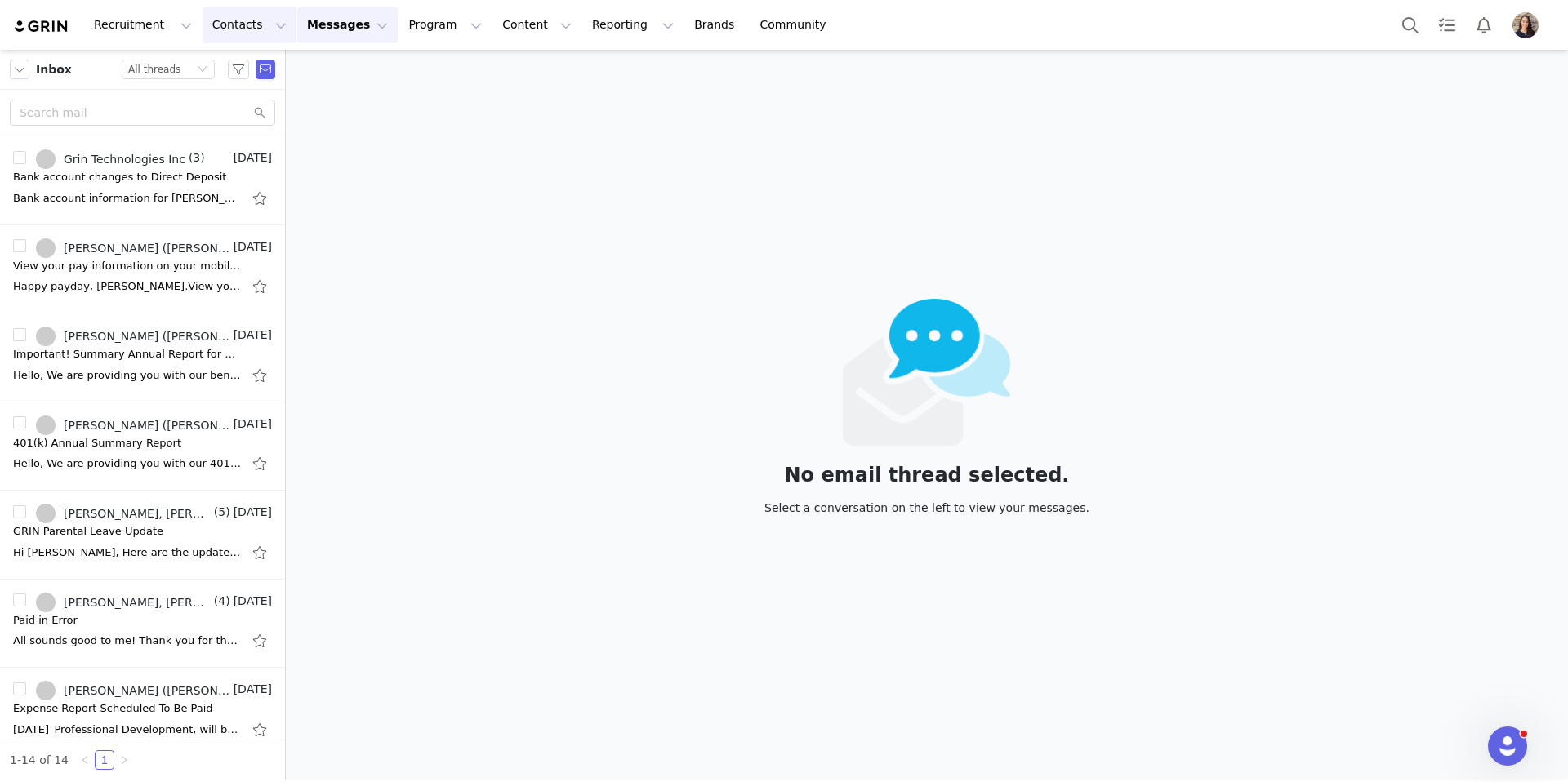
click at [247, 30] on button "Contacts Contacts" at bounding box center [249, 25] width 94 height 37
click at [297, 27] on button "Messages Messages" at bounding box center [347, 25] width 101 height 37
click at [351, 133] on div "Templates" at bounding box center [344, 132] width 110 height 17
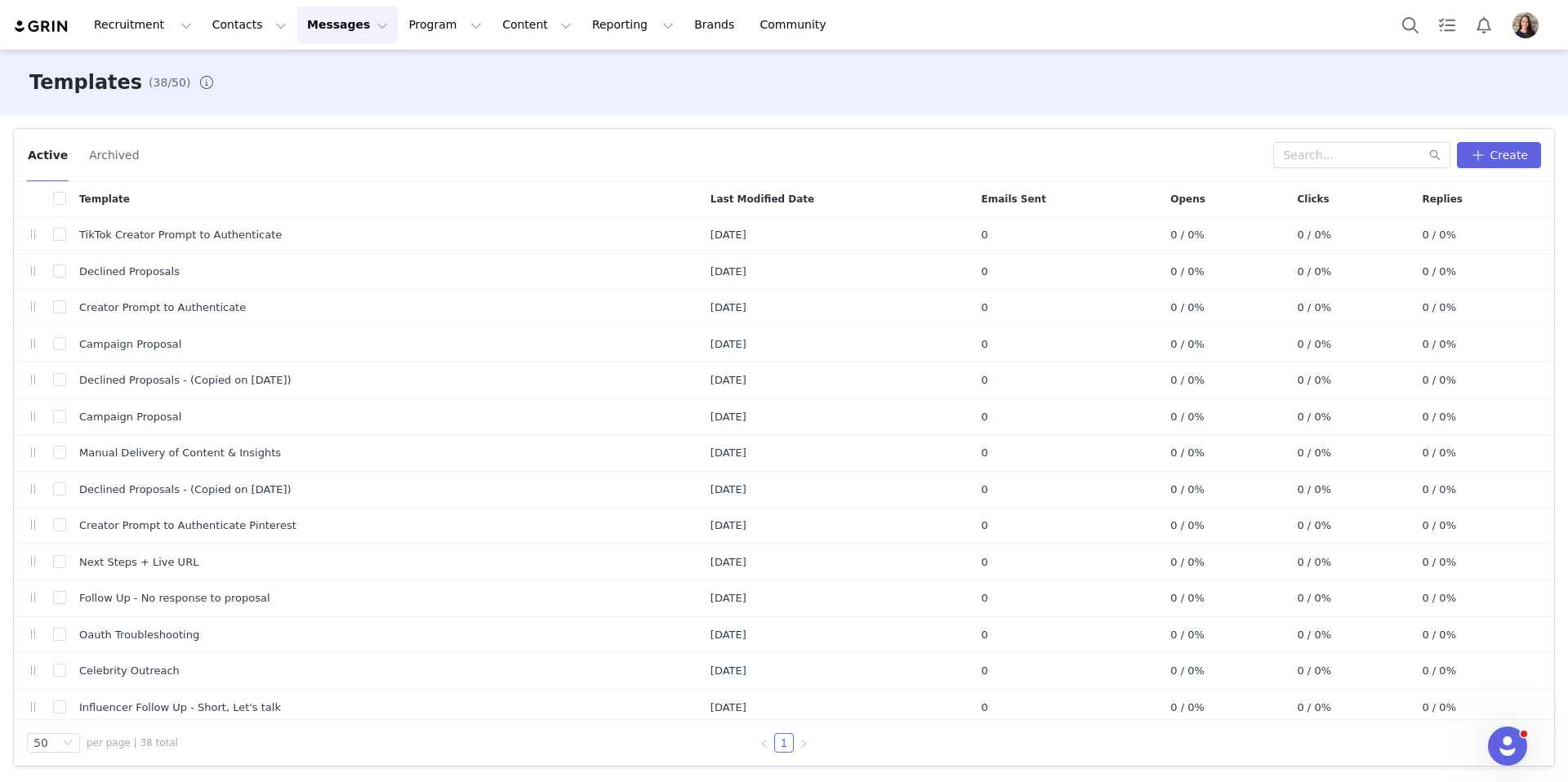
click at [312, 31] on button "Messages Messages" at bounding box center [347, 25] width 101 height 37
click at [332, 94] on div "Inbox" at bounding box center [344, 102] width 110 height 17
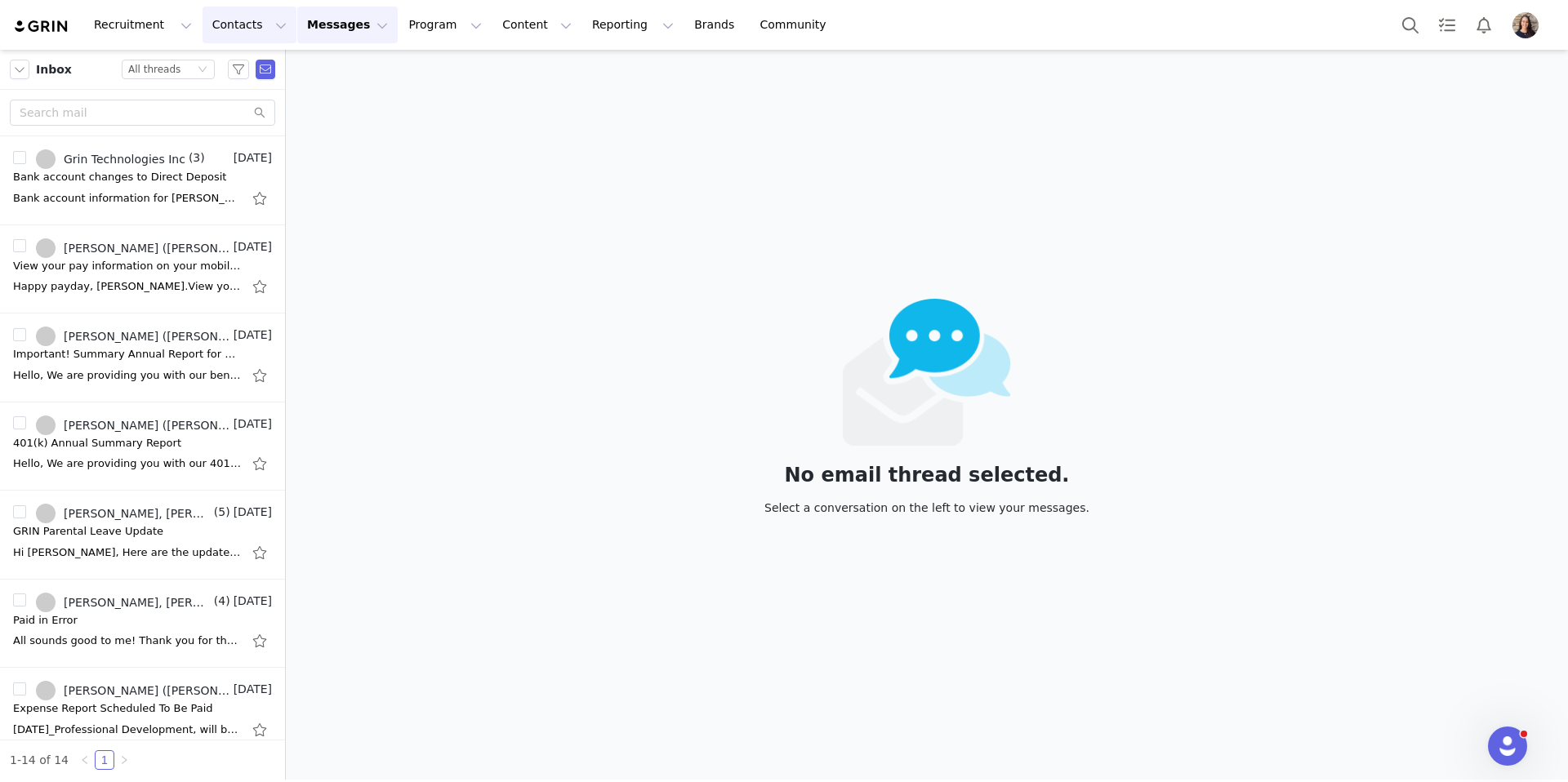
click at [236, 32] on button "Contacts Contacts" at bounding box center [249, 25] width 94 height 37
drag, startPoint x: 418, startPoint y: 66, endPoint x: 354, endPoint y: 64, distance: 64.0
click at [416, 65] on div "No email thread selected. Select a conversation on the left to view your messag…" at bounding box center [927, 415] width 1282 height 730
click at [259, 69] on button "button" at bounding box center [266, 70] width 20 height 20
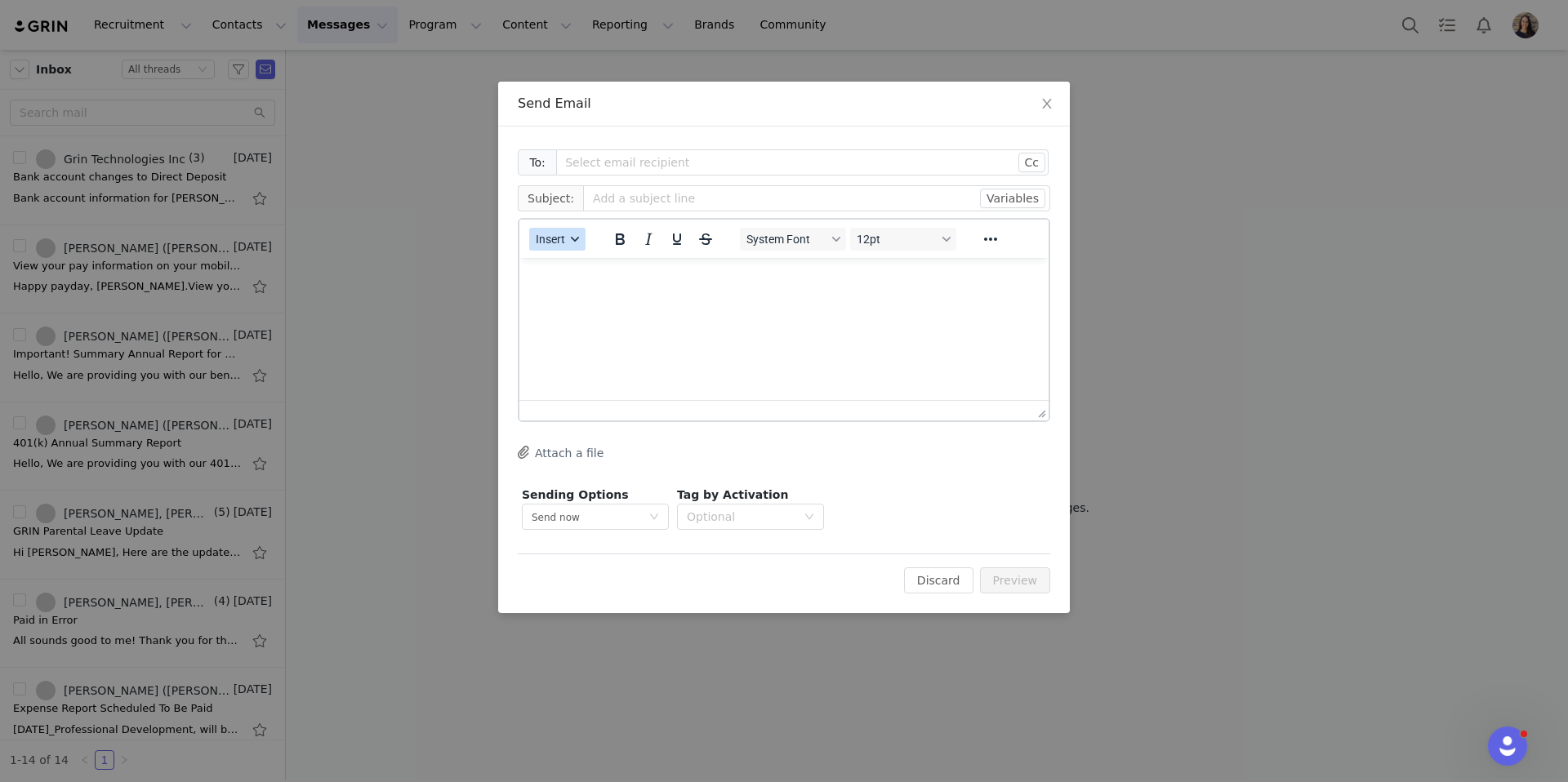
click at [558, 229] on button "Insert" at bounding box center [558, 239] width 57 height 23
click at [603, 258] on div "Insert Template" at bounding box center [616, 268] width 147 height 20
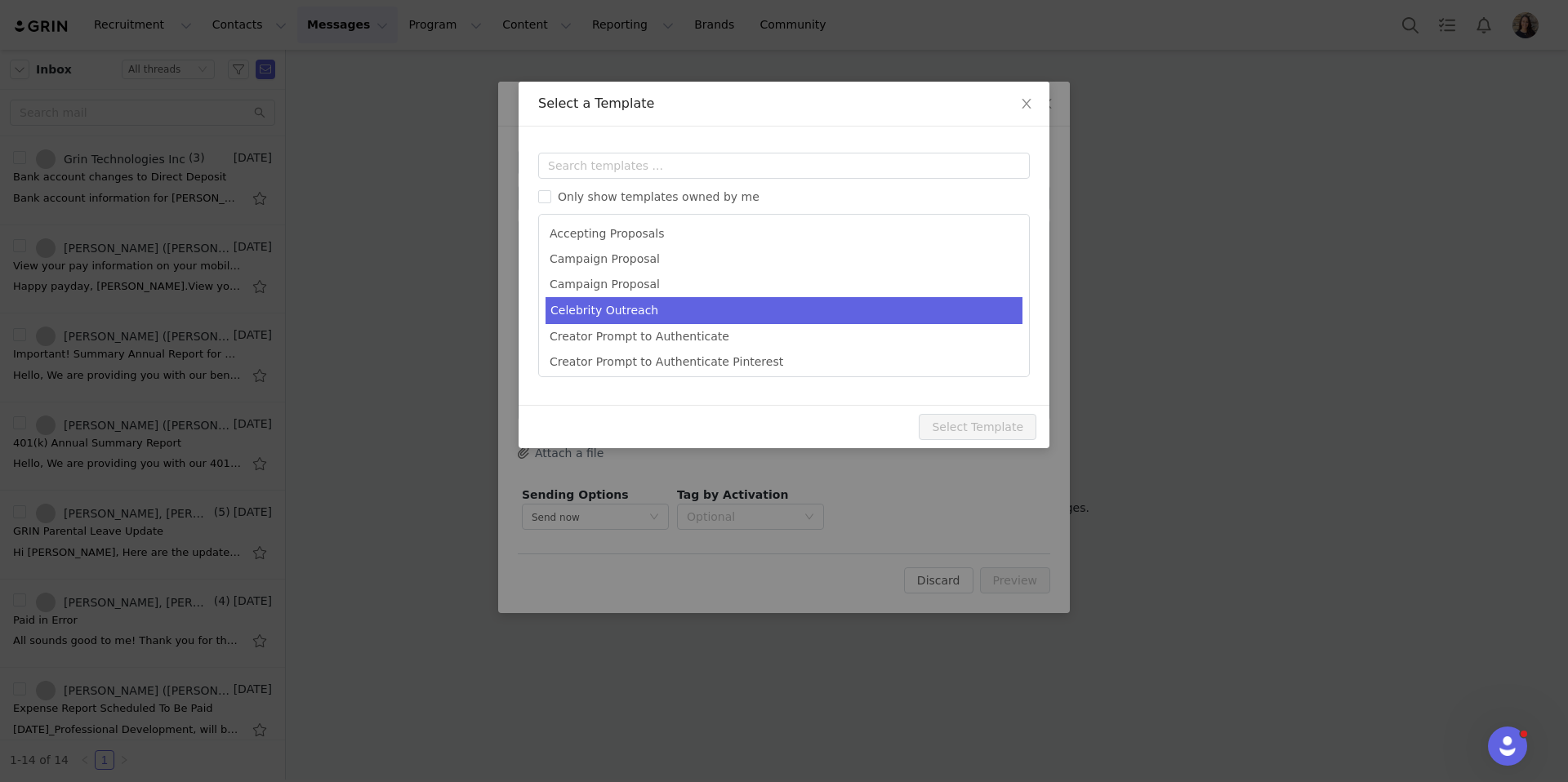
click at [664, 304] on li "Celebrity Outreach" at bounding box center [784, 311] width 477 height 27
type input "Quick favor"
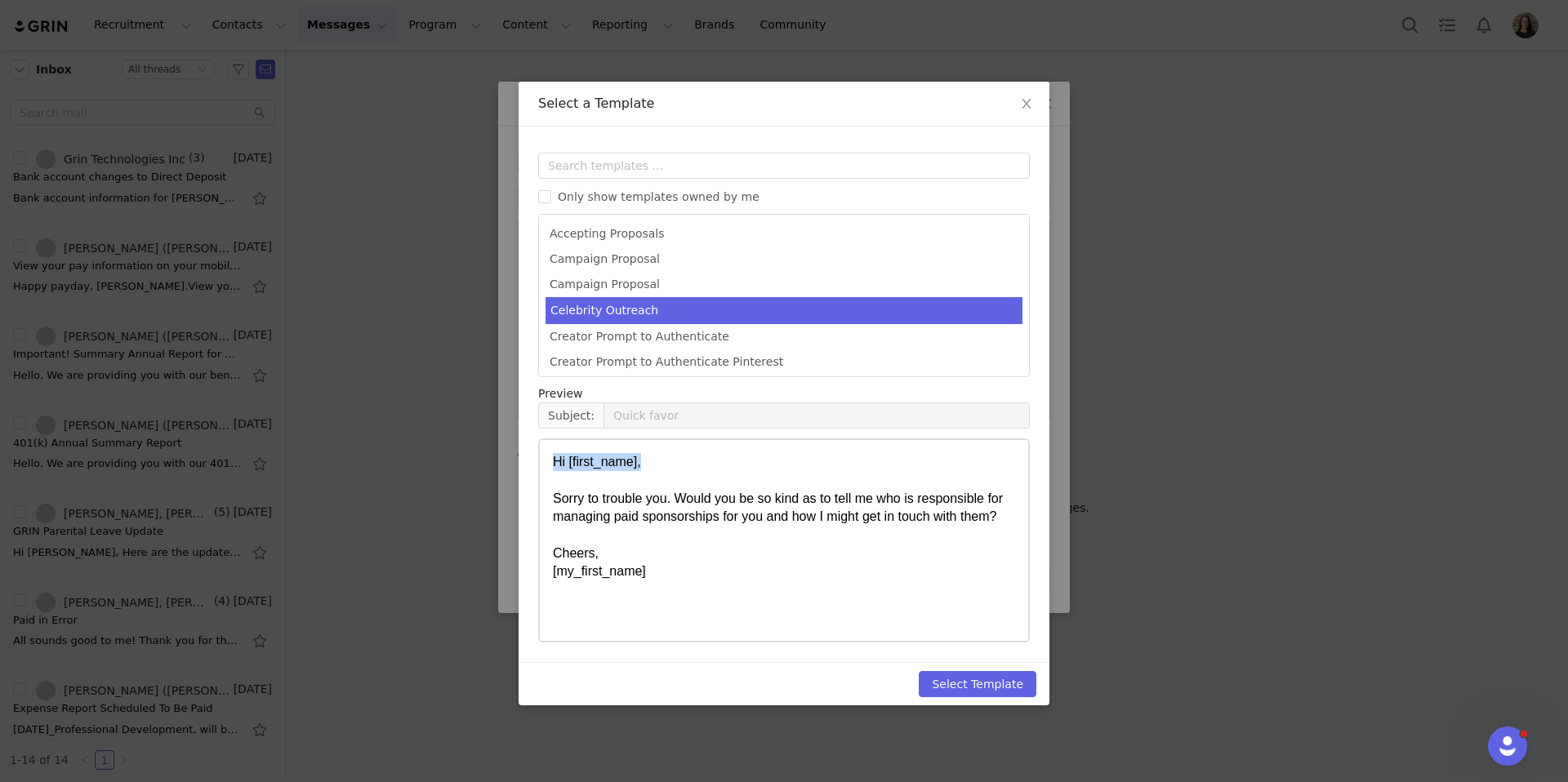
drag, startPoint x: 653, startPoint y: 455, endPoint x: 551, endPoint y: 464, distance: 102.4
click at [551, 464] on html "Hi [first_name], Sorry to trouble you. Would you be so kind as to tell me who i…" at bounding box center [784, 518] width 489 height 155
click at [987, 680] on button "Select Template" at bounding box center [976, 684] width 117 height 26
type input "Quick favor"
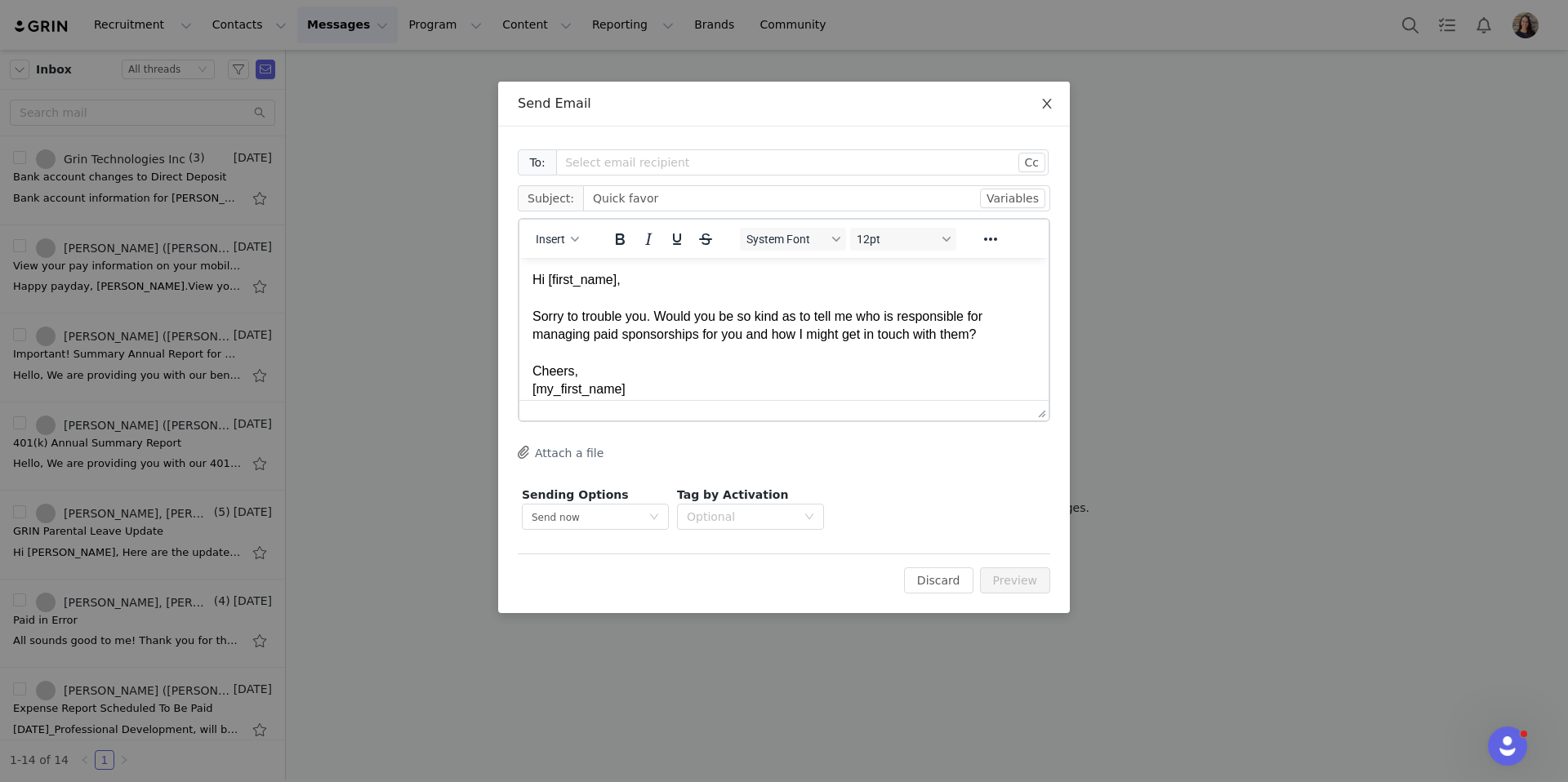
click at [1048, 102] on icon "icon: close" at bounding box center [1046, 104] width 9 height 10
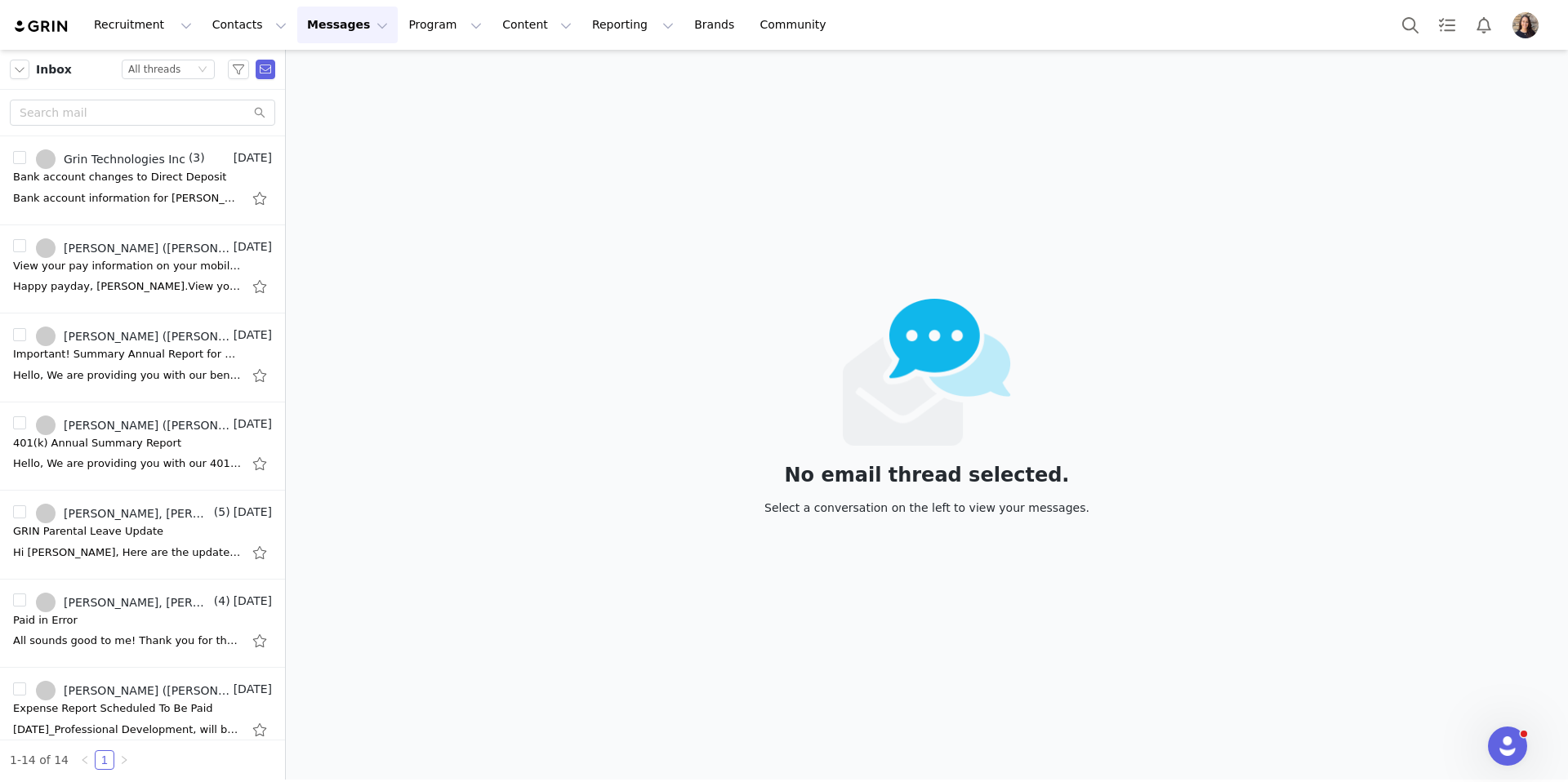
click at [329, 30] on button "Messages Messages" at bounding box center [347, 25] width 101 height 37
click at [343, 163] on p "Sequences" at bounding box center [323, 163] width 62 height 17
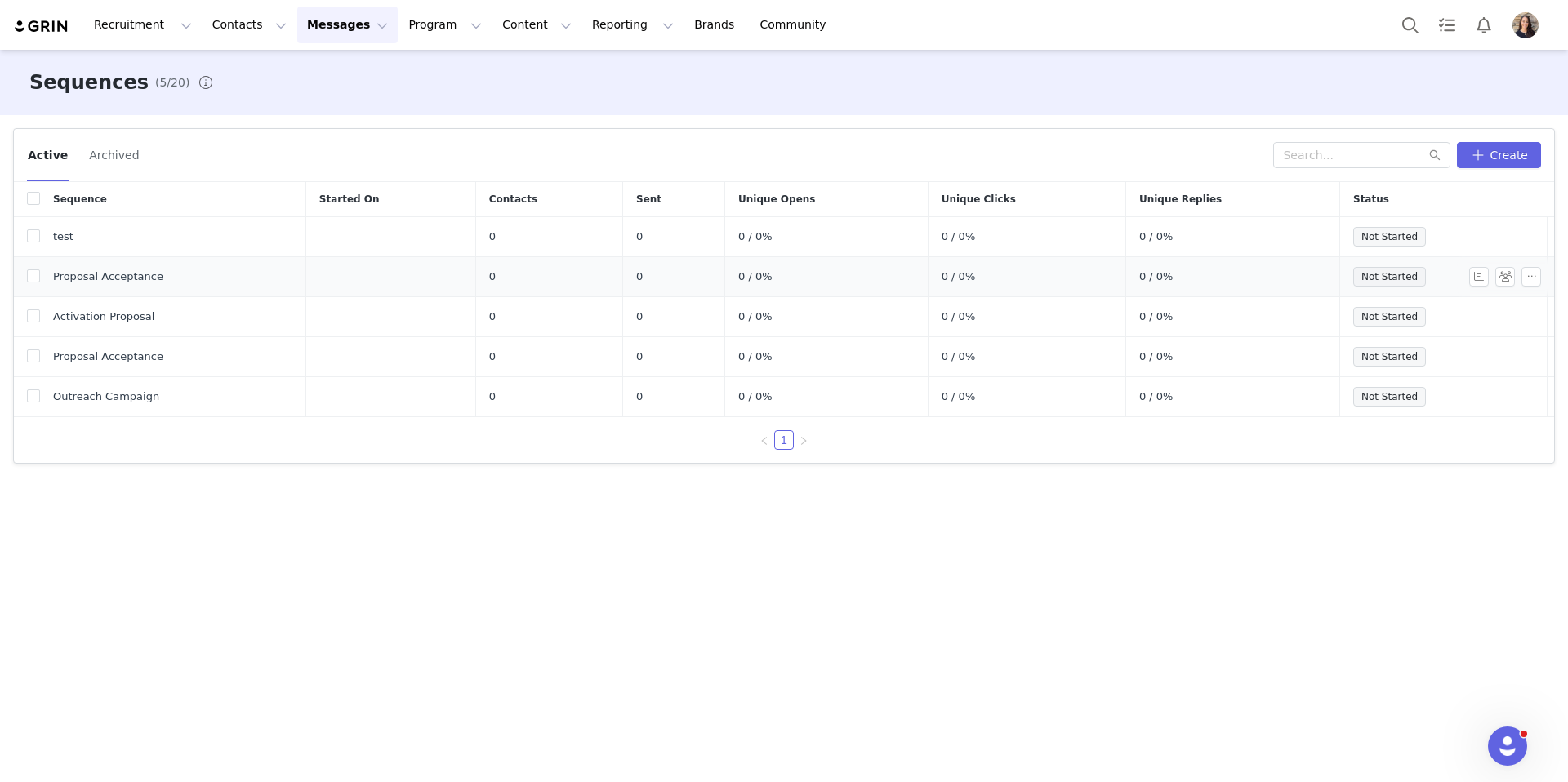
click at [112, 282] on span "Proposal Acceptance" at bounding box center [108, 277] width 111 height 17
click at [1502, 158] on button "Create" at bounding box center [1498, 155] width 84 height 26
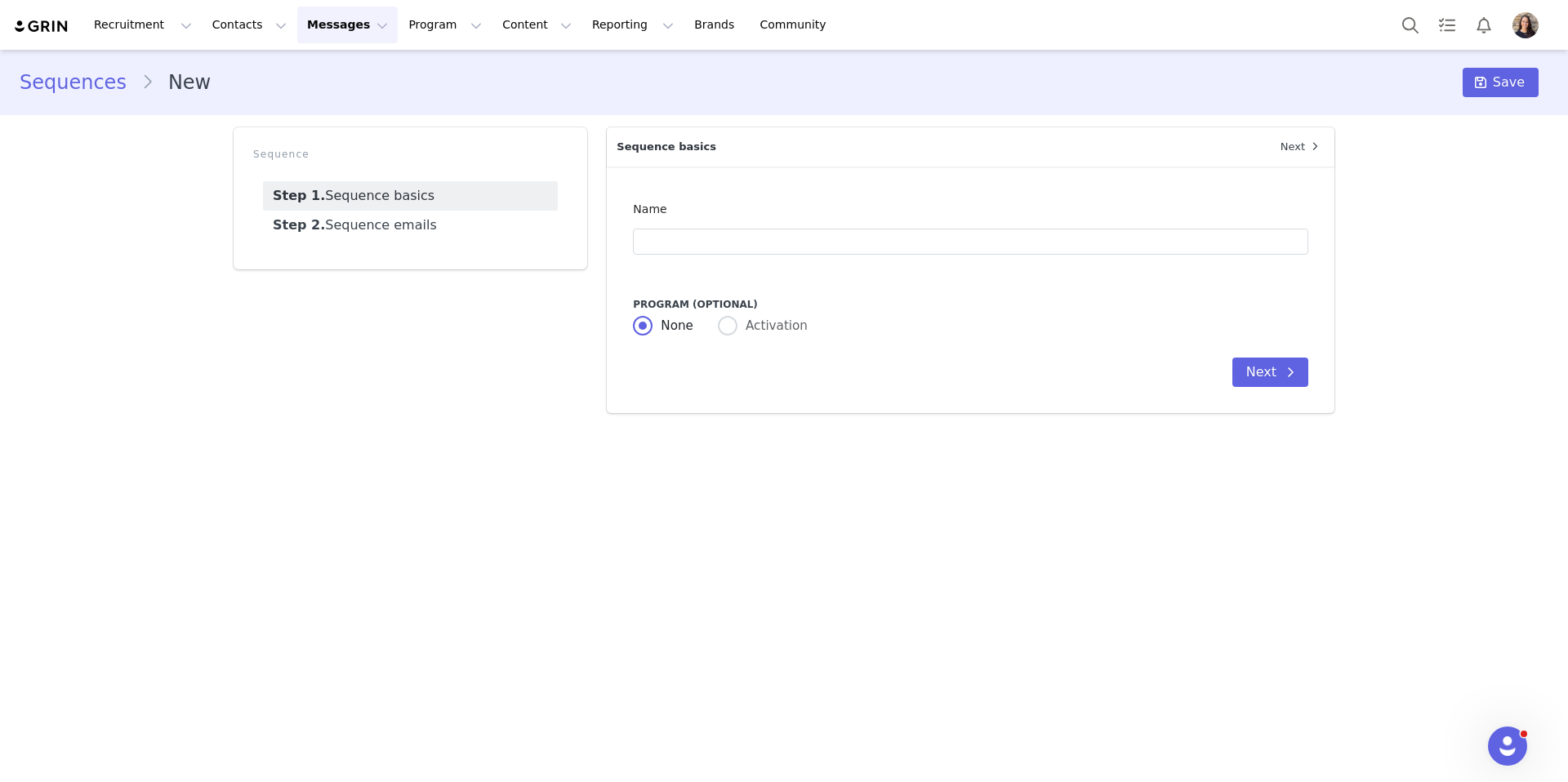
click at [725, 258] on div at bounding box center [971, 241] width 676 height 32
click at [734, 245] on input "text" at bounding box center [971, 241] width 676 height 26
type input "Test"
click at [1293, 371] on icon at bounding box center [1290, 372] width 8 height 13
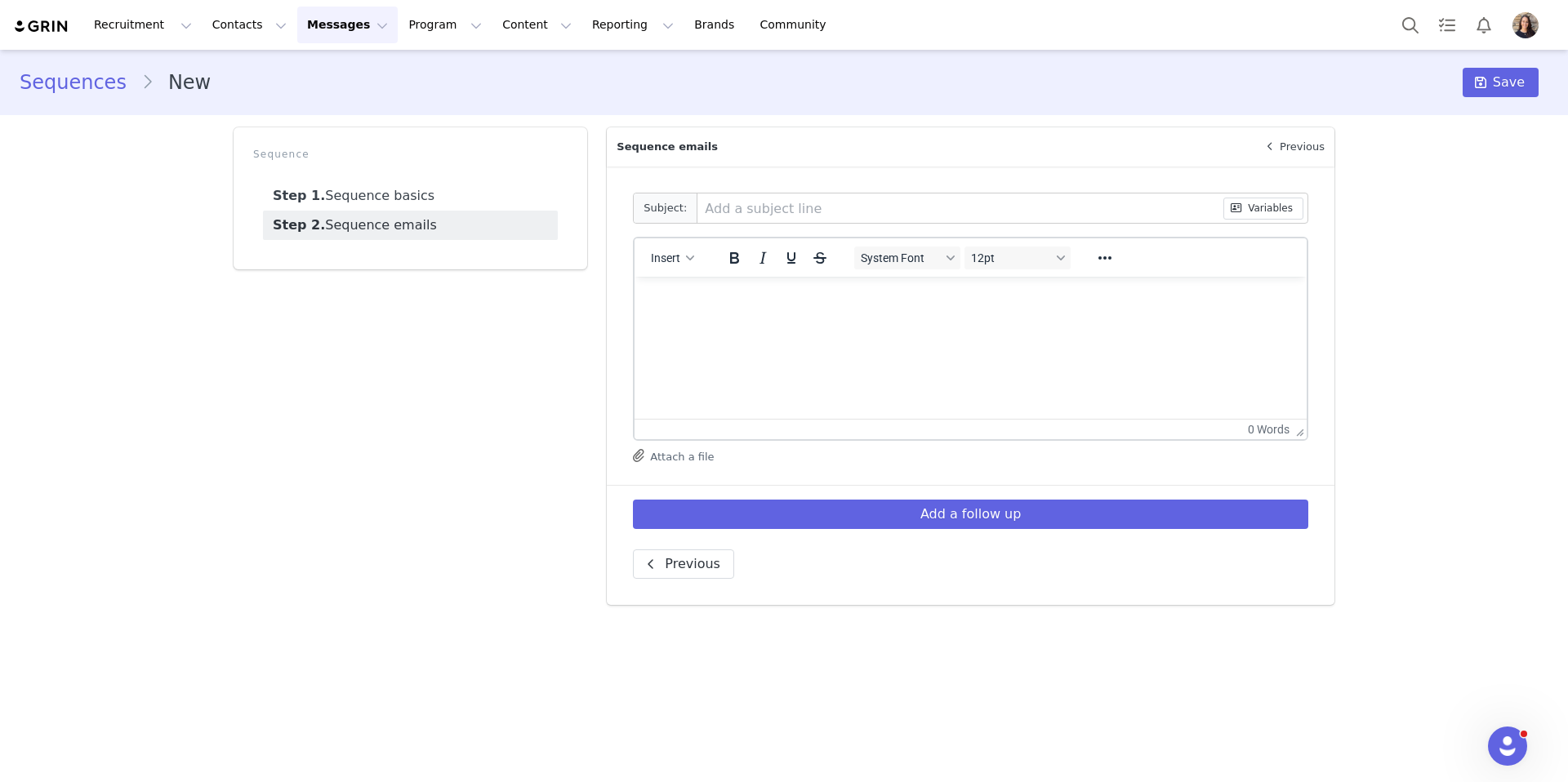
click at [656, 279] on html at bounding box center [970, 298] width 672 height 44
click at [676, 267] on button "Insert" at bounding box center [671, 258] width 56 height 23
click at [759, 295] on div "Insert Template" at bounding box center [731, 287] width 147 height 20
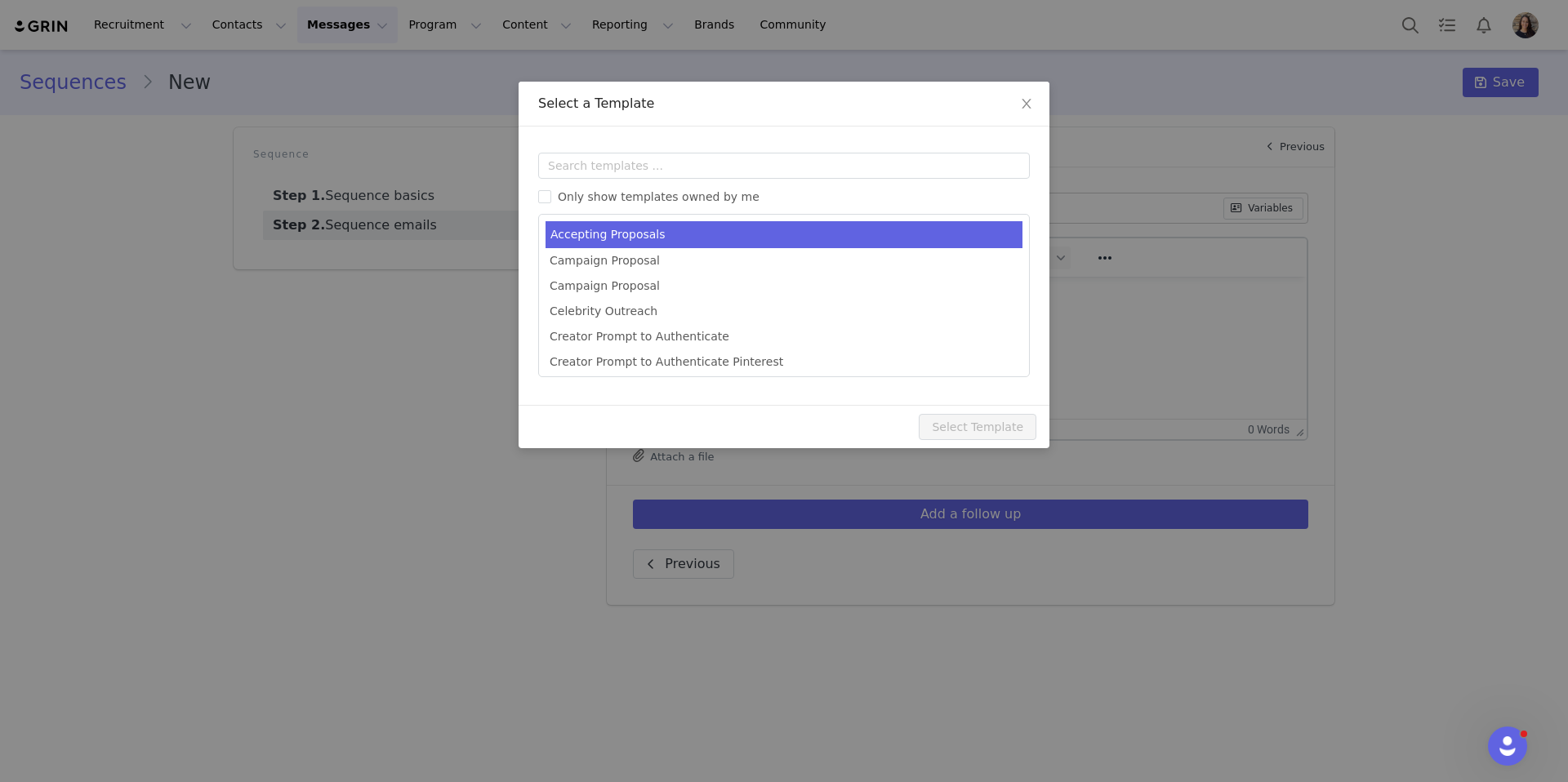
type input "Congrats [first_name]!"
click at [702, 239] on li "Accepting Proposals" at bounding box center [784, 234] width 477 height 27
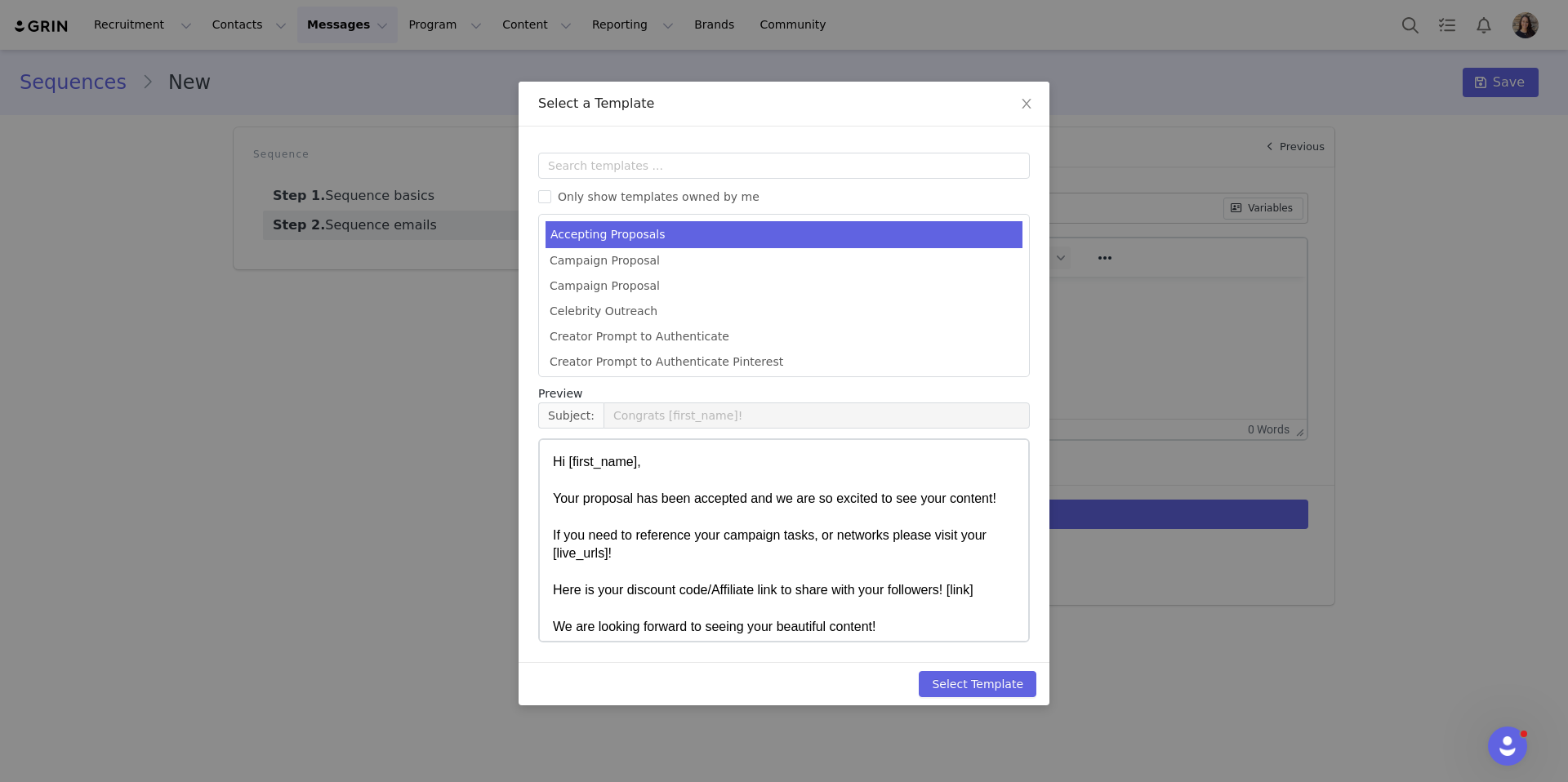
scroll to position [45, 0]
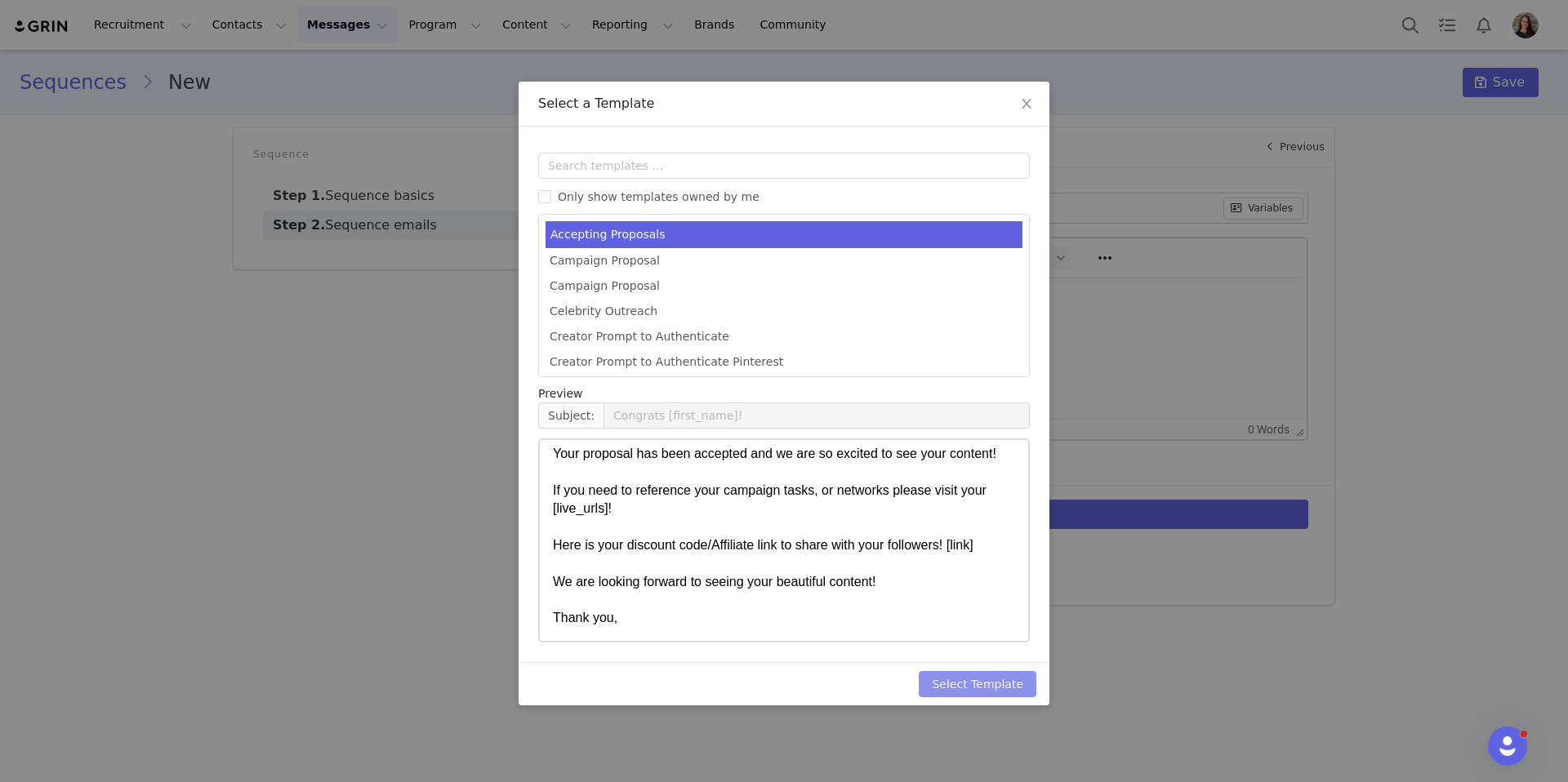
click at [976, 678] on button "Select Template" at bounding box center [976, 684] width 117 height 26
type input "Congrats [first_name]!"
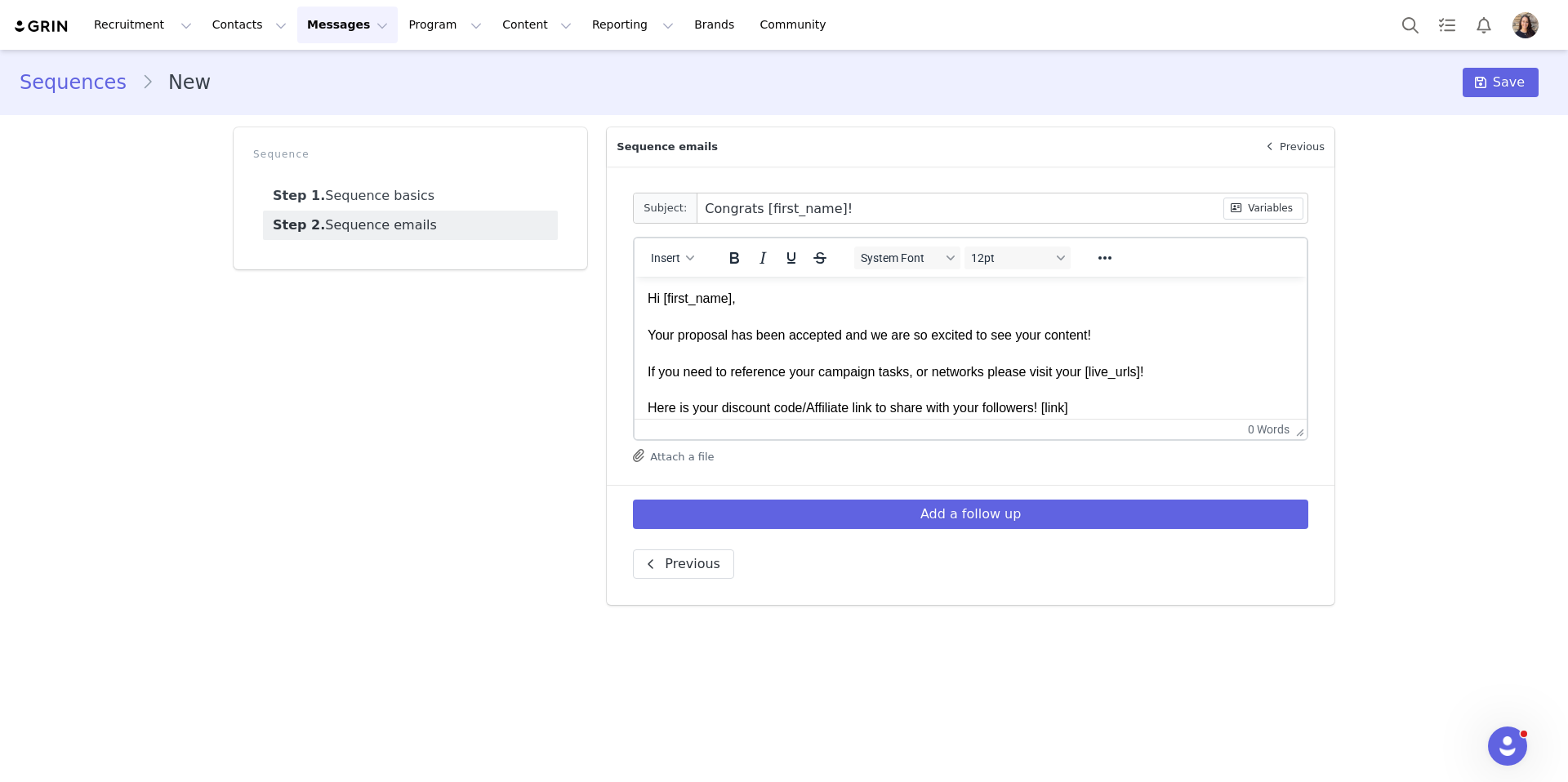
scroll to position [0, 0]
click at [996, 518] on button "Add a follow up" at bounding box center [971, 514] width 676 height 29
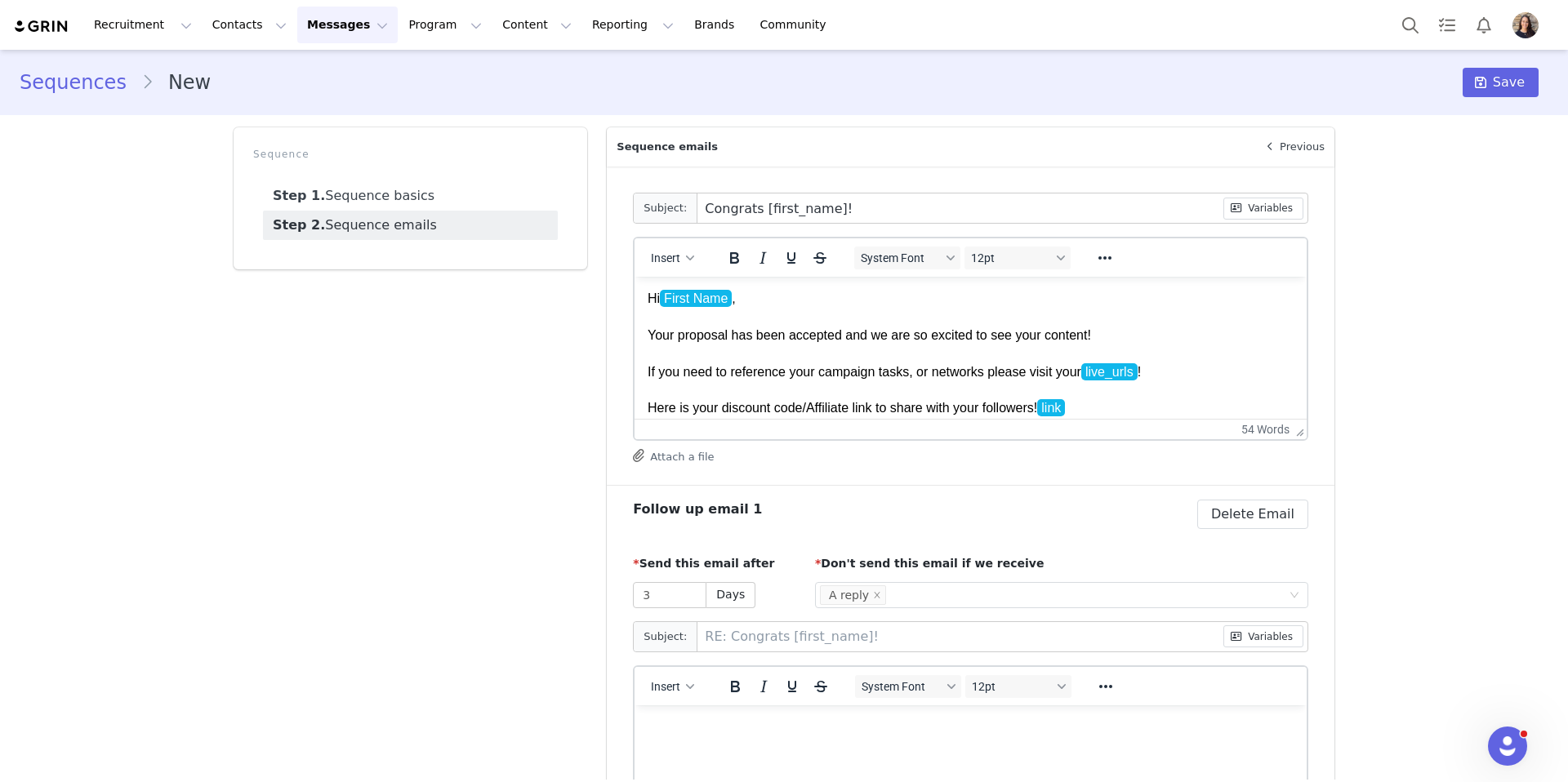
drag, startPoint x: 750, startPoint y: 359, endPoint x: 863, endPoint y: 372, distance: 113.7
click at [863, 372] on p "Hi First Name , Your proposal has been accepted and we are so excited to see yo…" at bounding box center [970, 391] width 646 height 201
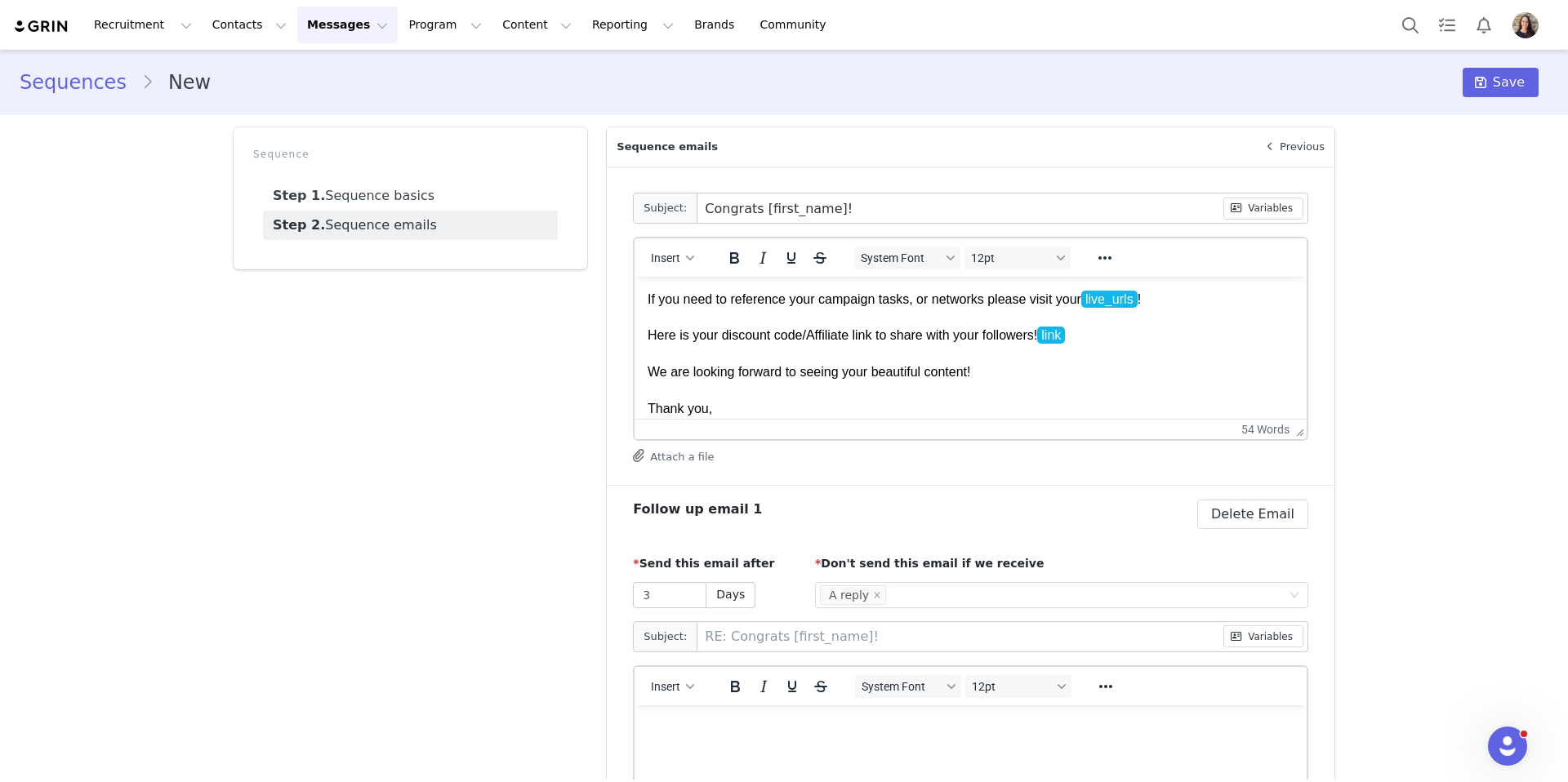
scroll to position [110, 0]
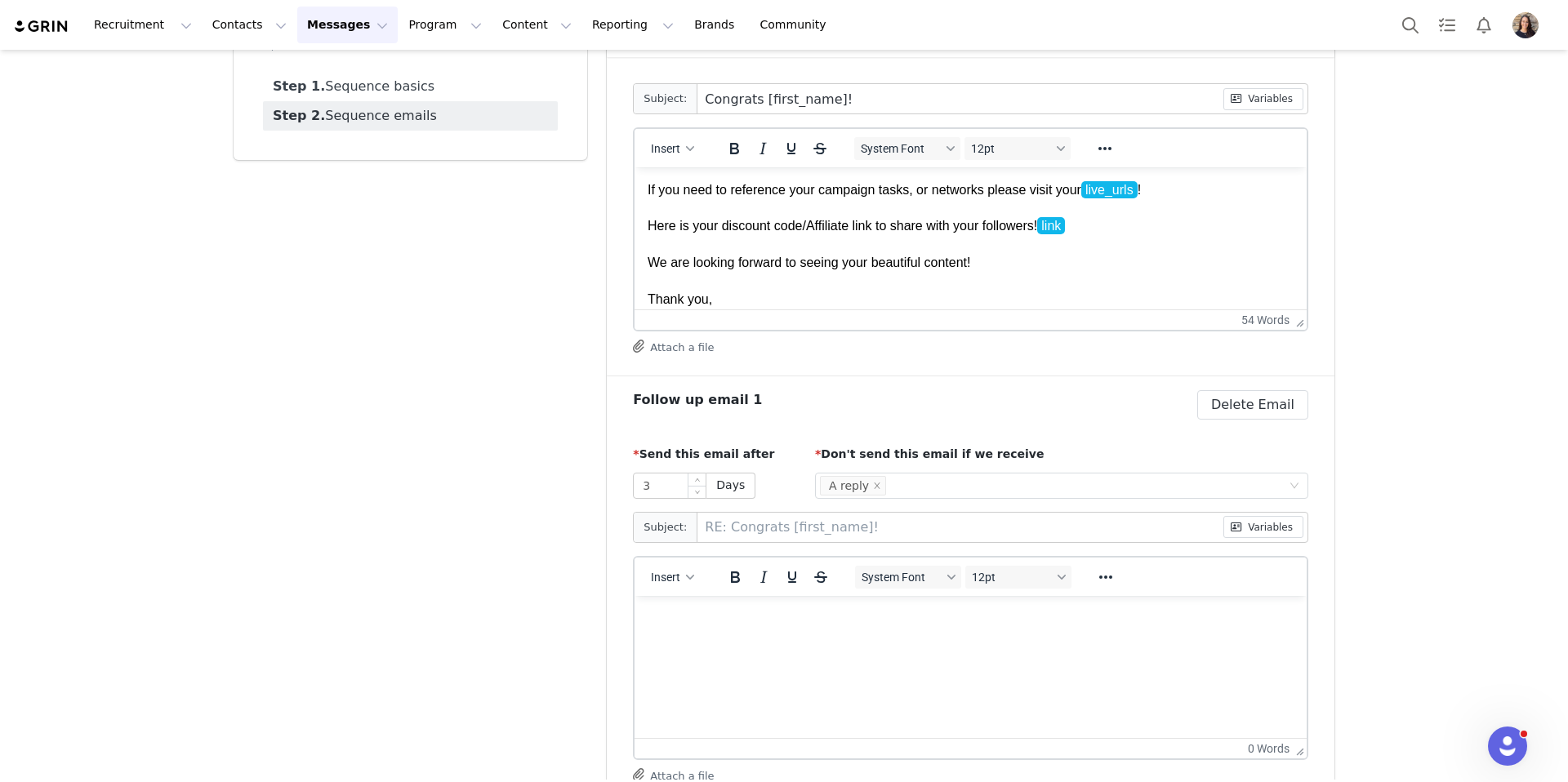
click at [686, 481] on input "3" at bounding box center [669, 485] width 71 height 24
click at [907, 484] on div "Select Condition A reply" at bounding box center [1055, 485] width 471 height 24
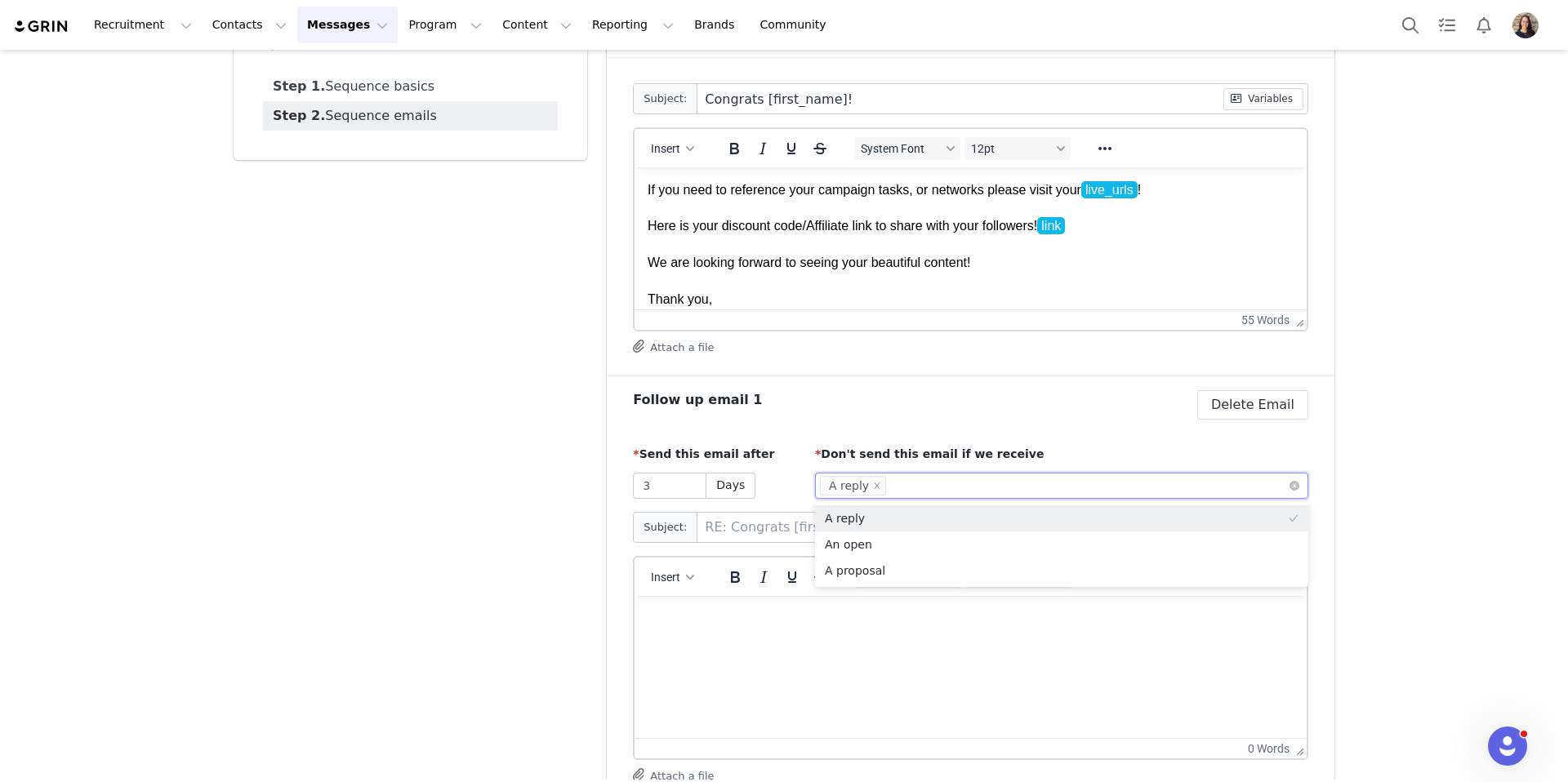
scroll to position [116, 0]
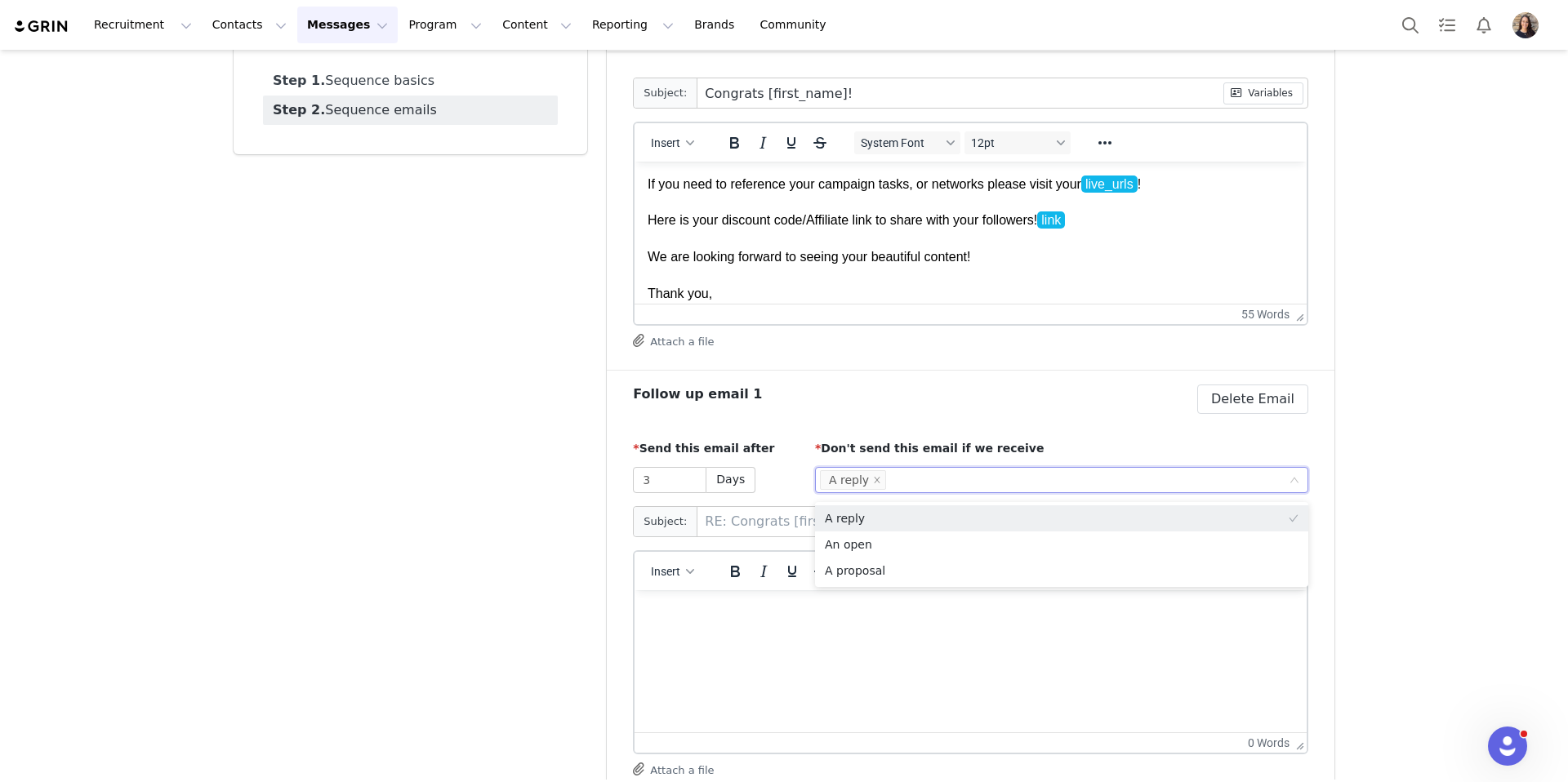
click at [633, 622] on div "Insert System Font 12pt To open the popup, press Shift+Enter To open the popup,…" at bounding box center [971, 652] width 676 height 204
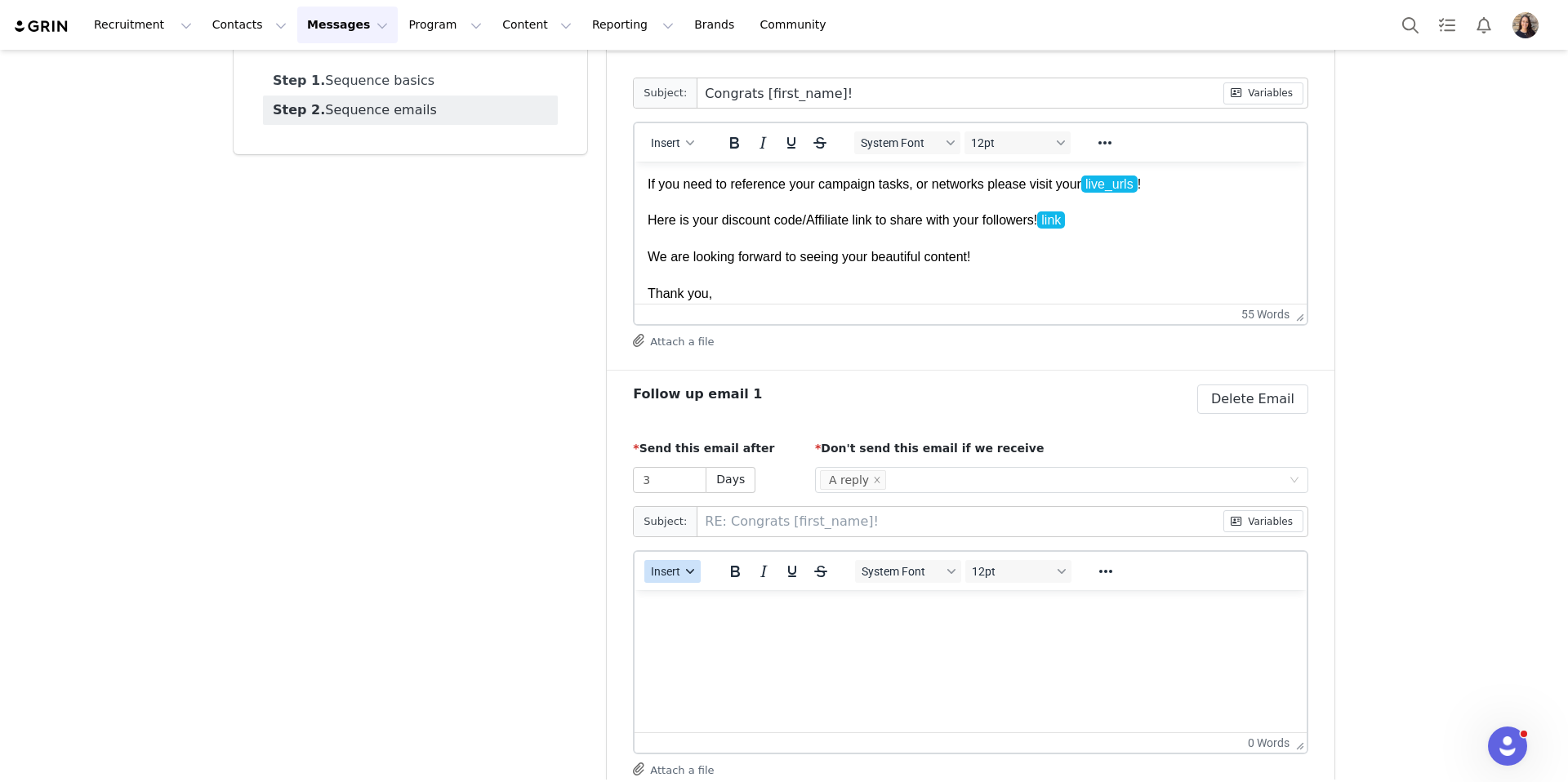
click at [686, 570] on icon "button" at bounding box center [691, 572] width 8 height 8
click at [731, 596] on div "Insert Template" at bounding box center [731, 600] width 147 height 20
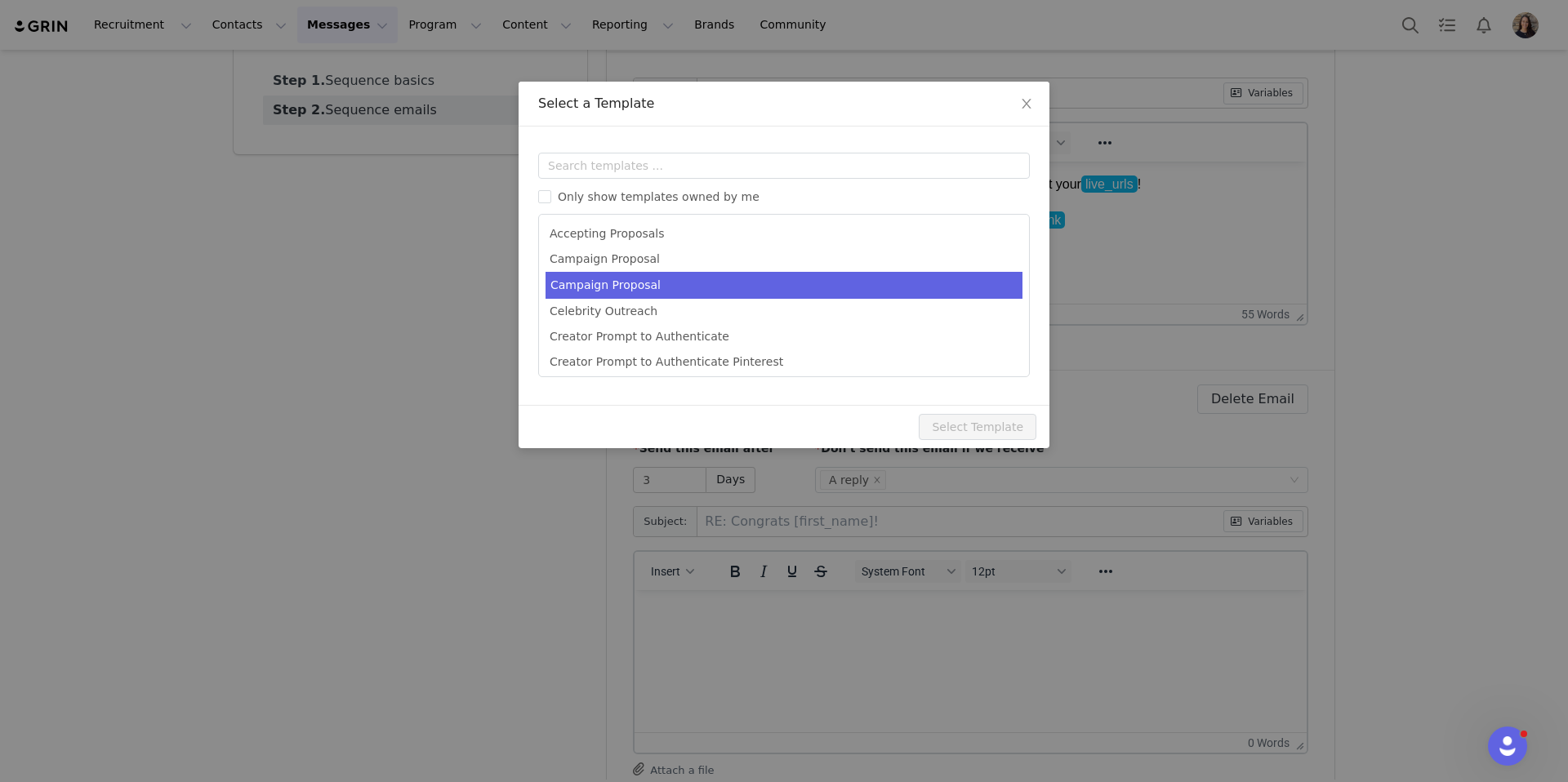
click at [592, 283] on li "Campaign Proposal" at bounding box center [784, 285] width 477 height 27
type input "GRIN & [instagram_username], Collab?"
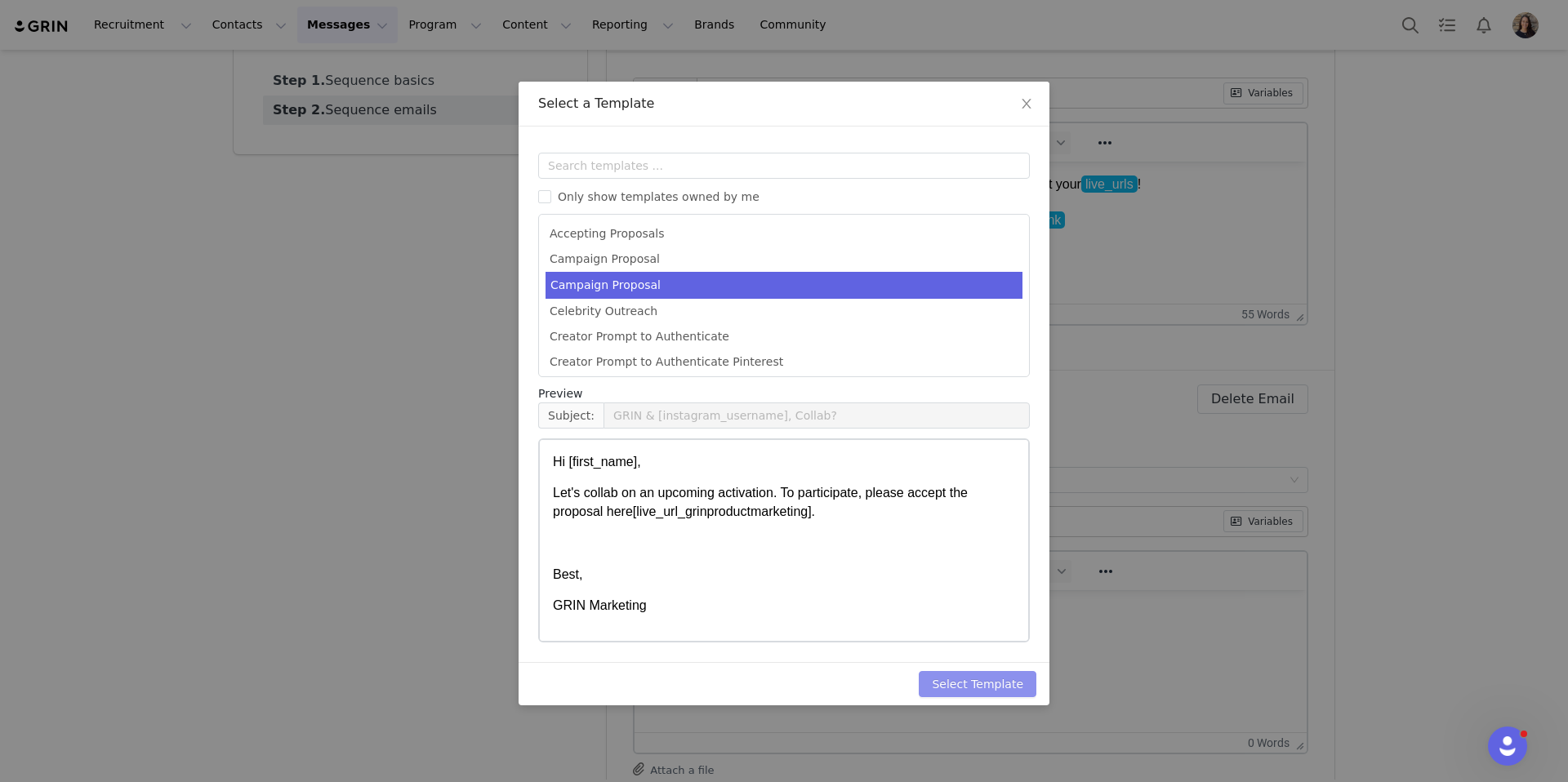
click at [1007, 676] on button "Select Template" at bounding box center [976, 684] width 117 height 26
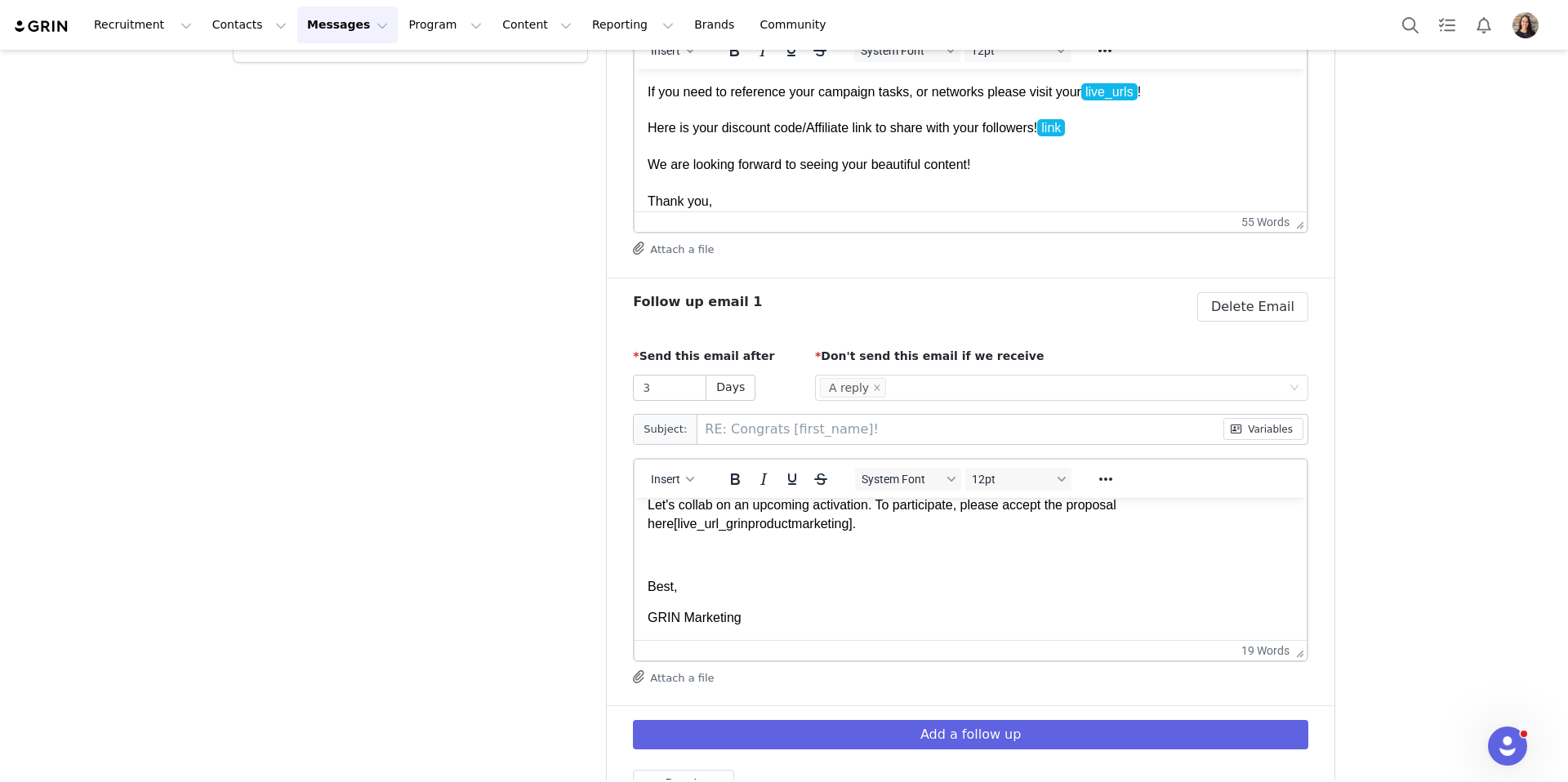
scroll to position [265, 0]
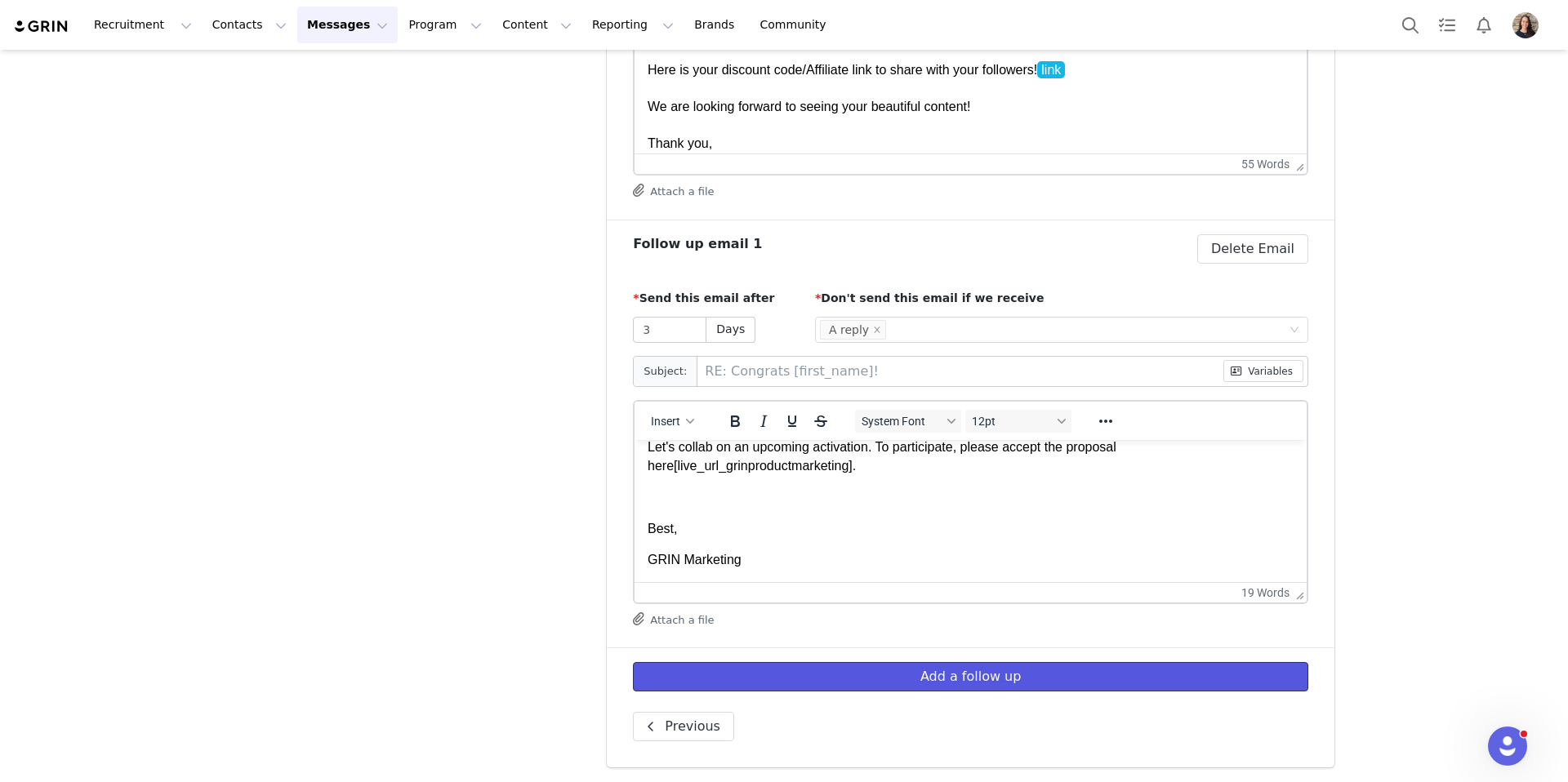
click at [1116, 686] on button "Add a follow up" at bounding box center [971, 676] width 676 height 29
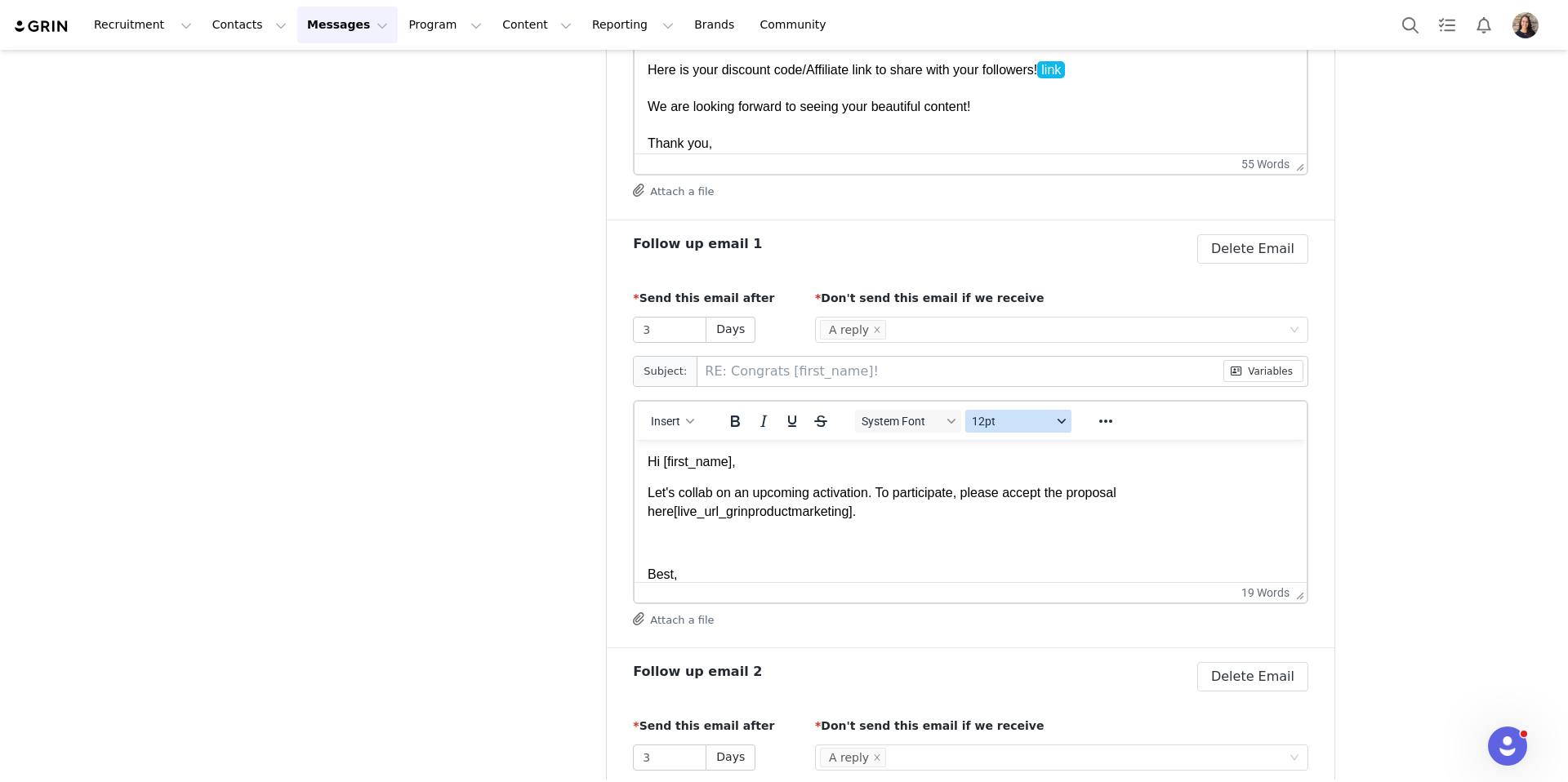
scroll to position [0, 0]
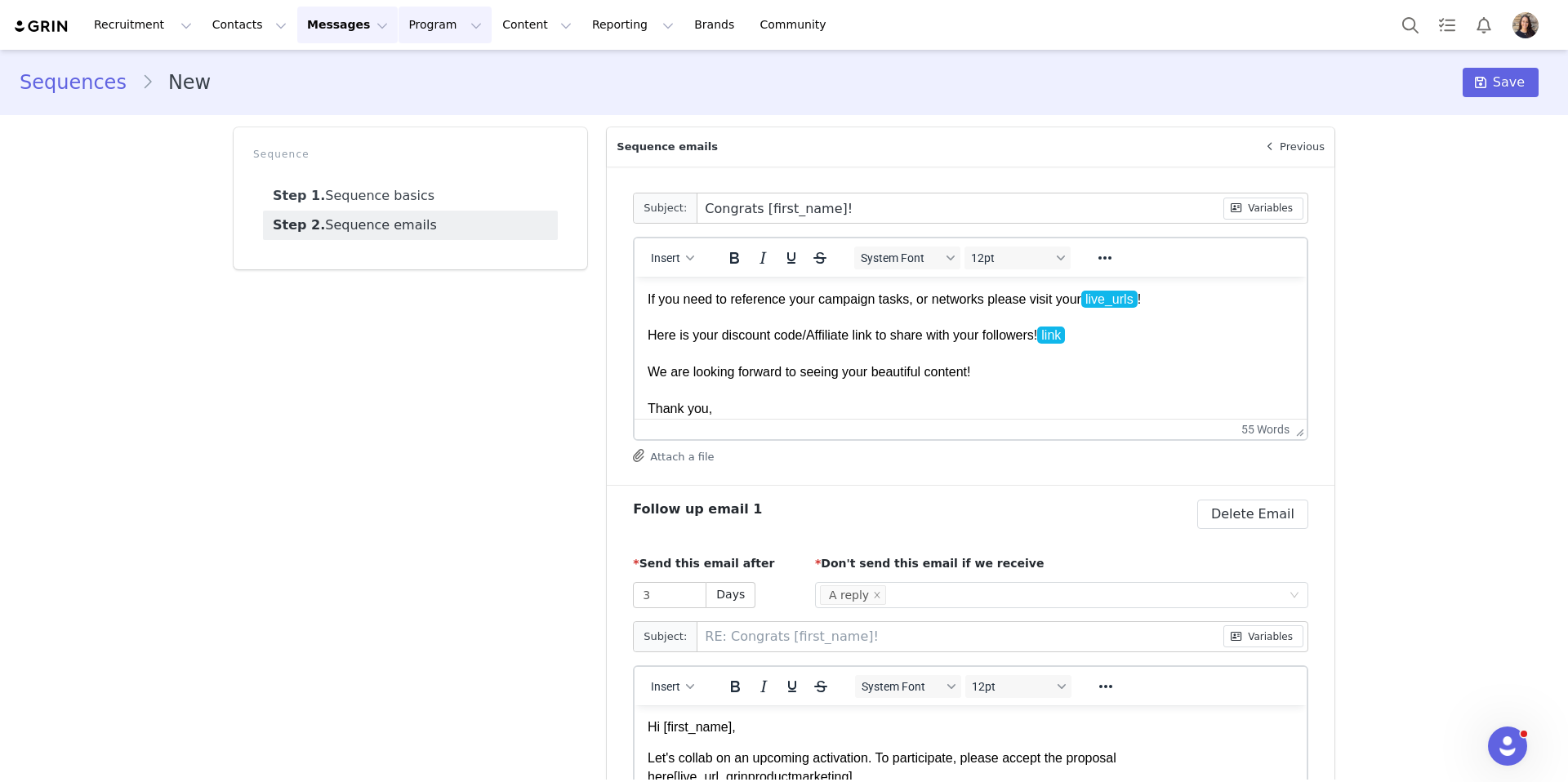
click at [401, 24] on button "Program Program" at bounding box center [445, 25] width 93 height 37
click at [414, 166] on p "Affiliates" at bounding box center [411, 163] width 50 height 17
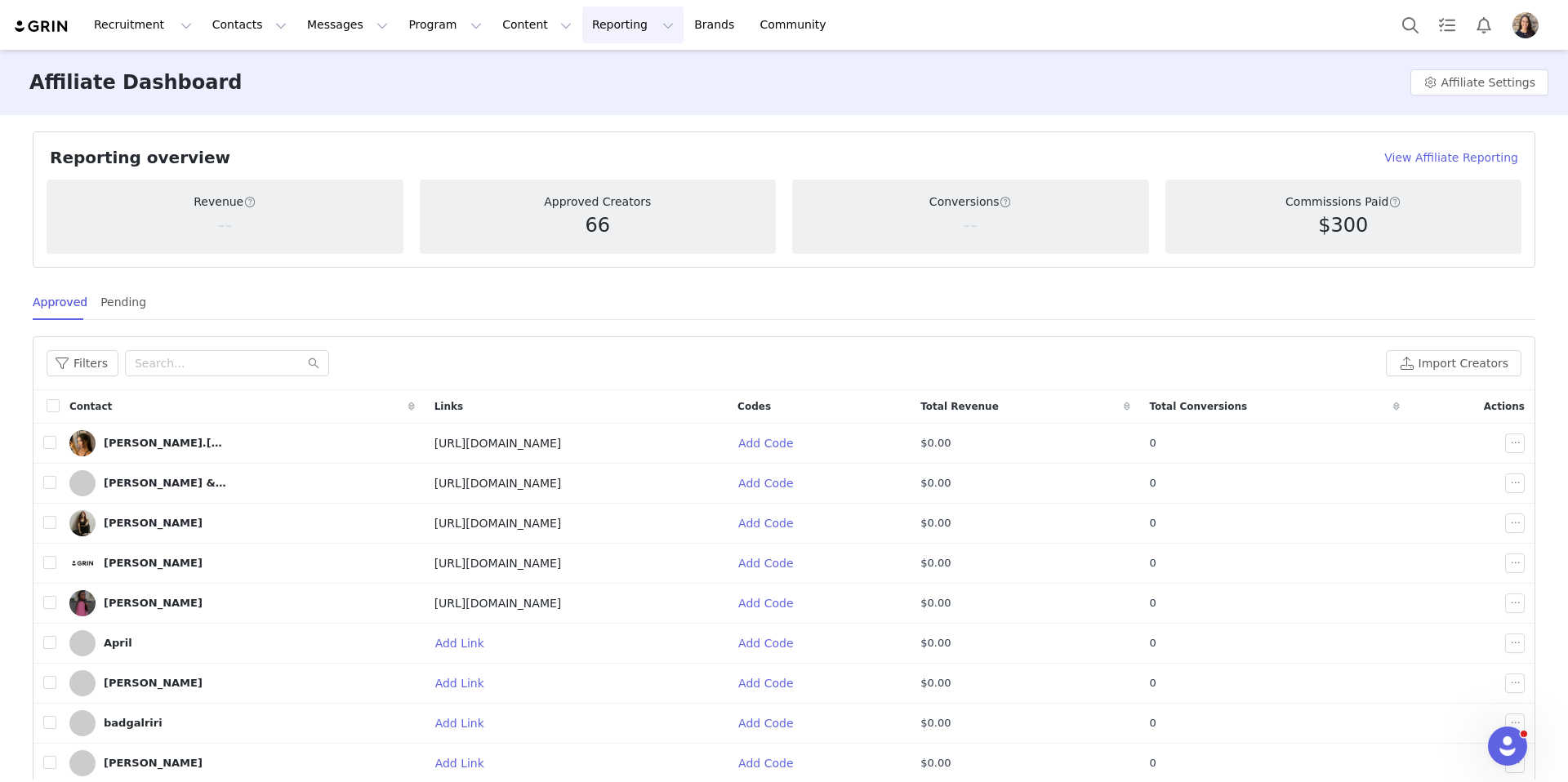
click at [591, 20] on button "Reporting Reporting" at bounding box center [633, 25] width 101 height 37
click at [606, 64] on p "Dashboard" at bounding box center [585, 72] width 62 height 17
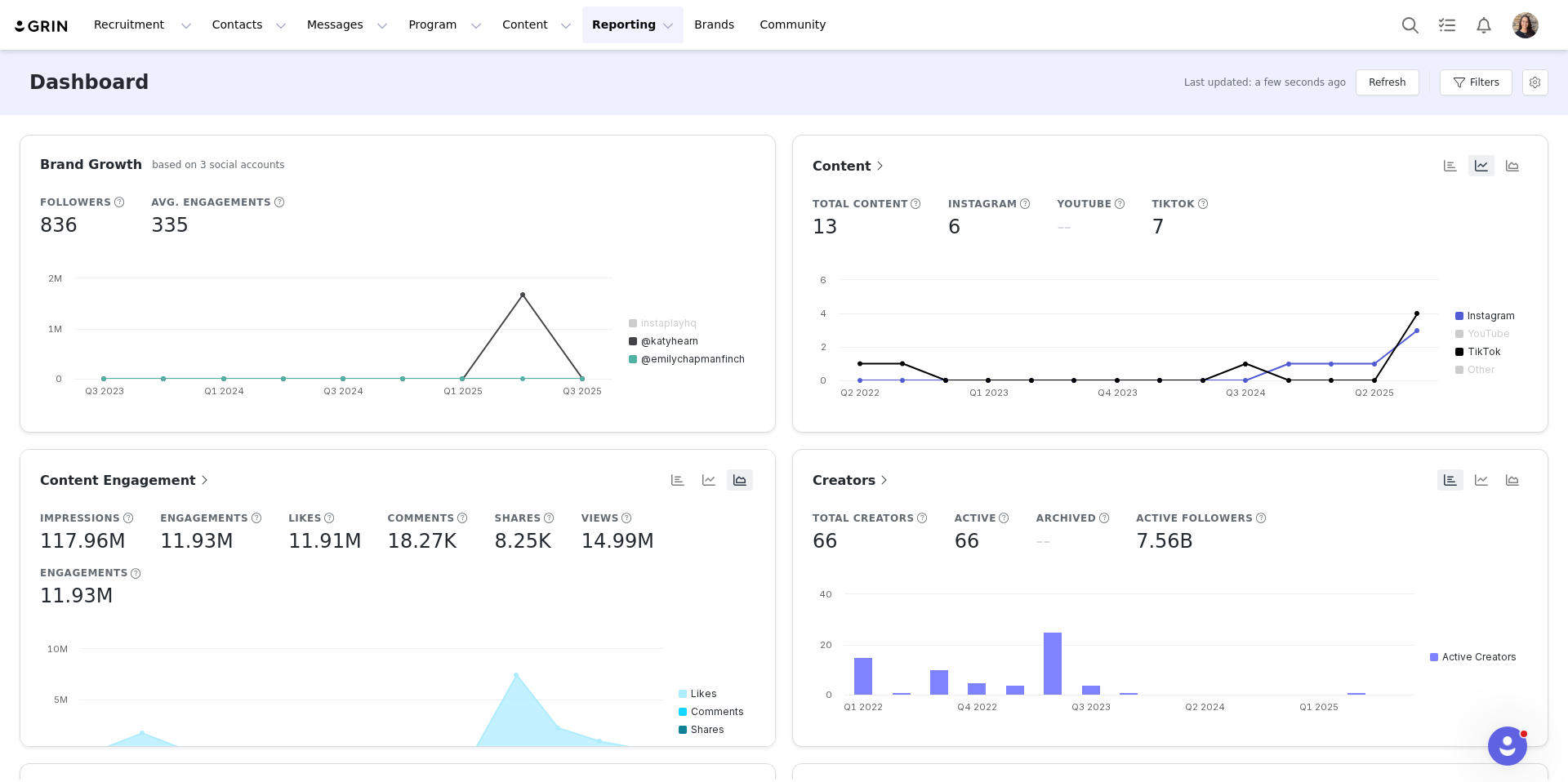
click at [582, 12] on button "Reporting Reporting" at bounding box center [633, 25] width 101 height 37
click at [616, 100] on p "Report Builder" at bounding box center [595, 102] width 81 height 17
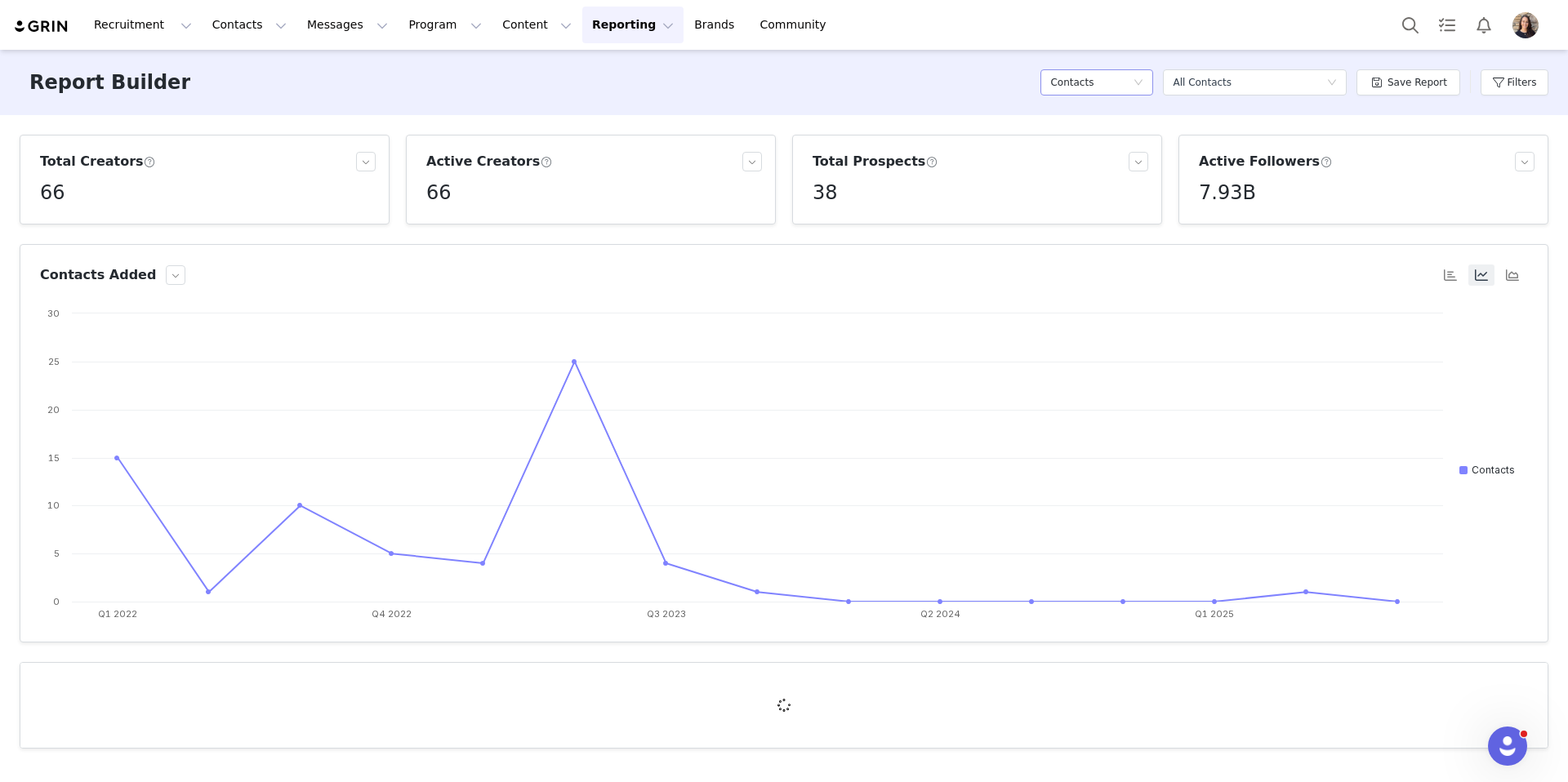
click at [1090, 81] on h5 "Contacts" at bounding box center [1072, 82] width 43 height 24
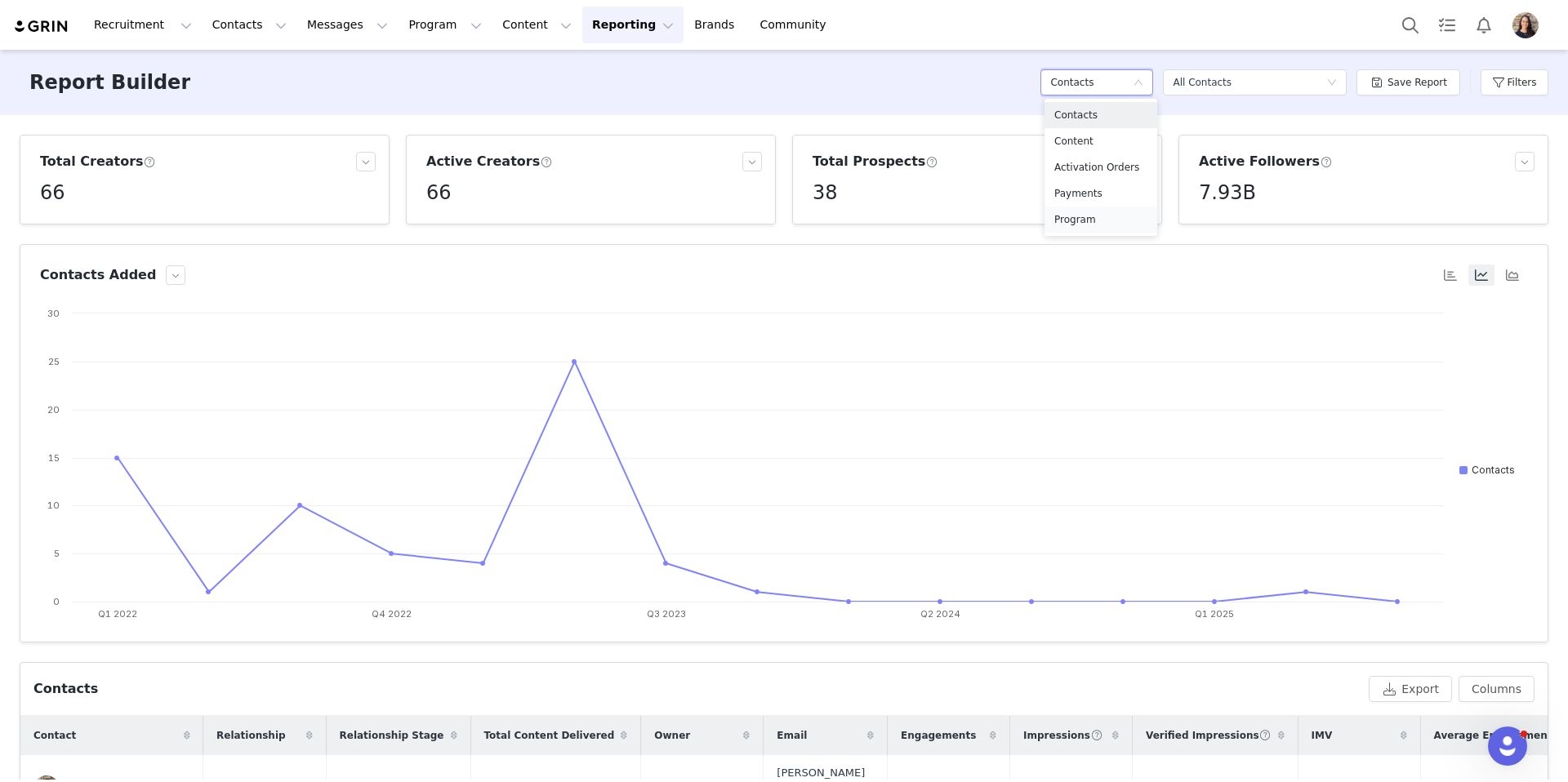
click at [1096, 228] on h5 "Program" at bounding box center [1101, 220] width 93 height 18
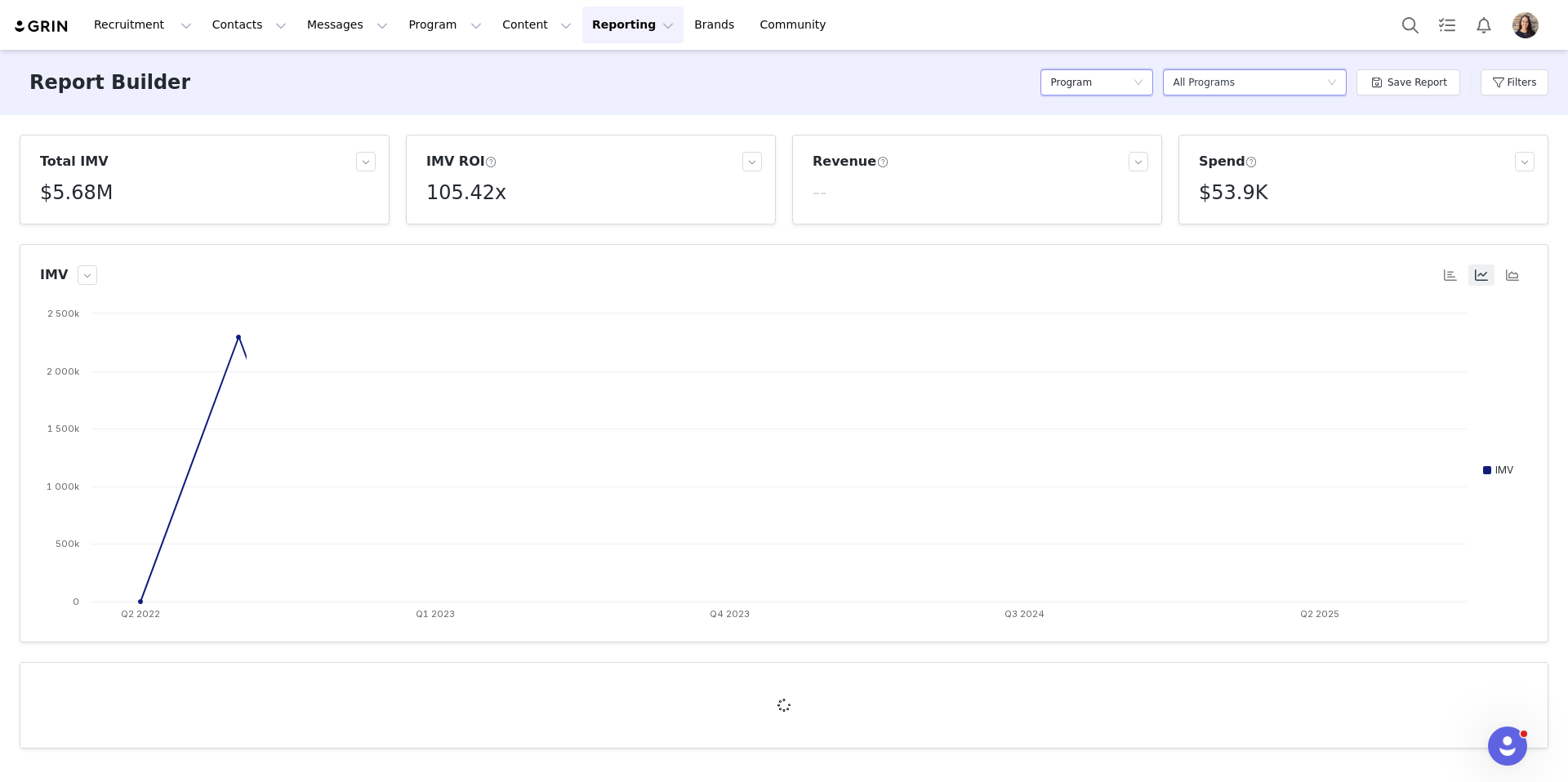
click at [1241, 79] on div "Select a report All Programs" at bounding box center [1249, 82] width 154 height 24
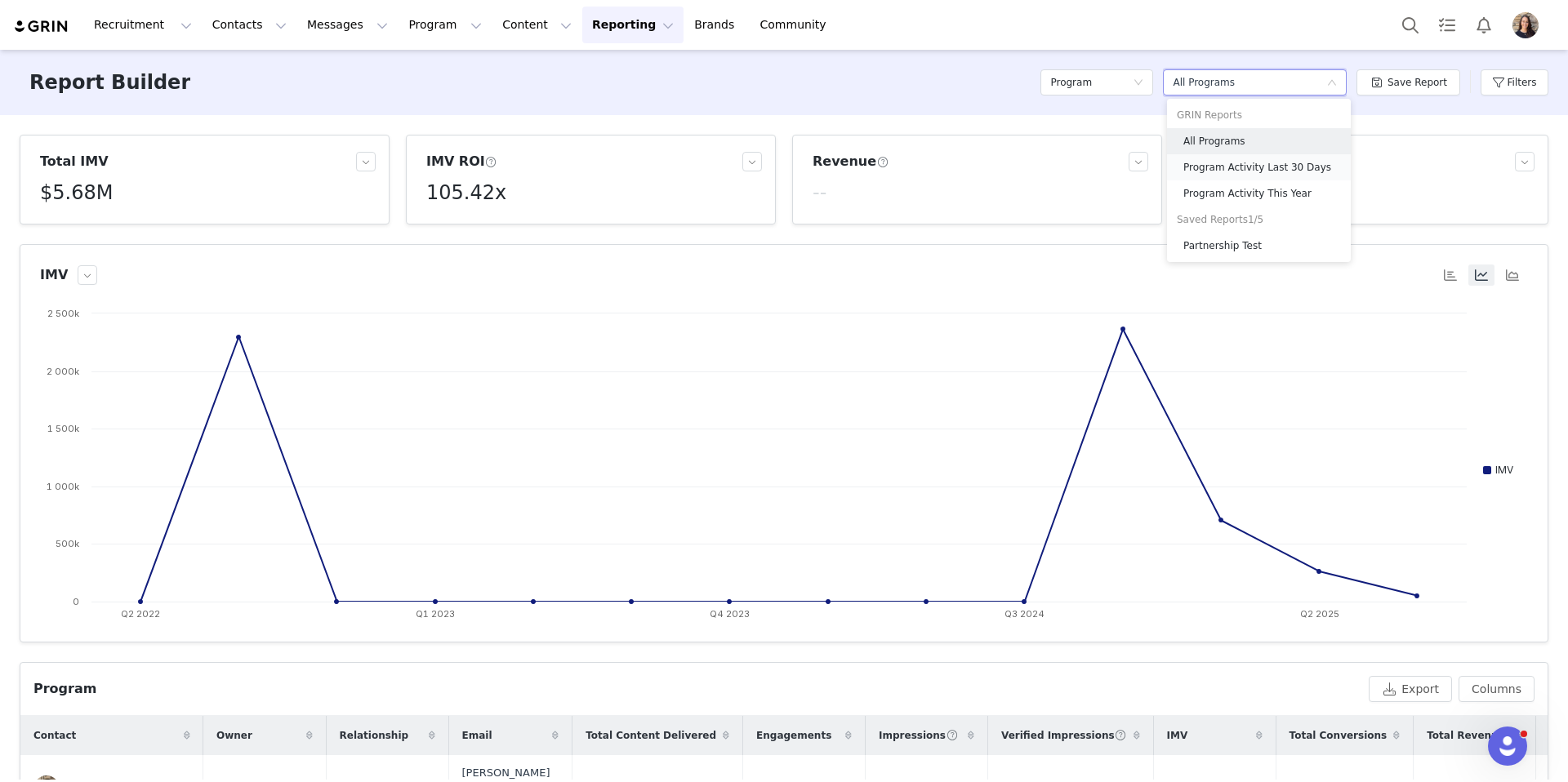
click at [1279, 160] on h5 "Program Activity Last 30 Days" at bounding box center [1262, 168] width 158 height 18
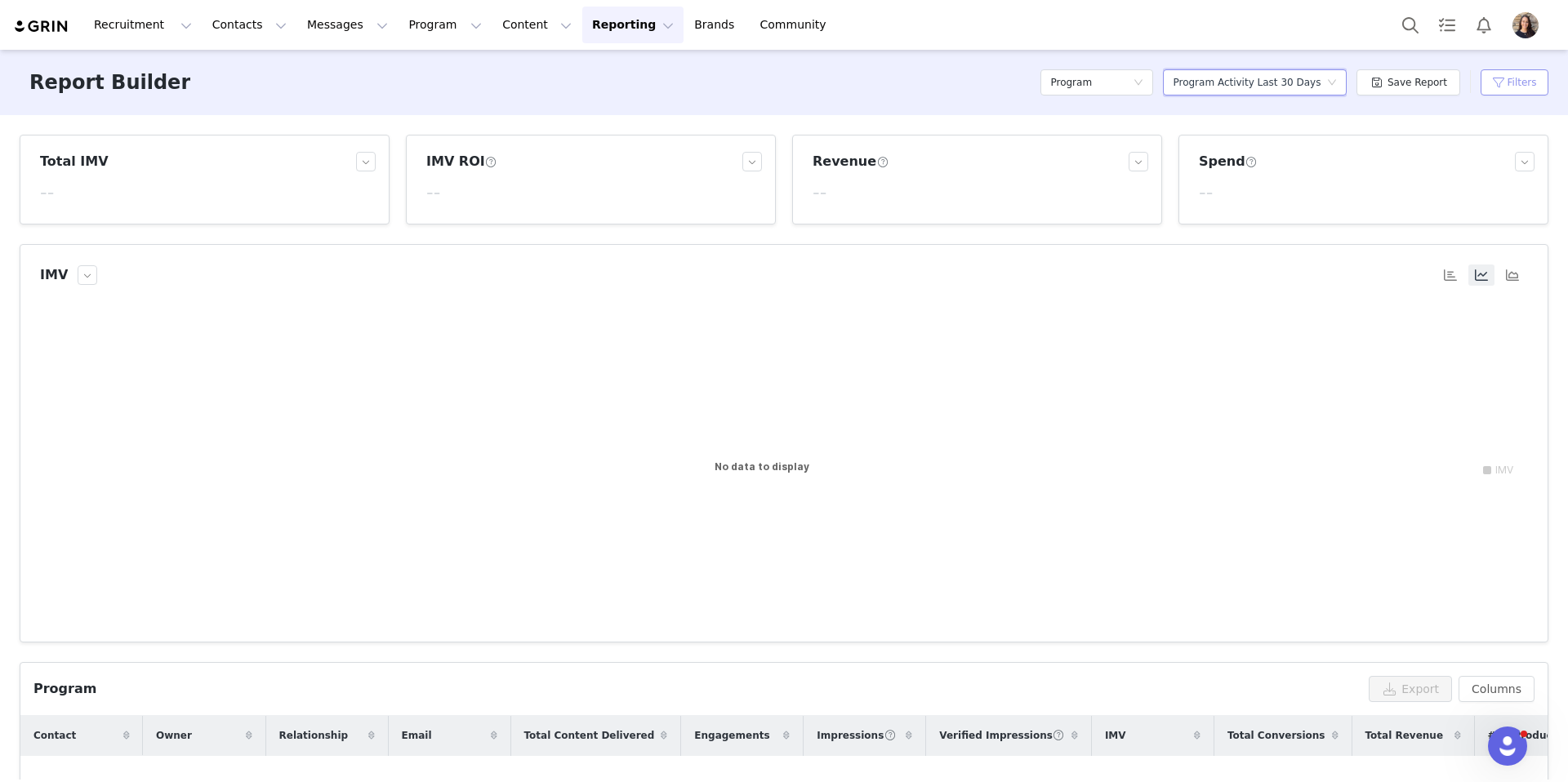
click at [1519, 91] on button "Filters" at bounding box center [1514, 82] width 68 height 26
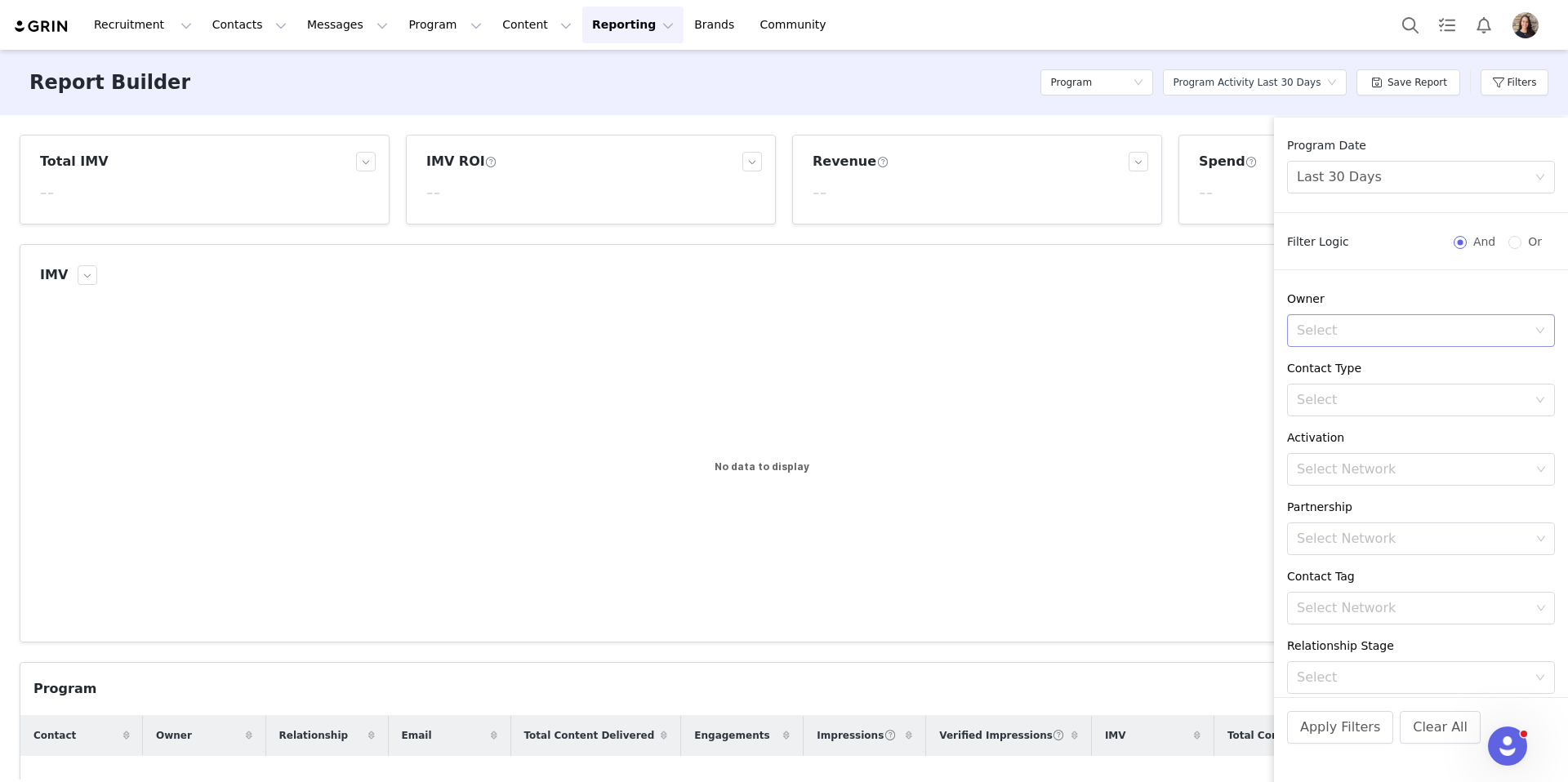
click at [1384, 327] on div "Select" at bounding box center [1411, 331] width 230 height 17
click at [1395, 370] on p "Emily Finch" at bounding box center [1440, 373] width 179 height 18
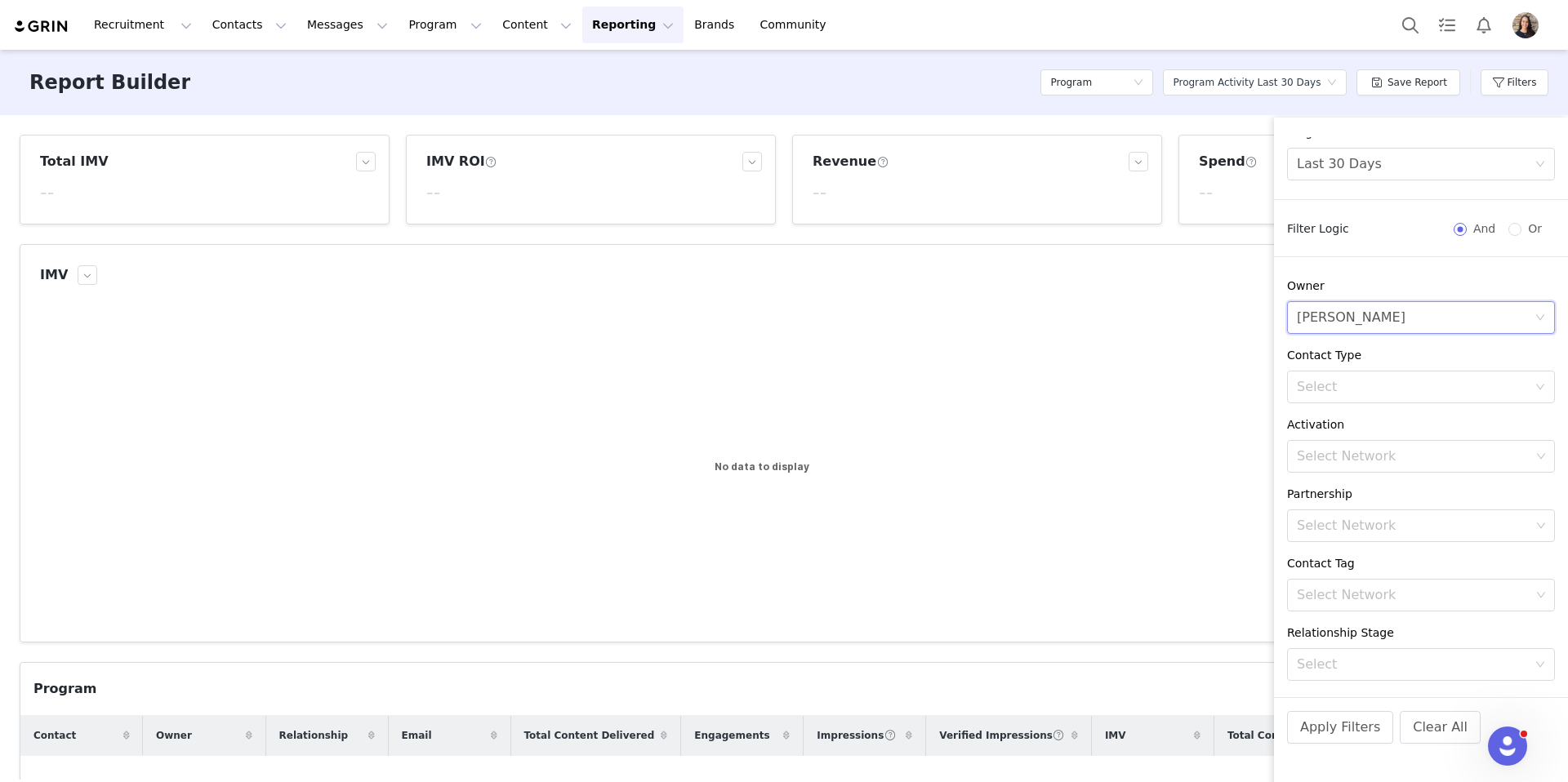
scroll to position [63, 0]
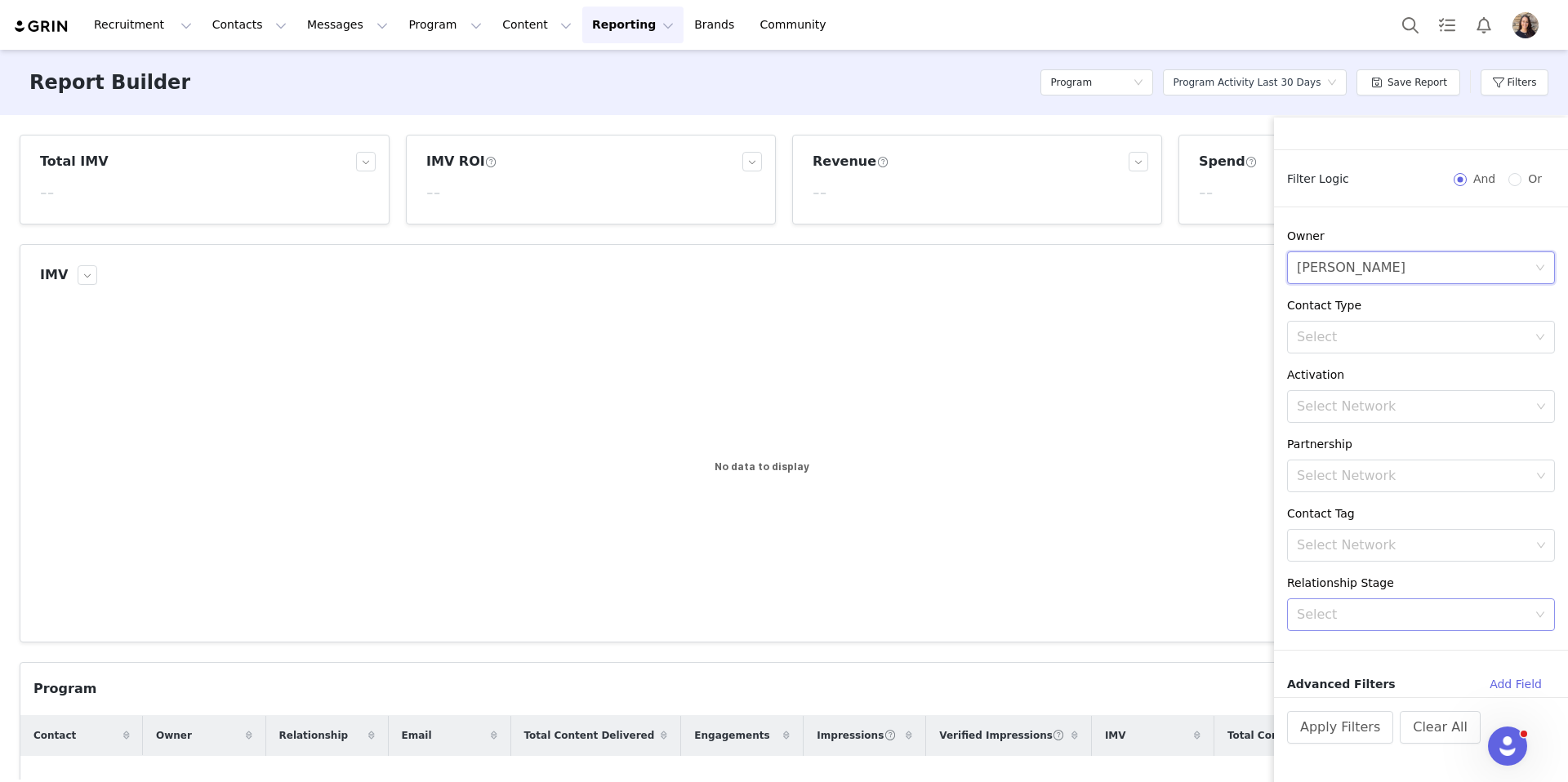
click at [1437, 614] on div "Select" at bounding box center [1411, 615] width 230 height 17
click at [1352, 550] on li "Ambassador" at bounding box center [1421, 552] width 268 height 26
click at [1508, 679] on button "Add Field" at bounding box center [1516, 684] width 78 height 26
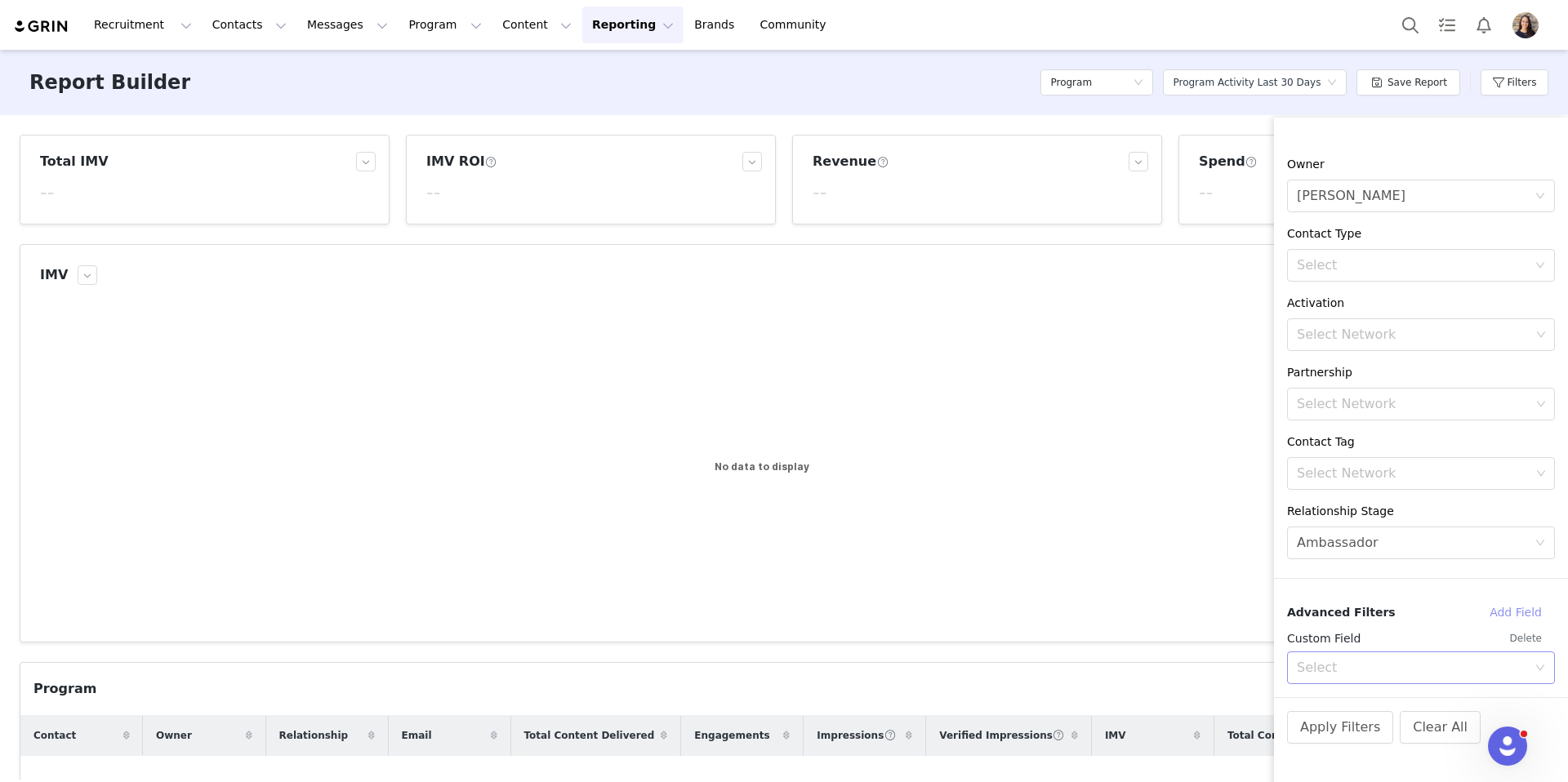
click at [1397, 667] on div "Select" at bounding box center [1411, 668] width 230 height 17
click at [1336, 558] on li "Country" at bounding box center [1421, 562] width 268 height 26
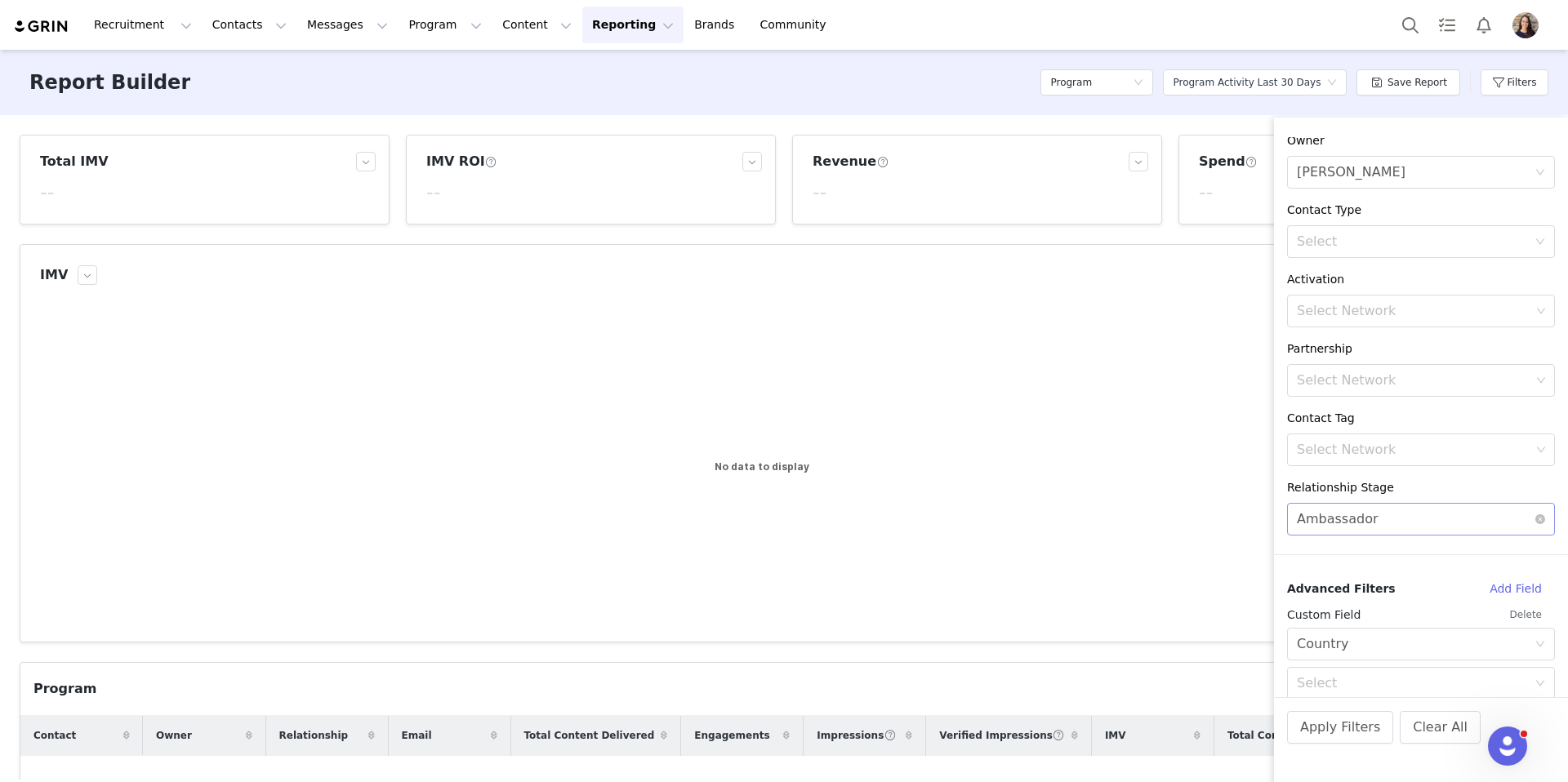
scroll to position [213, 0]
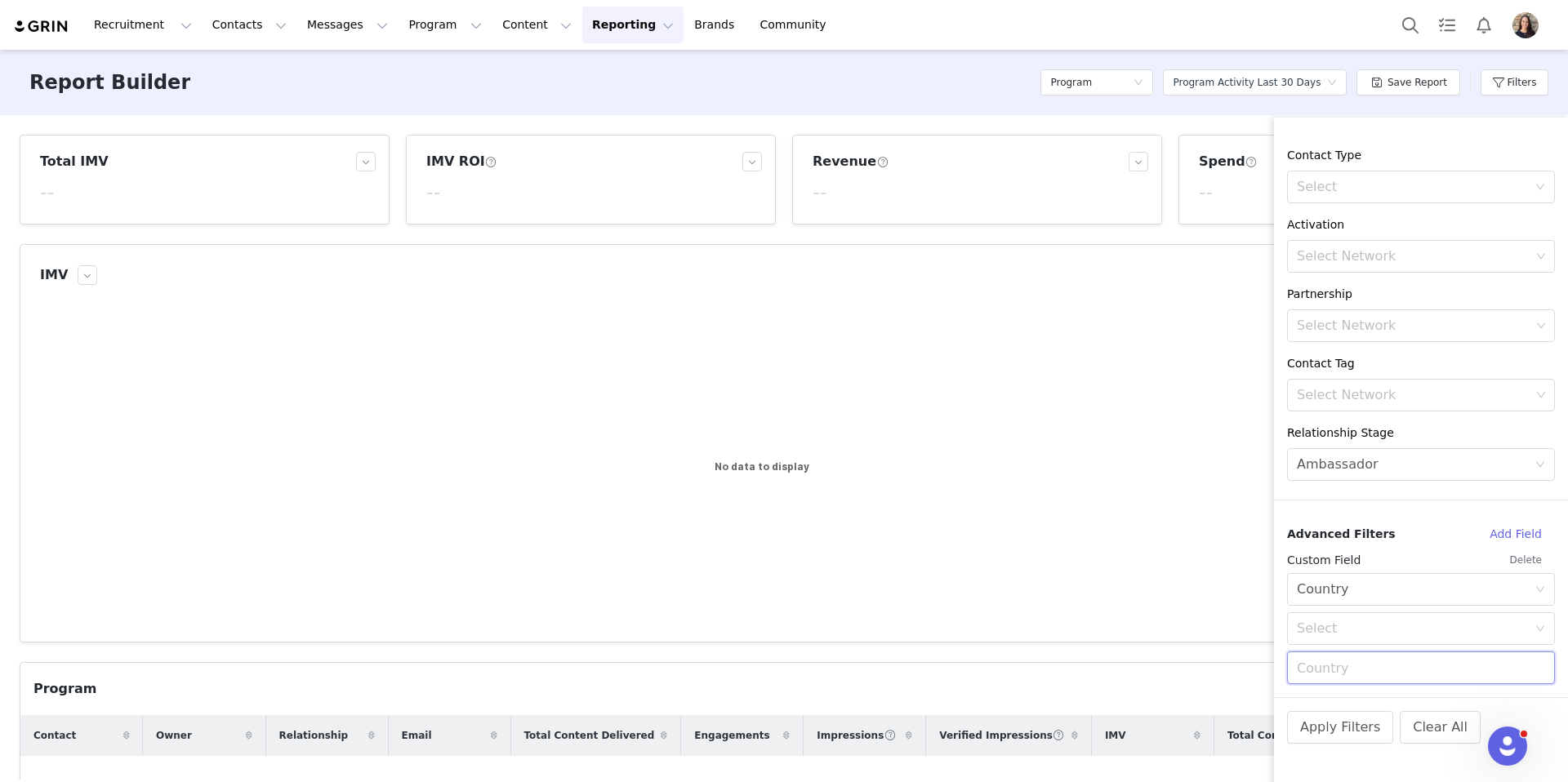
click at [1408, 652] on input "text" at bounding box center [1421, 667] width 268 height 32
click at [1440, 724] on button "Clear All" at bounding box center [1439, 727] width 81 height 32
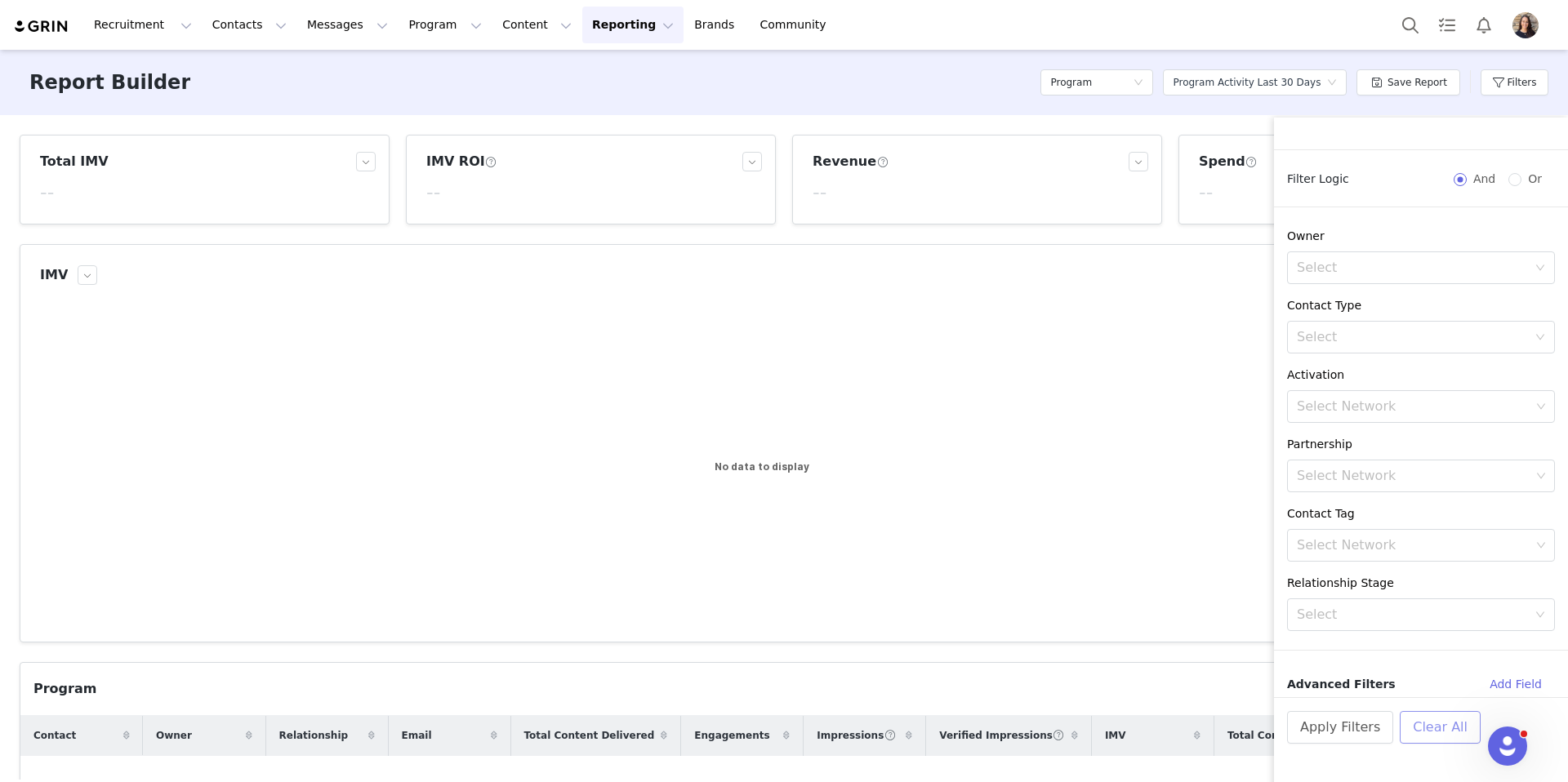
scroll to position [63, 0]
click at [451, 70] on div "Report Builder Program Select a report Program Activity Last 30 Days Save Repor…" at bounding box center [784, 82] width 1568 height 66
click at [597, 88] on div "Report Builder Program Select a report Program Activity Last 30 Days Save Repor…" at bounding box center [784, 82] width 1568 height 66
